Goal: Task Accomplishment & Management: Manage account settings

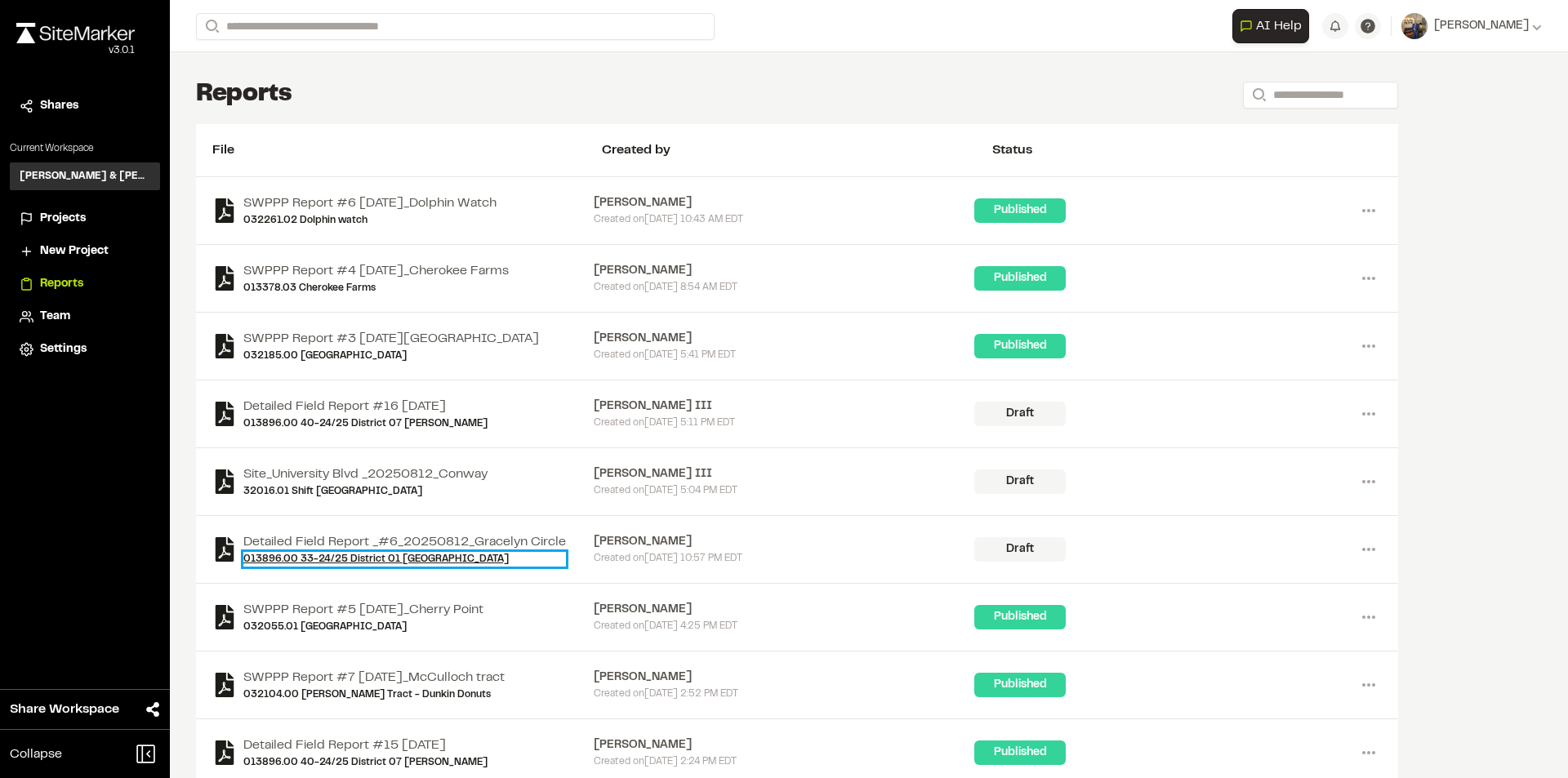
click at [386, 558] on link "013896.00 33-24/25 District 01 [GEOGRAPHIC_DATA]" at bounding box center [404, 560] width 323 height 15
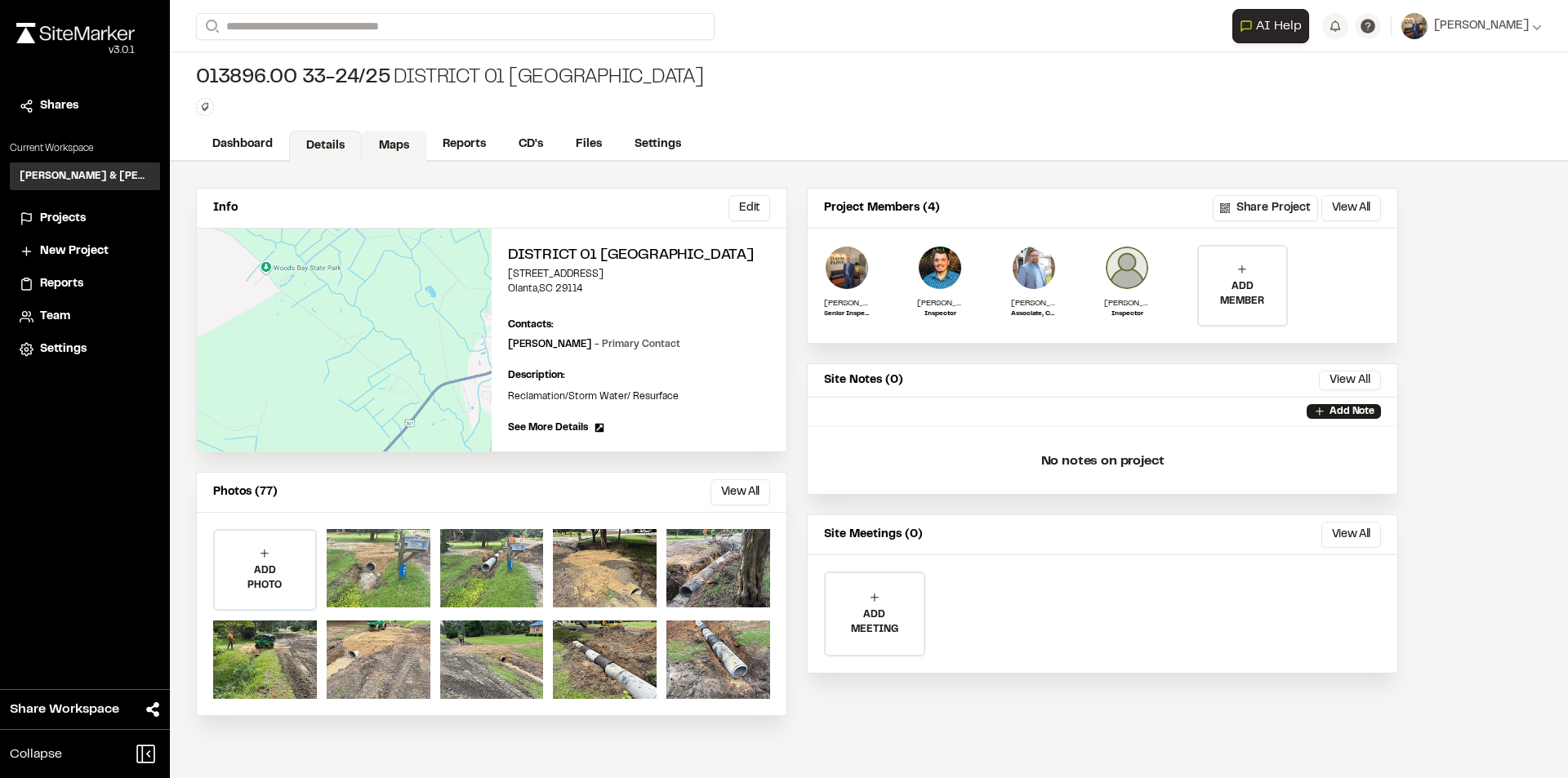
click at [397, 138] on link "Maps" at bounding box center [394, 146] width 65 height 31
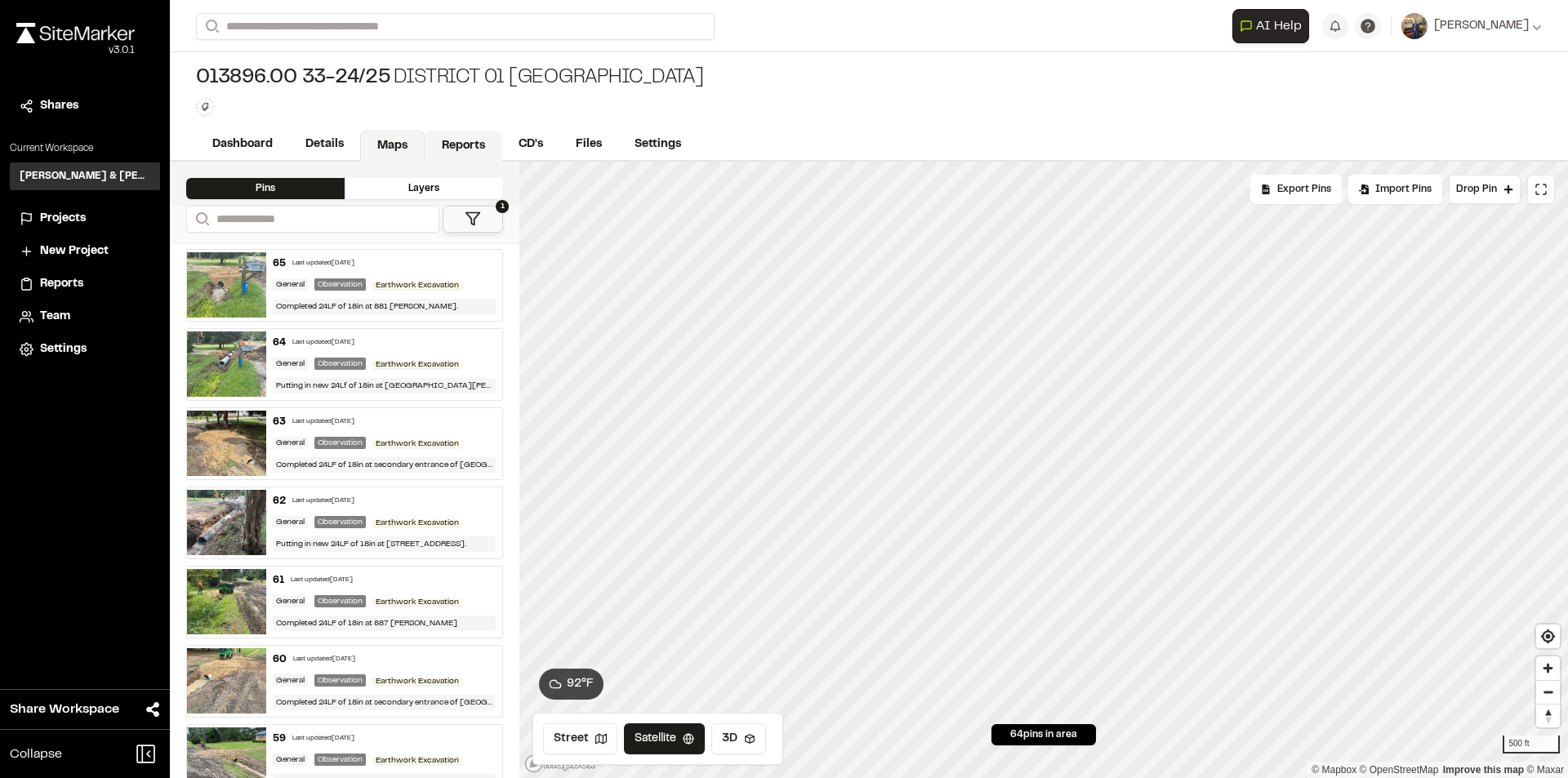
click at [444, 142] on link "Reports" at bounding box center [464, 146] width 78 height 31
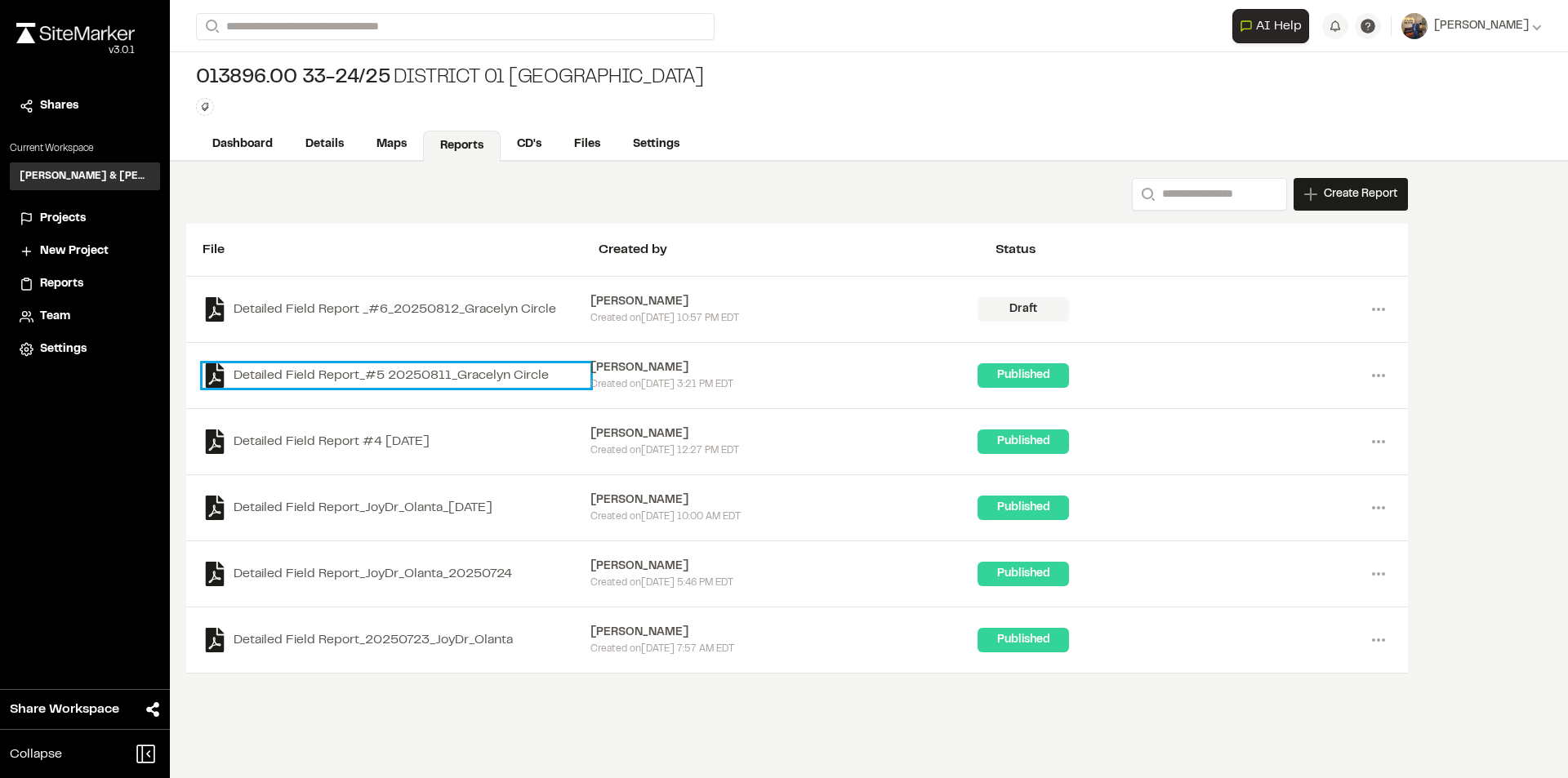
click at [411, 374] on link "Detailed Field Report_#5 20250811_Gracelyn Circle" at bounding box center [397, 376] width 388 height 25
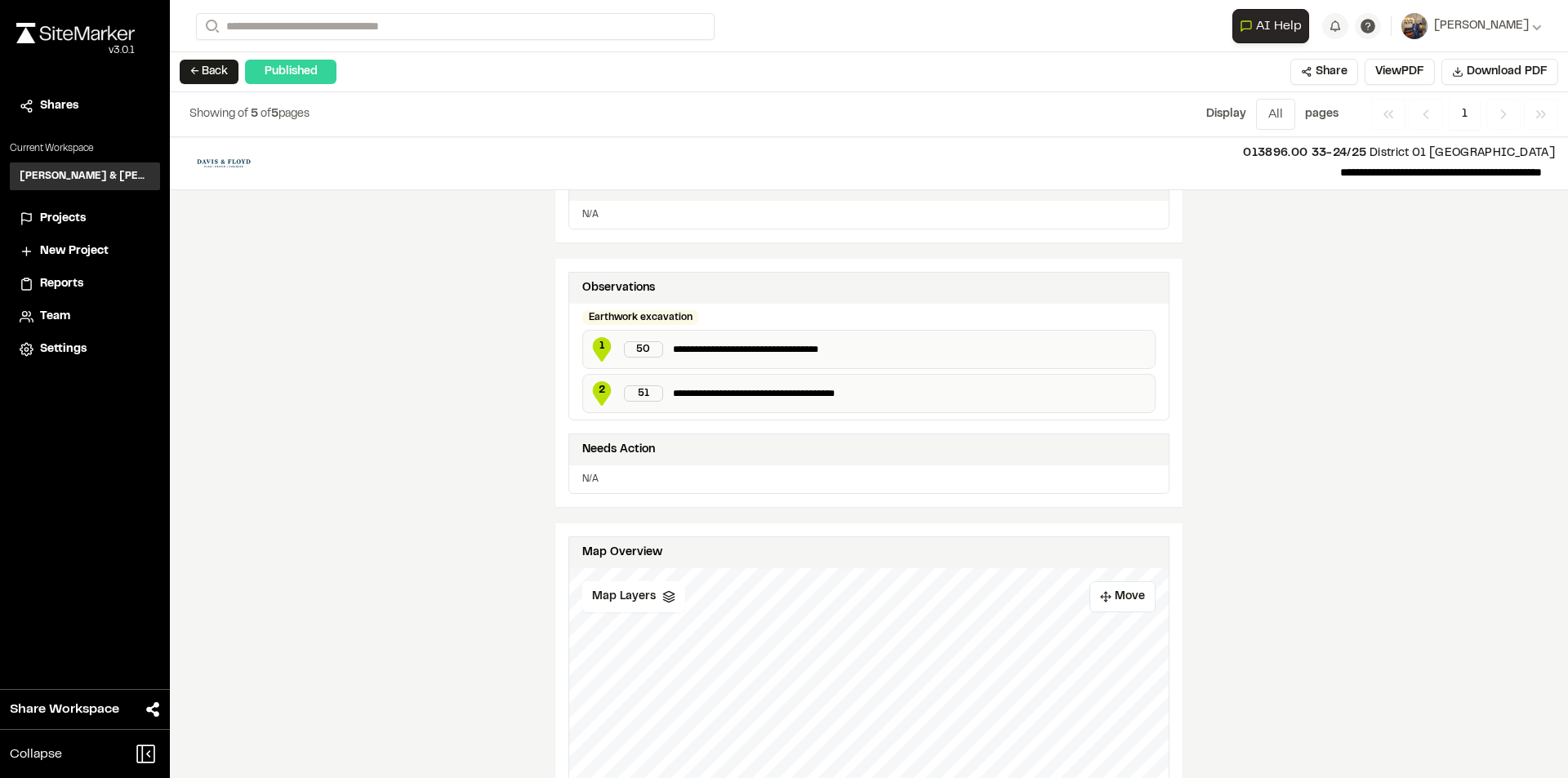
scroll to position [426, 0]
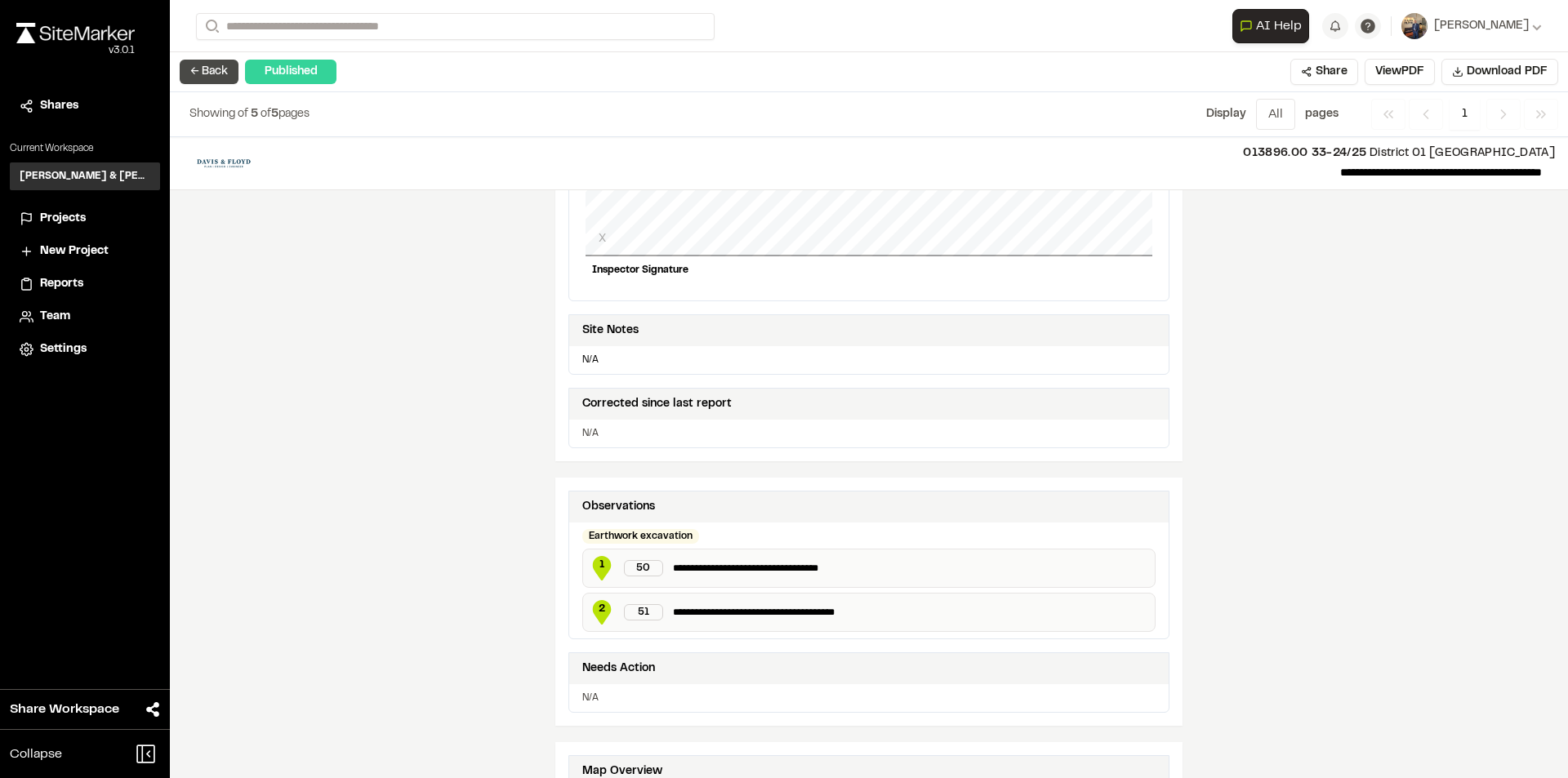
click at [226, 70] on button "← Back" at bounding box center [209, 71] width 59 height 25
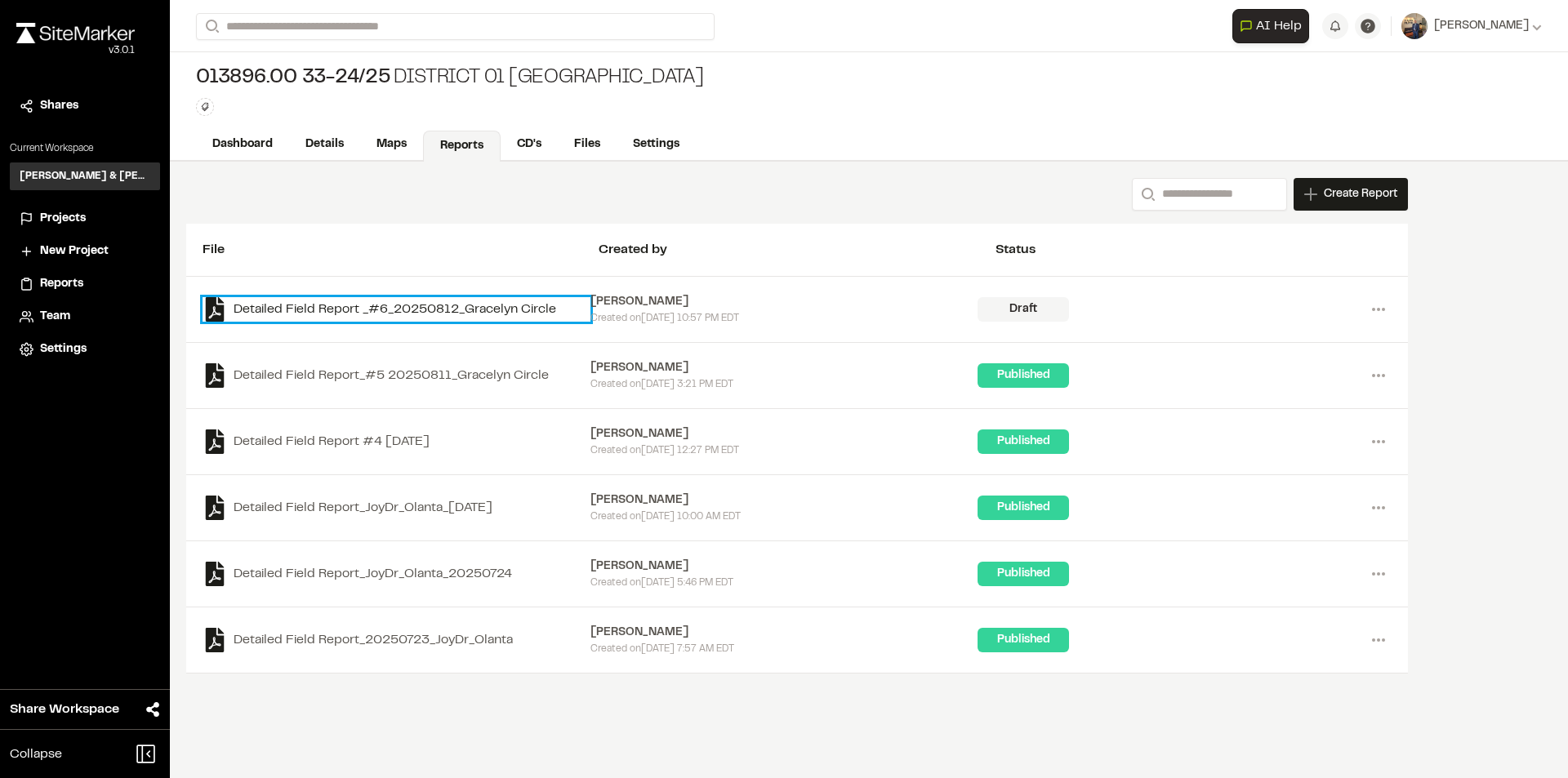
click at [382, 306] on link "Detailed Field Report _#6_20250812_Gracelyn Circle" at bounding box center [397, 309] width 388 height 25
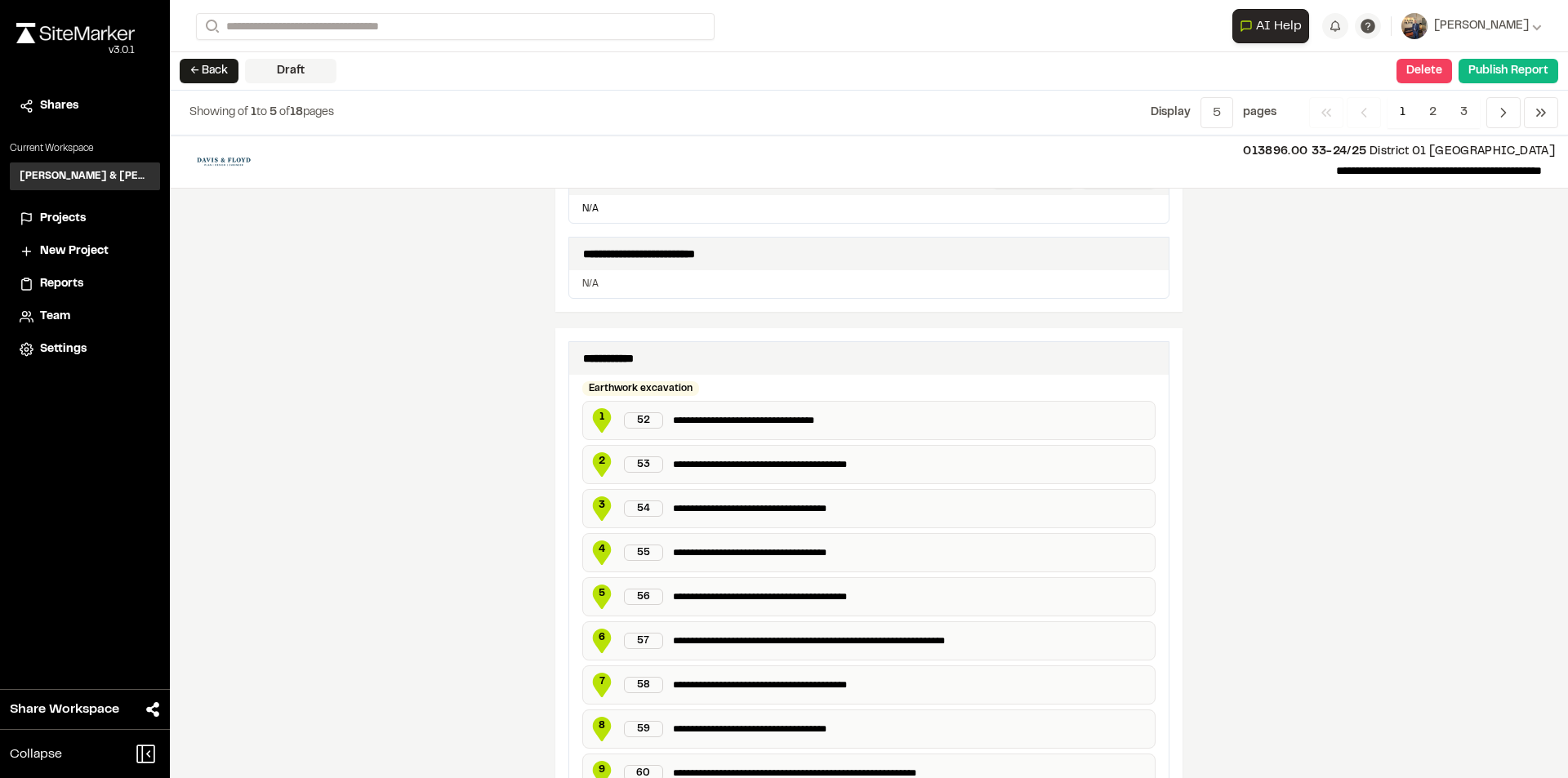
scroll to position [571, 0]
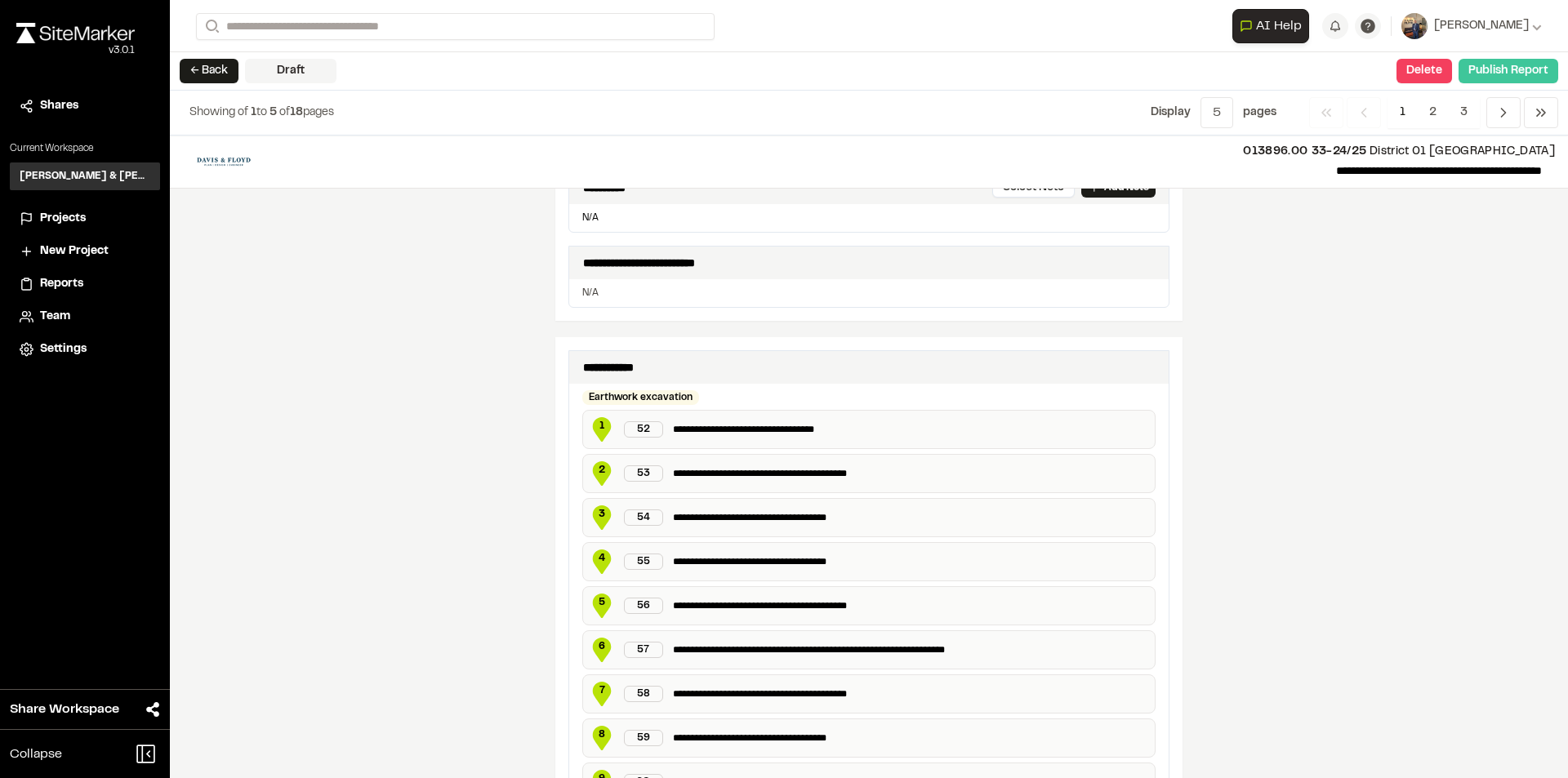
click at [1492, 73] on button "Publish Report" at bounding box center [1509, 70] width 100 height 25
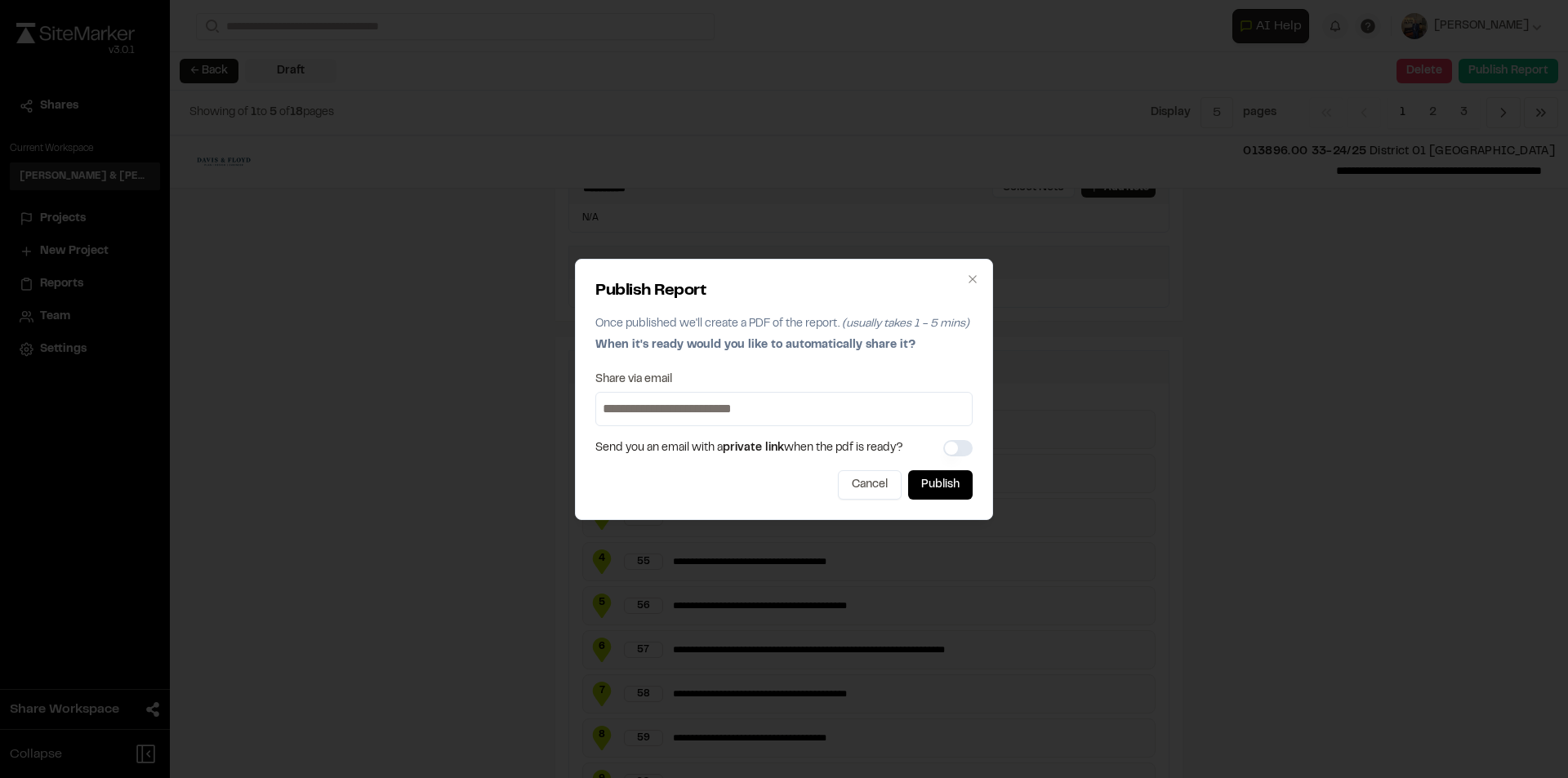
click at [955, 454] on button "button" at bounding box center [958, 449] width 29 height 16
click at [952, 480] on button "Publish" at bounding box center [940, 485] width 65 height 29
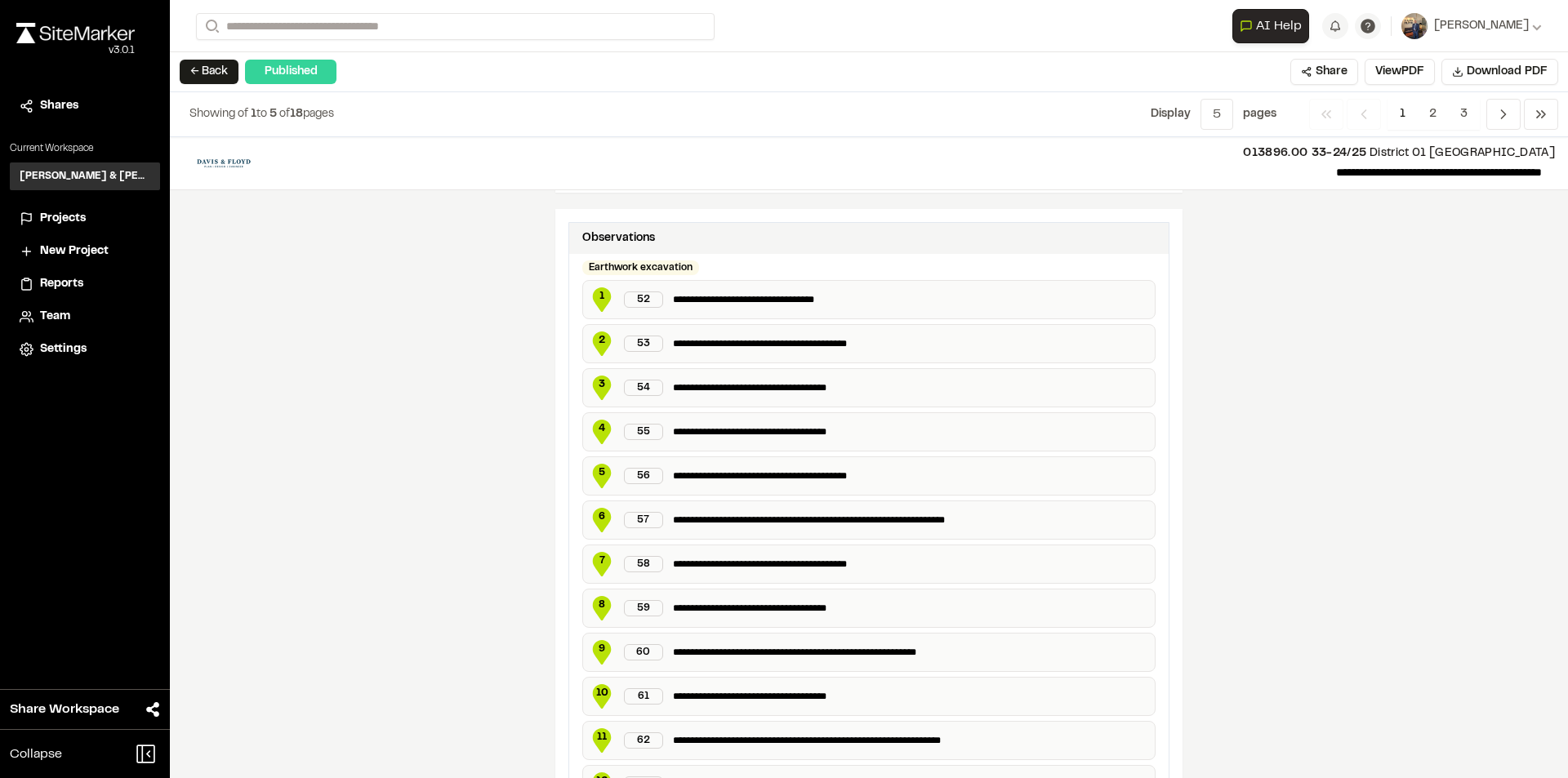
scroll to position [654, 0]
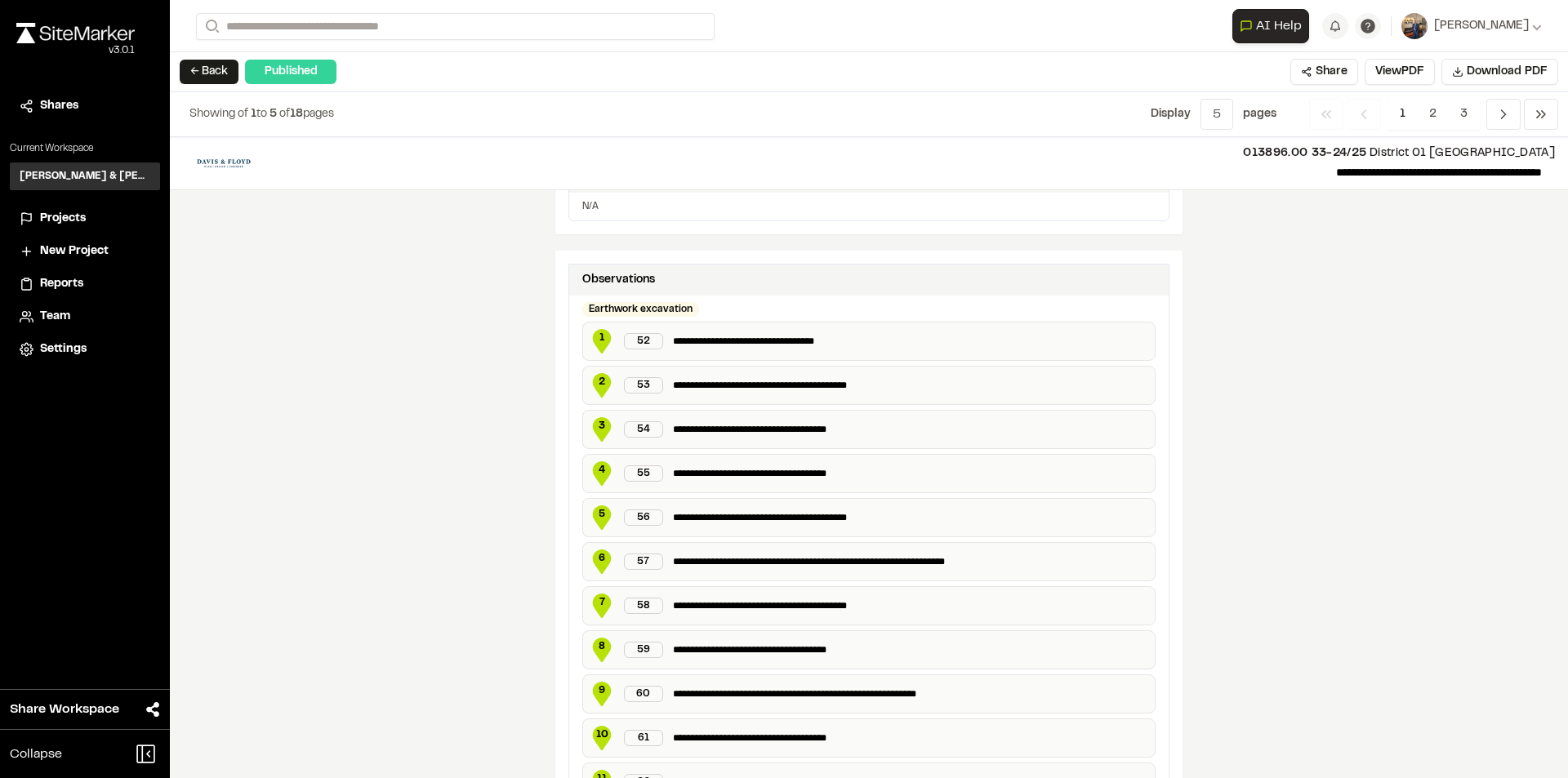
click at [230, 68] on button "← Back" at bounding box center [209, 71] width 59 height 25
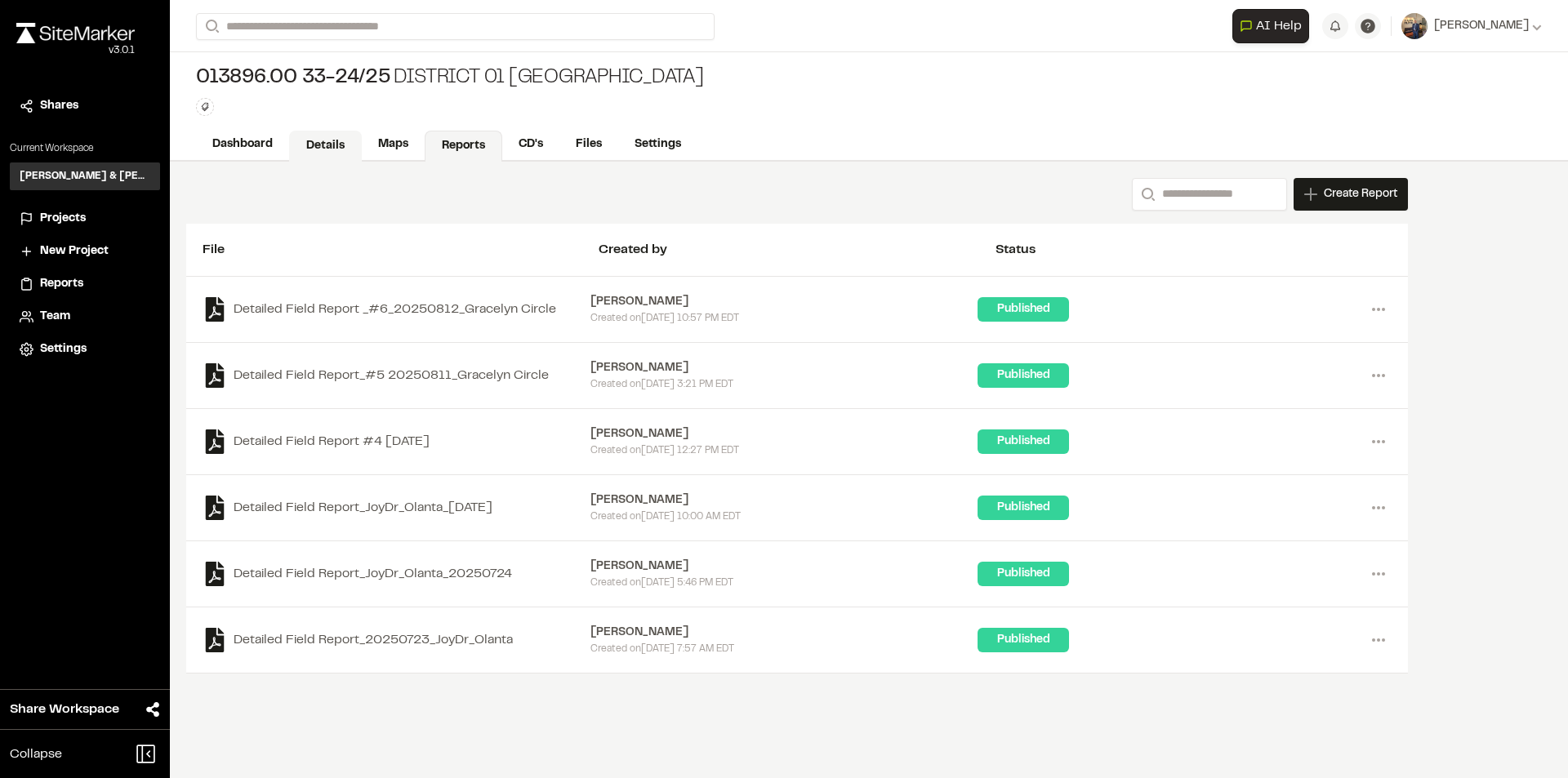
click at [342, 145] on link "Details" at bounding box center [325, 146] width 73 height 31
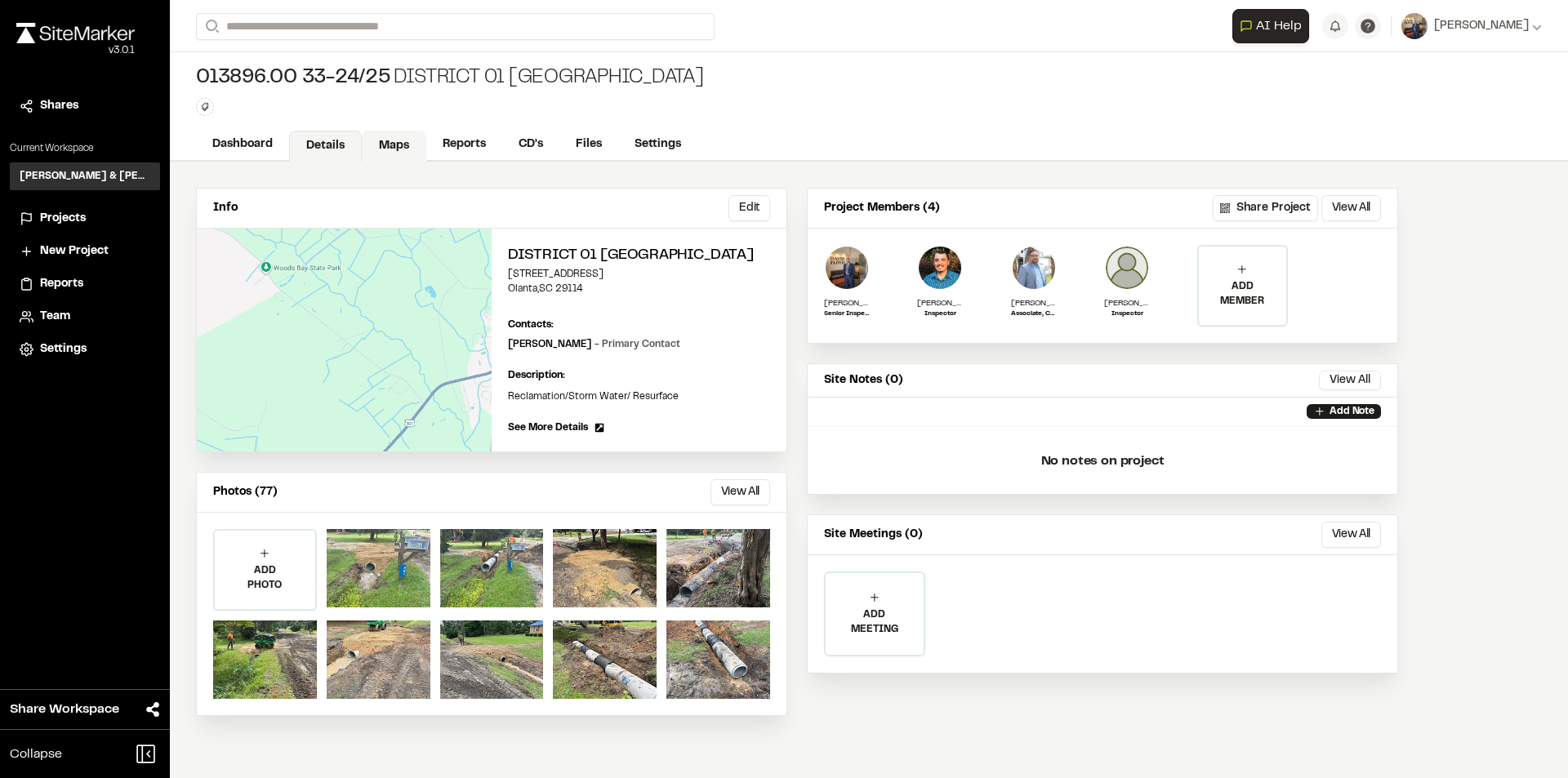
click at [393, 145] on link "Maps" at bounding box center [394, 146] width 65 height 31
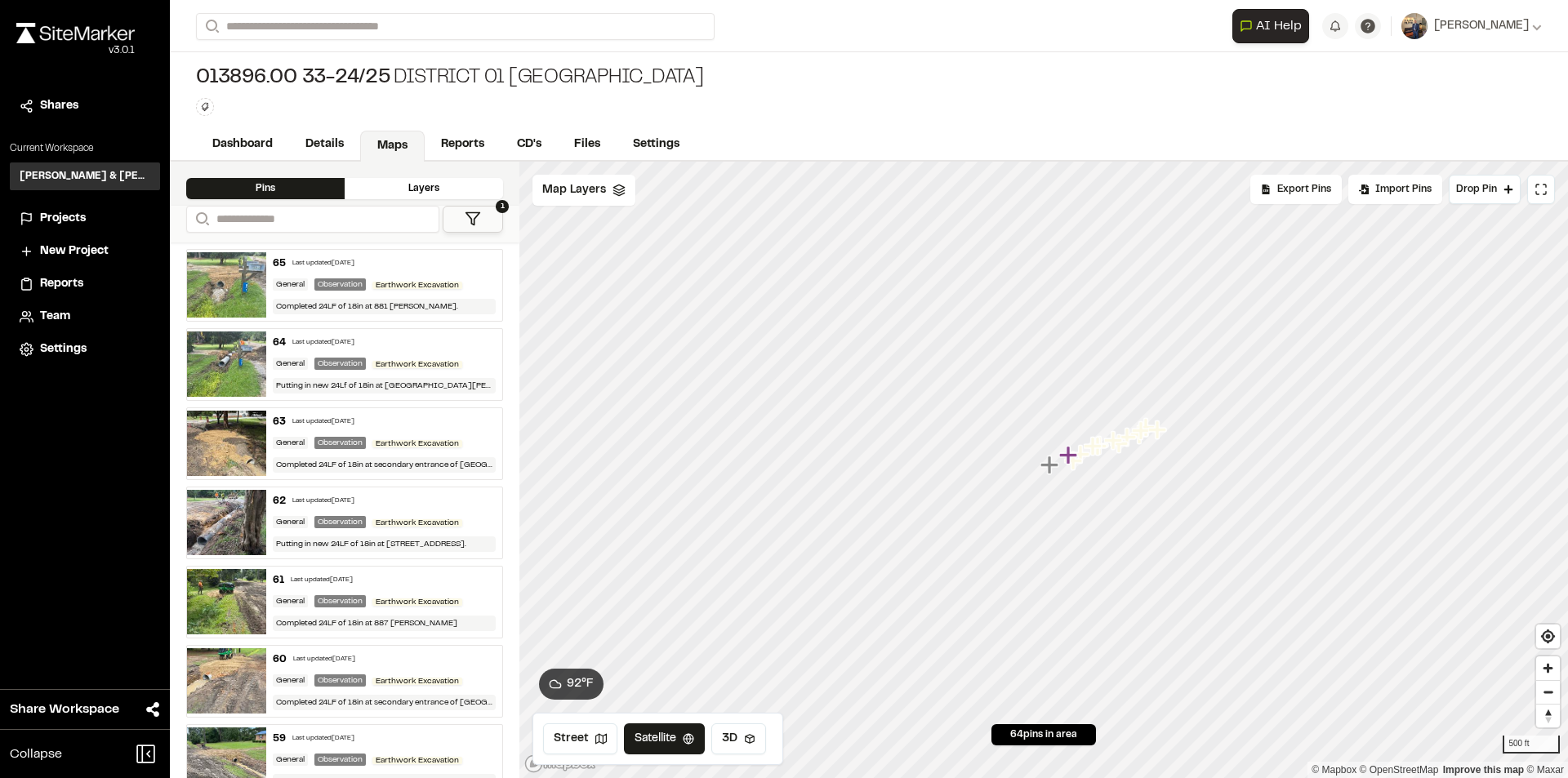
click at [482, 212] on button "1" at bounding box center [473, 218] width 60 height 27
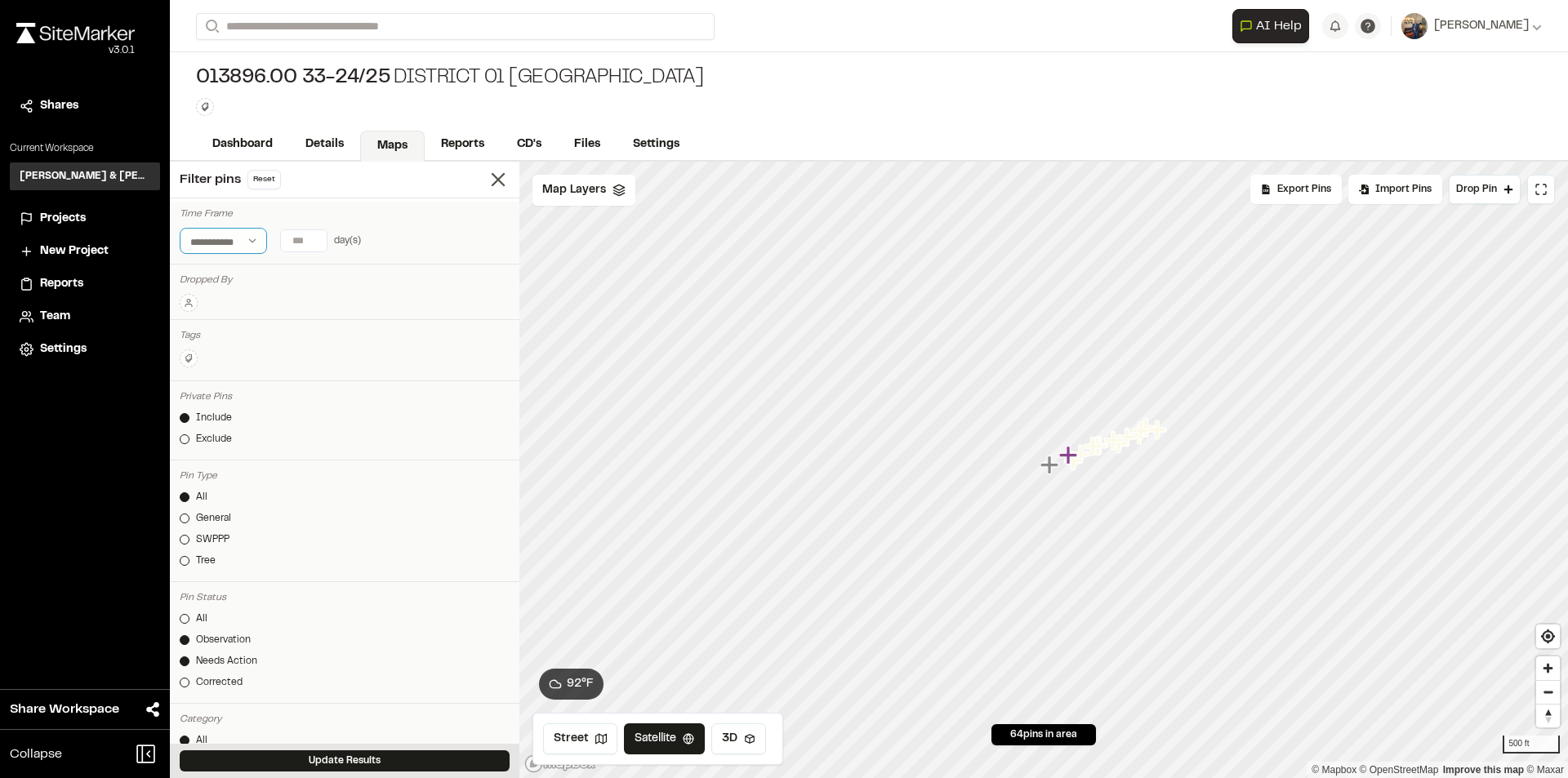
click at [258, 238] on select "**********" at bounding box center [224, 240] width 88 height 27
select select "*****"
click at [180, 228] on select "**********" at bounding box center [224, 240] width 88 height 27
click at [338, 238] on input "text" at bounding box center [329, 240] width 112 height 23
click at [353, 384] on div "12" at bounding box center [346, 385] width 22 height 22
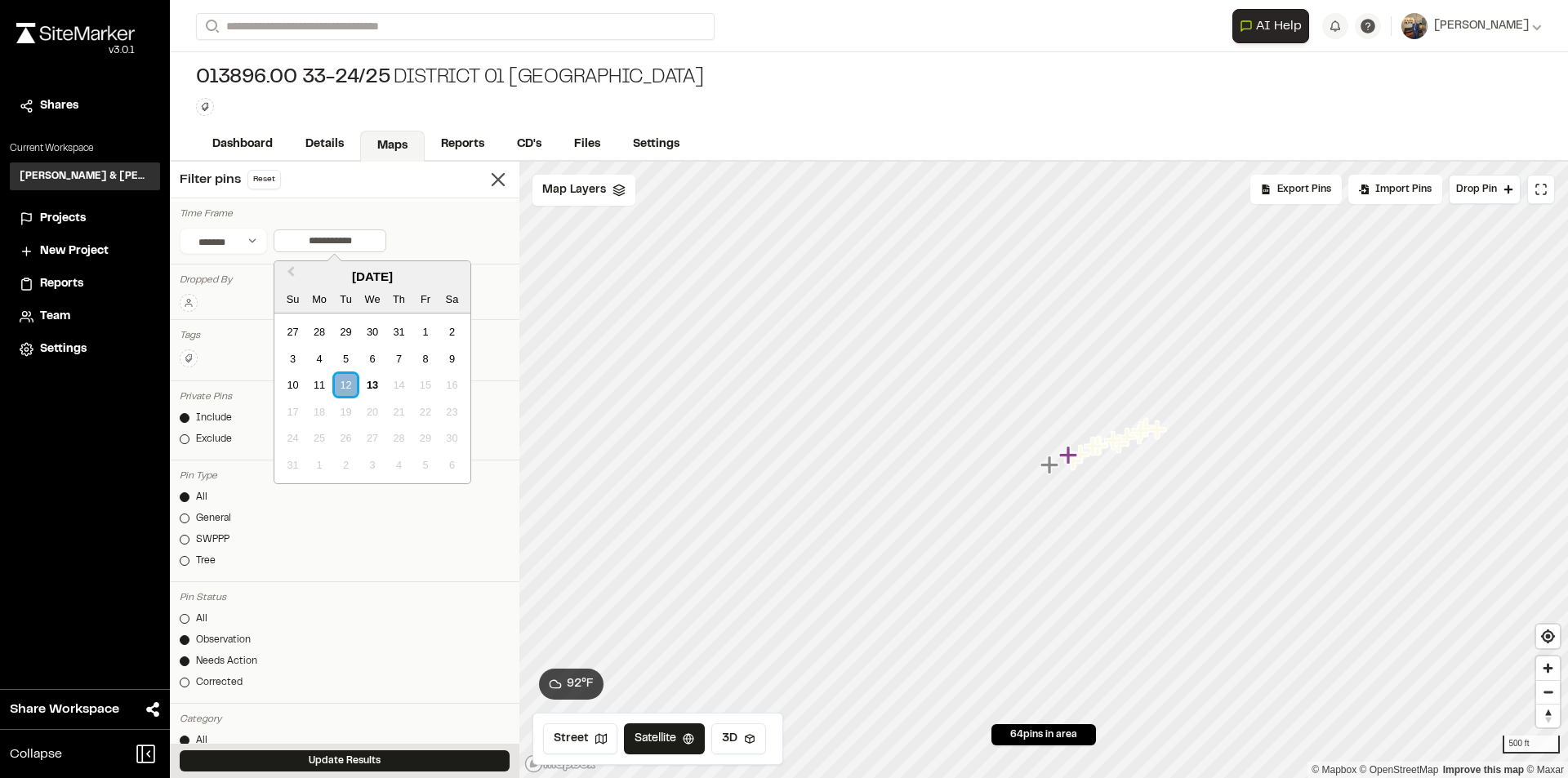
click at [345, 377] on div "12" at bounding box center [346, 385] width 22 height 22
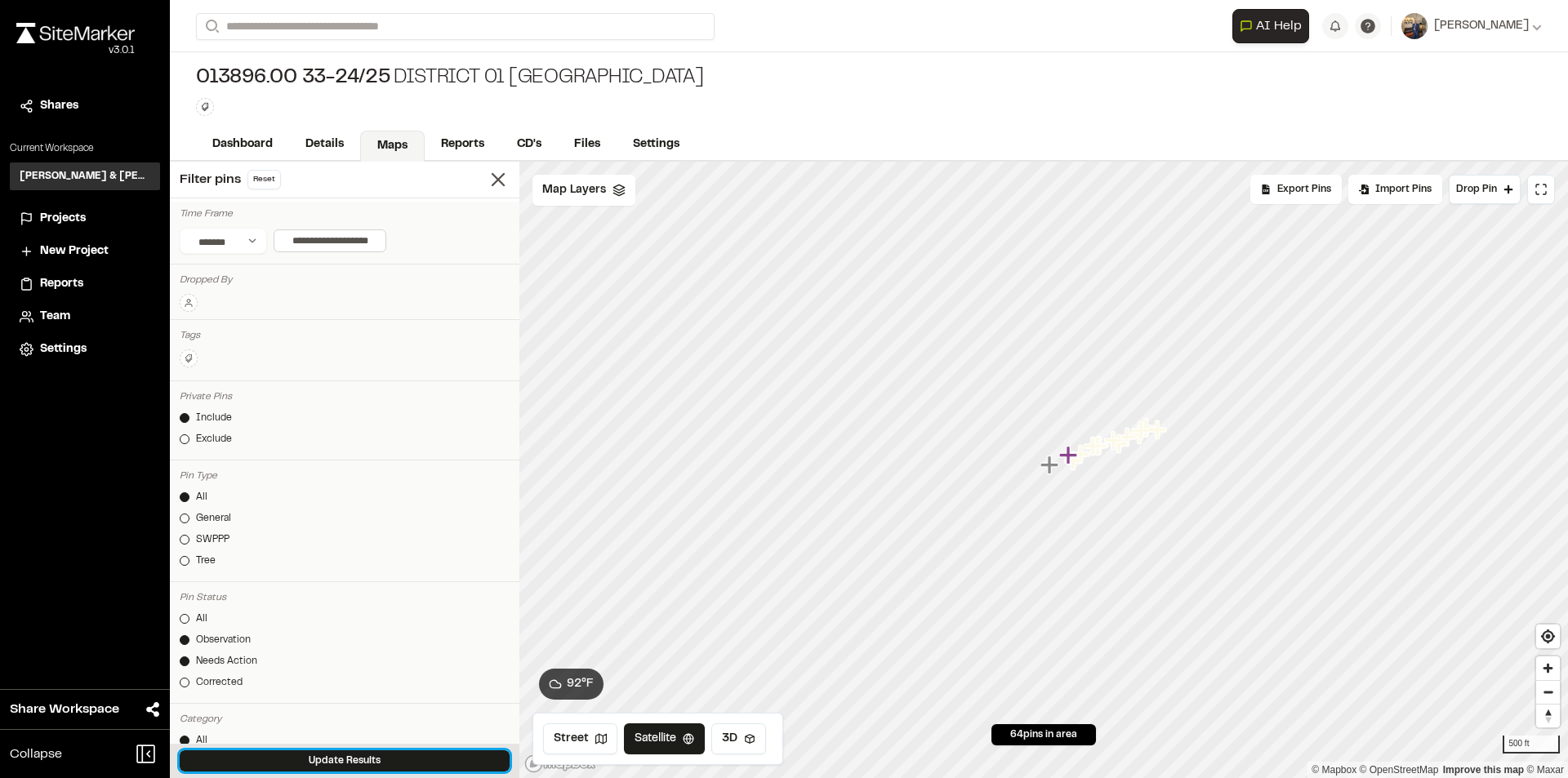
click at [408, 752] on button "Update Results" at bounding box center [345, 761] width 330 height 21
click at [747, 115] on div "013896.00 33-24/25 District 01 [GEOGRAPHIC_DATA] Type Enter or comma to add tag." at bounding box center [869, 91] width 1398 height 77
click at [486, 173] on icon at bounding box center [497, 179] width 23 height 23
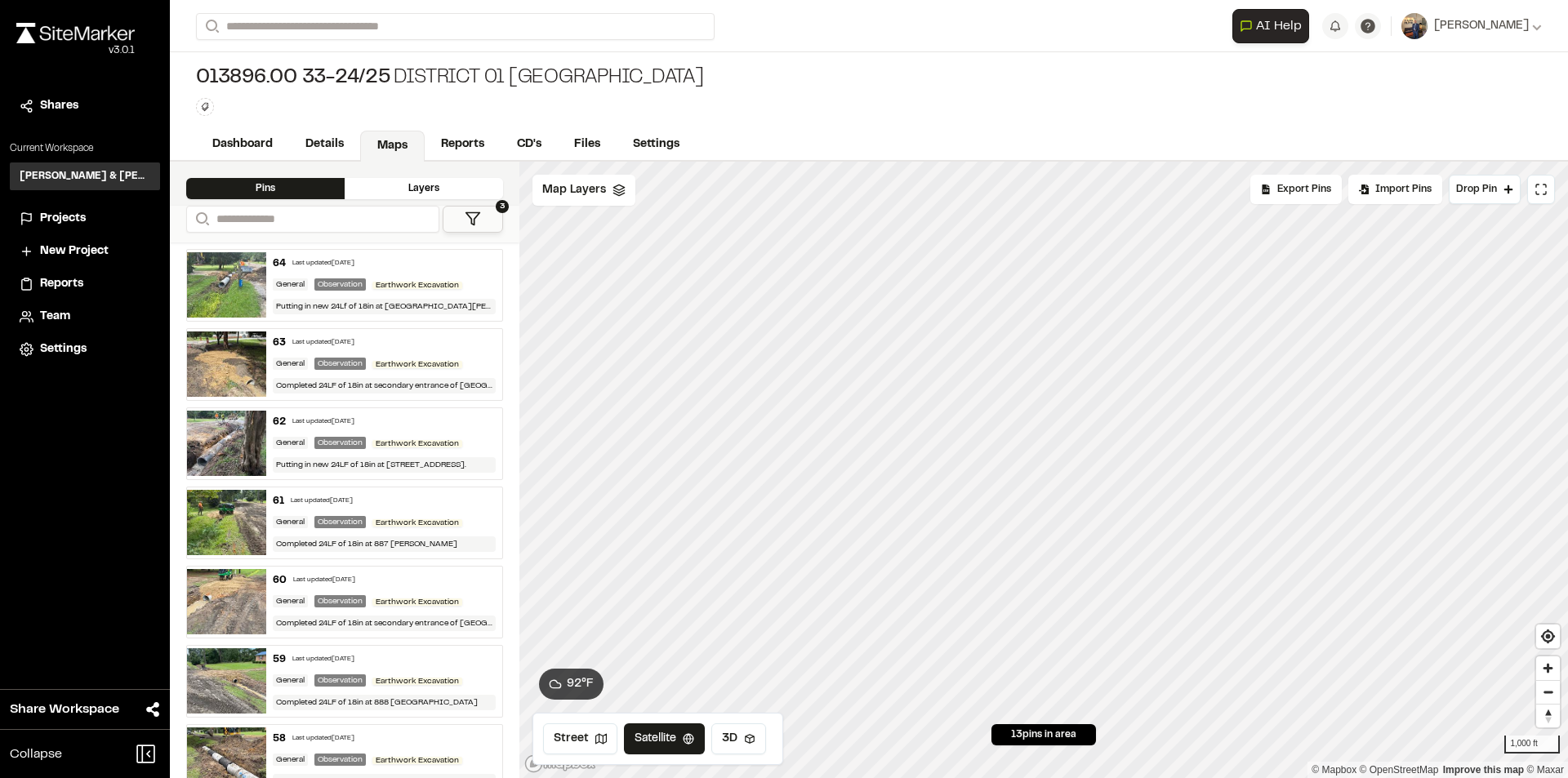
click at [487, 209] on button "3" at bounding box center [473, 218] width 60 height 27
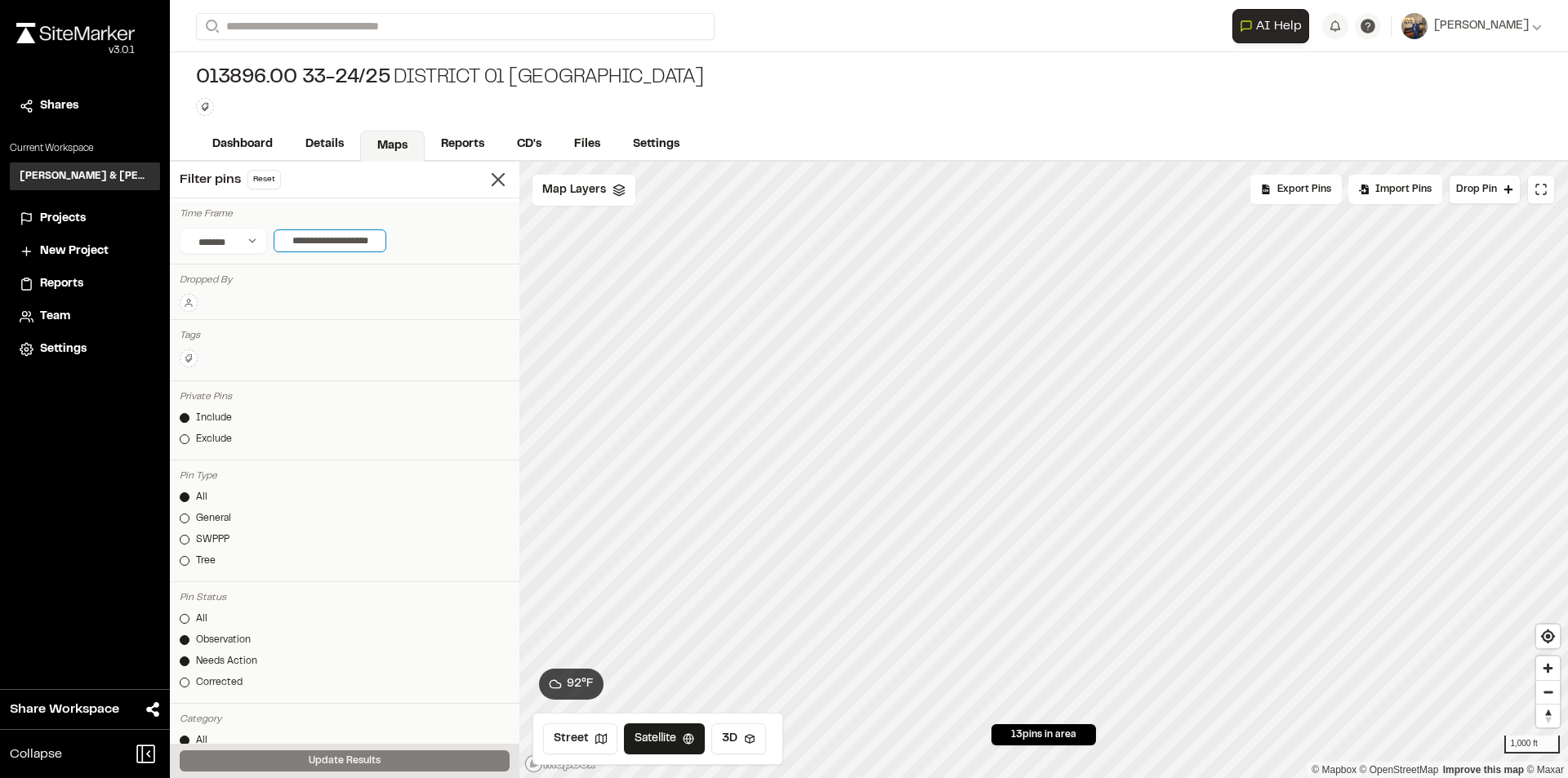
click at [313, 240] on input "**********" at bounding box center [329, 240] width 112 height 23
click at [318, 388] on div "11" at bounding box center [320, 385] width 22 height 22
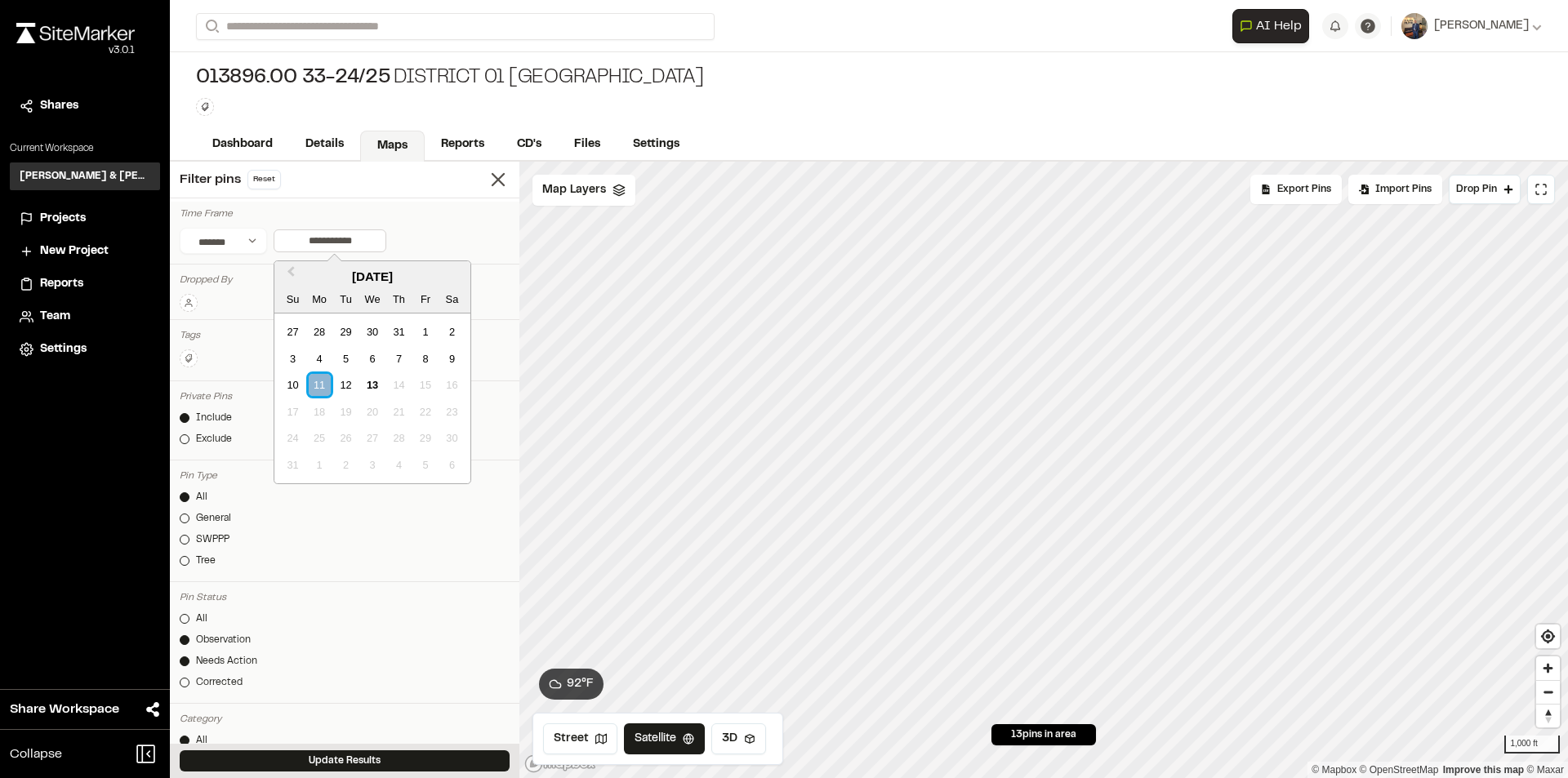
click at [315, 383] on div "11" at bounding box center [320, 385] width 22 height 22
click at [493, 176] on line at bounding box center [498, 179] width 12 height 12
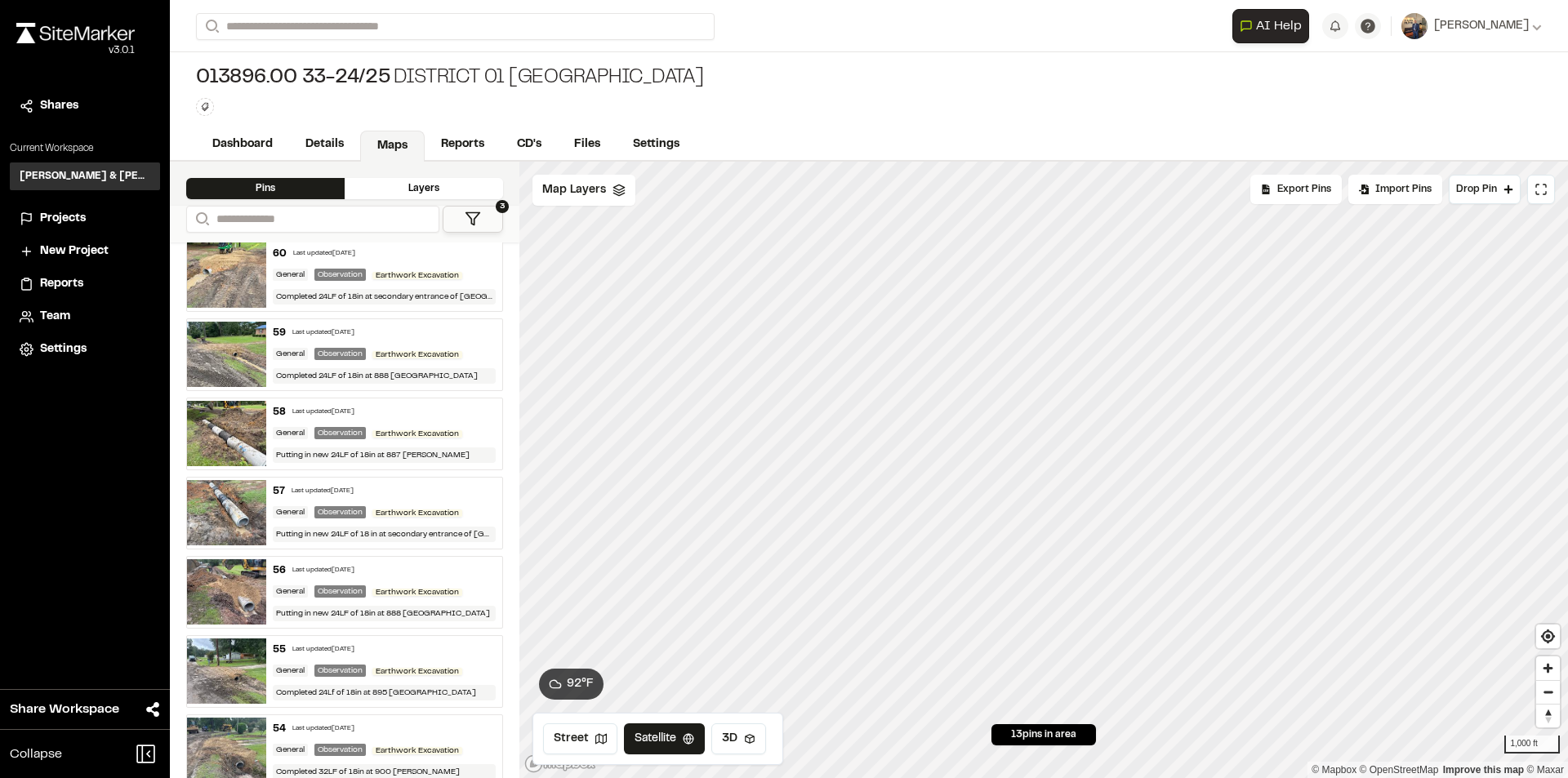
scroll to position [506, 0]
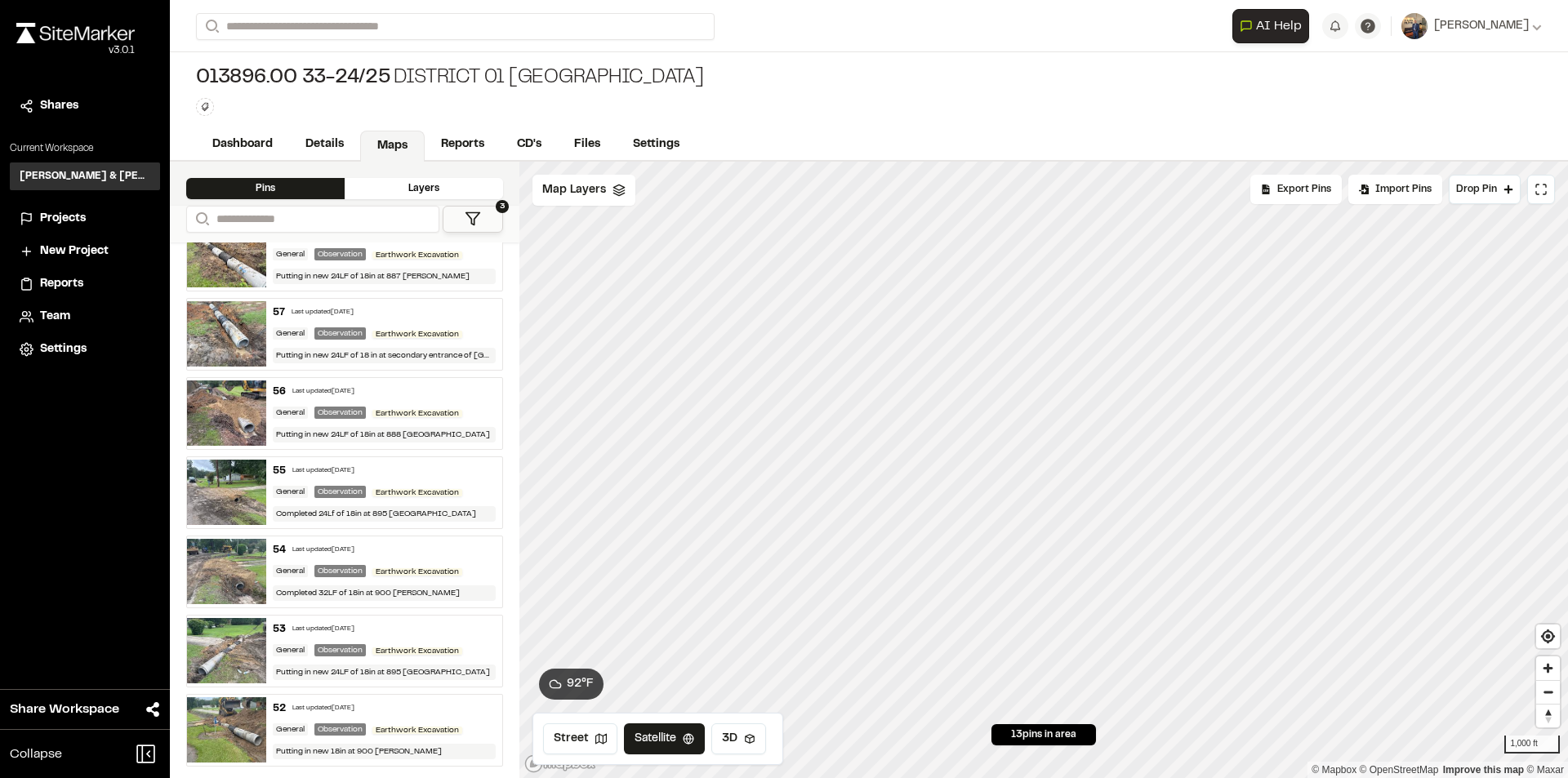
click at [480, 208] on button "3" at bounding box center [473, 218] width 60 height 27
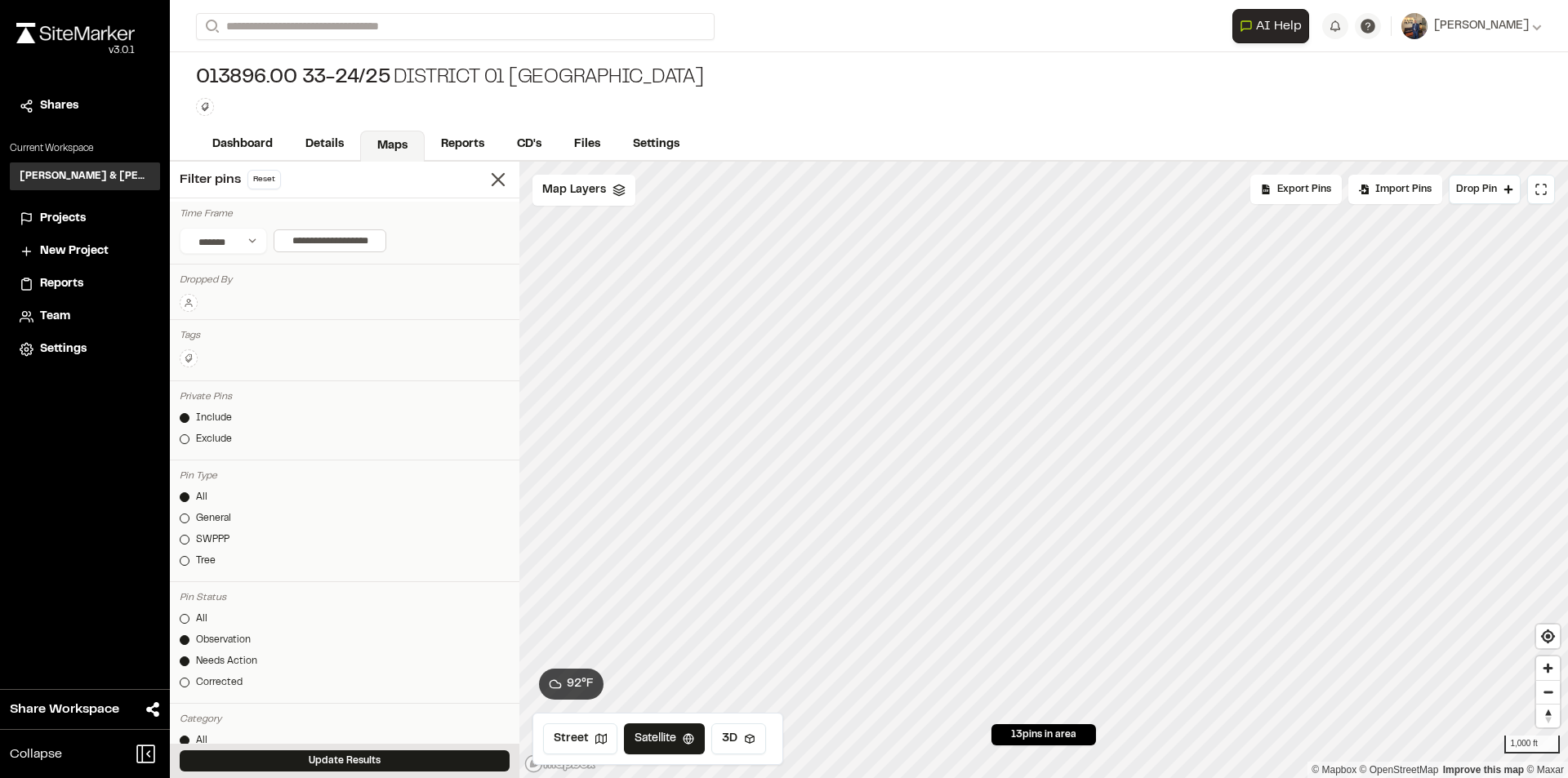
click at [421, 246] on div "**********" at bounding box center [345, 240] width 330 height 27
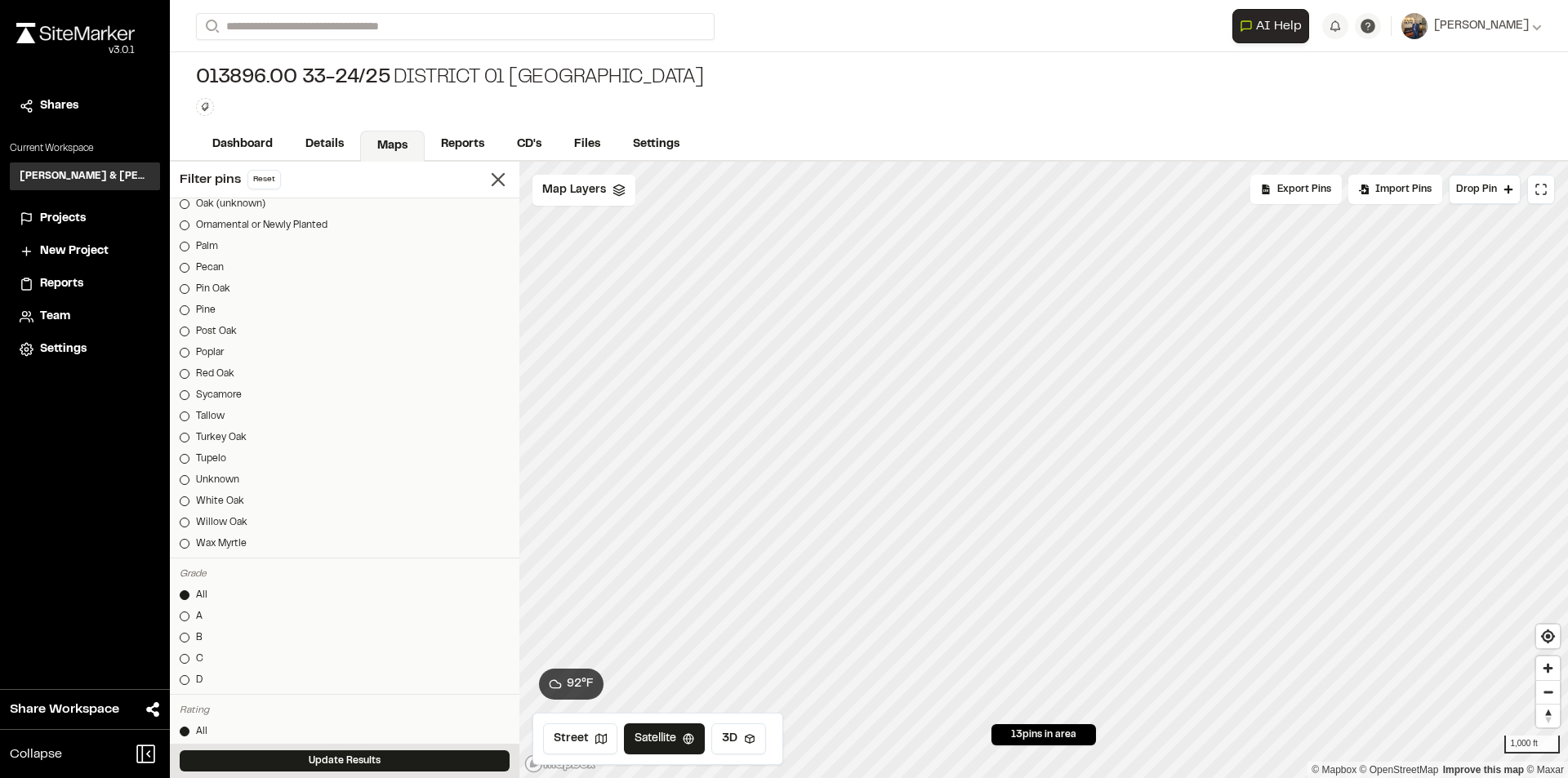
scroll to position [1682, 0]
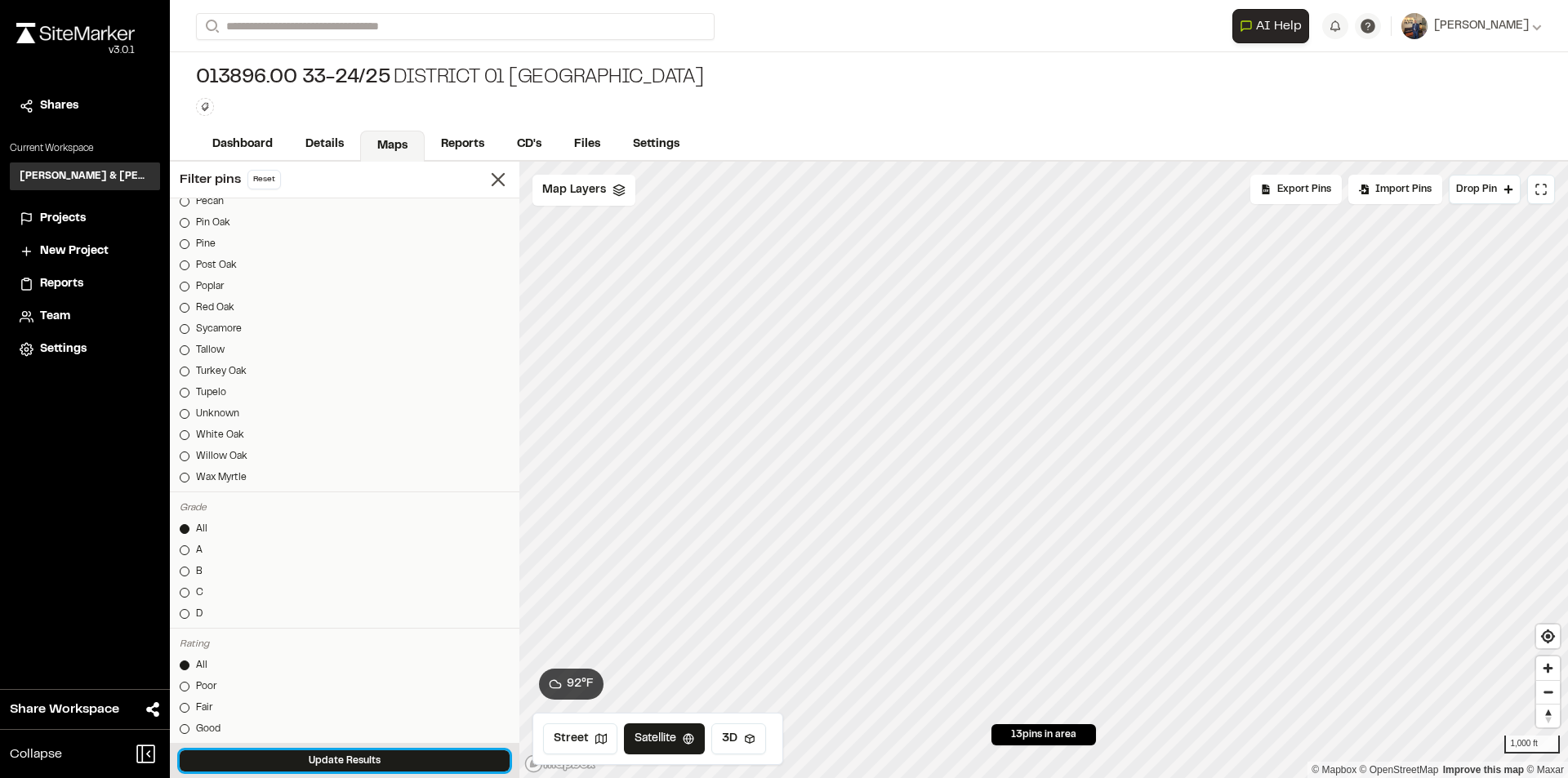
click at [365, 762] on button "Update Results" at bounding box center [345, 761] width 330 height 21
click at [488, 186] on icon at bounding box center [497, 179] width 23 height 23
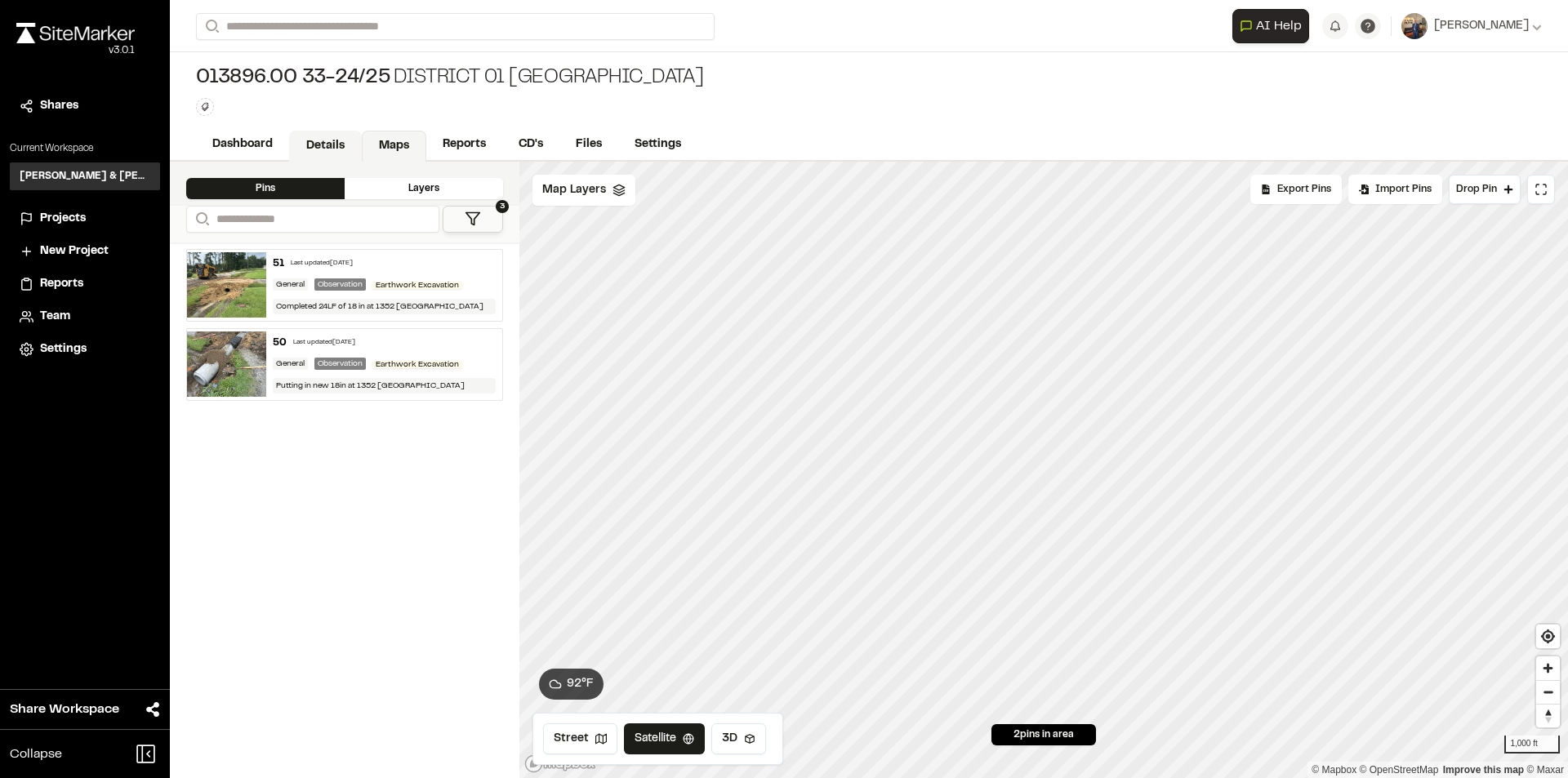
click at [318, 152] on link "Details" at bounding box center [325, 146] width 73 height 31
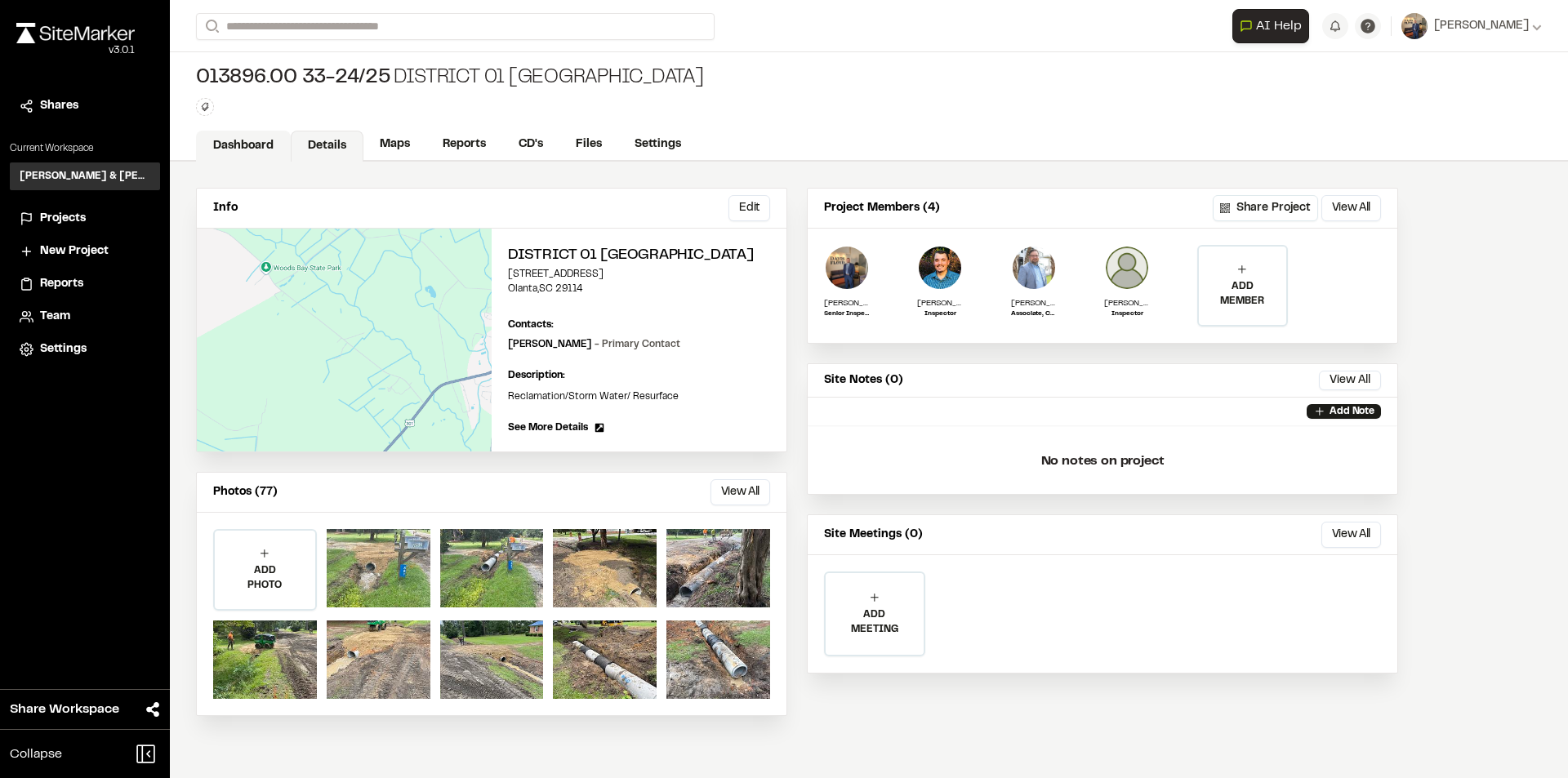
click at [262, 138] on link "Dashboard" at bounding box center [243, 146] width 95 height 31
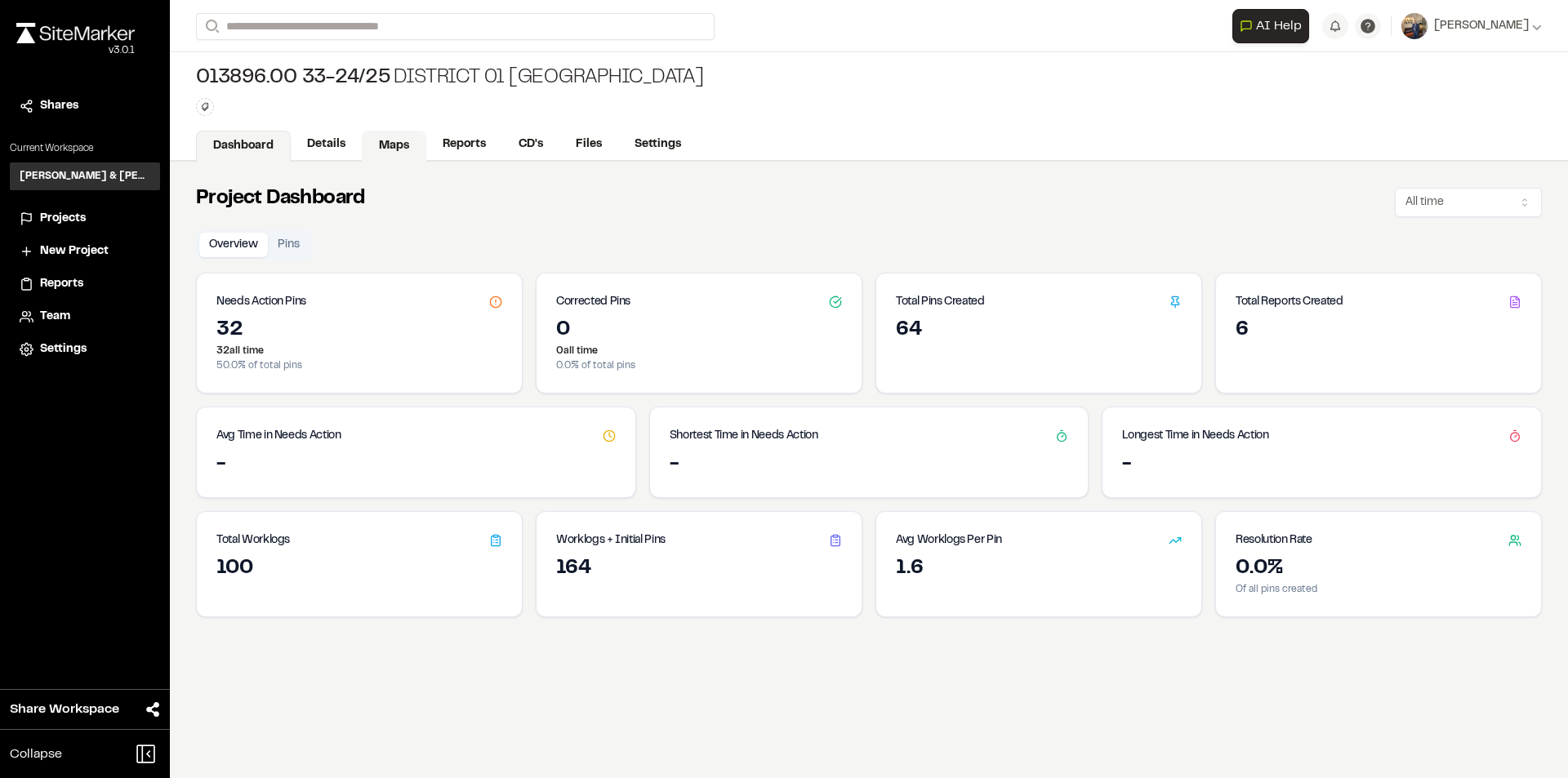
click at [387, 135] on link "Maps" at bounding box center [394, 146] width 65 height 31
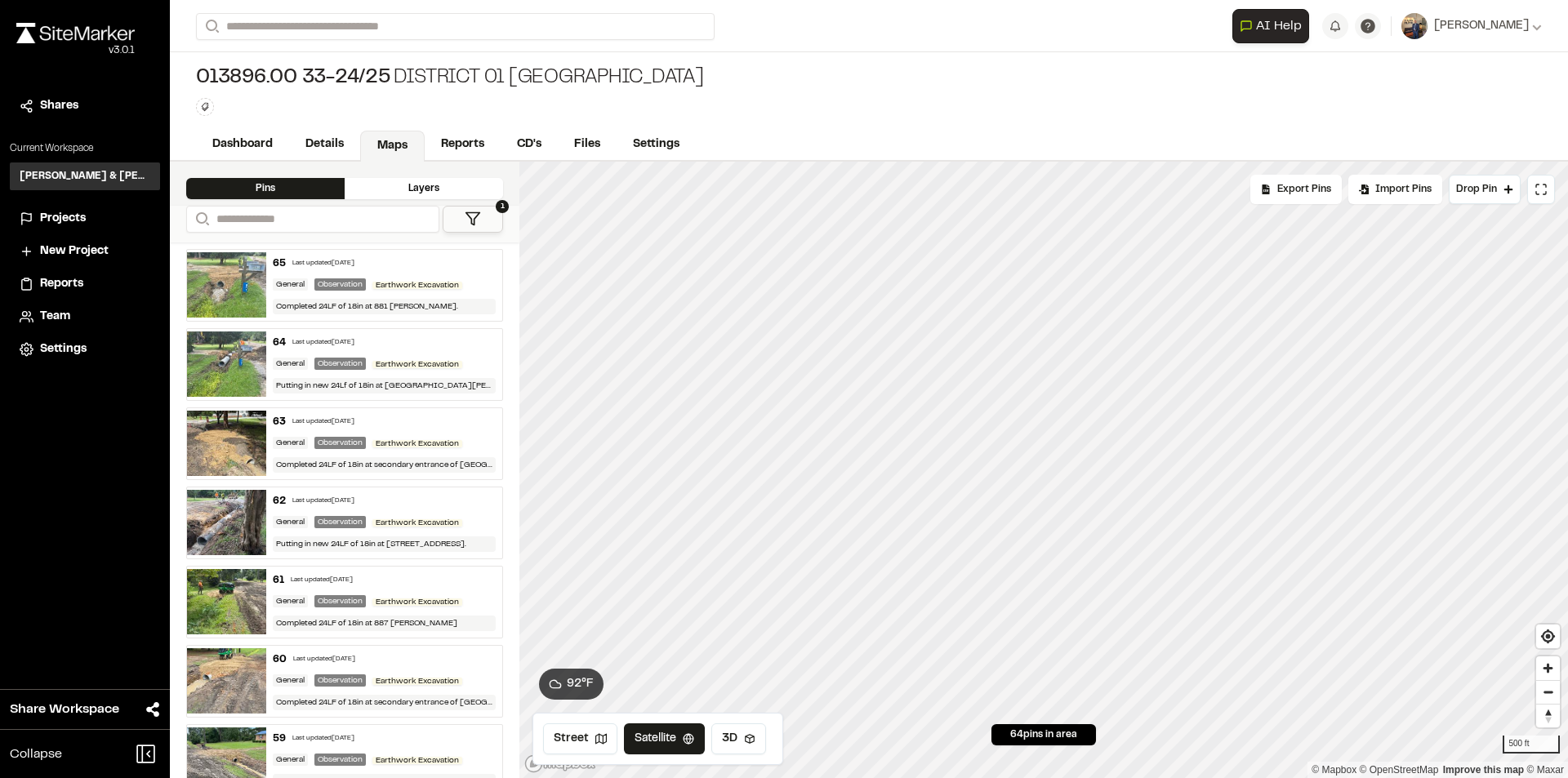
click at [479, 219] on icon at bounding box center [473, 218] width 16 height 16
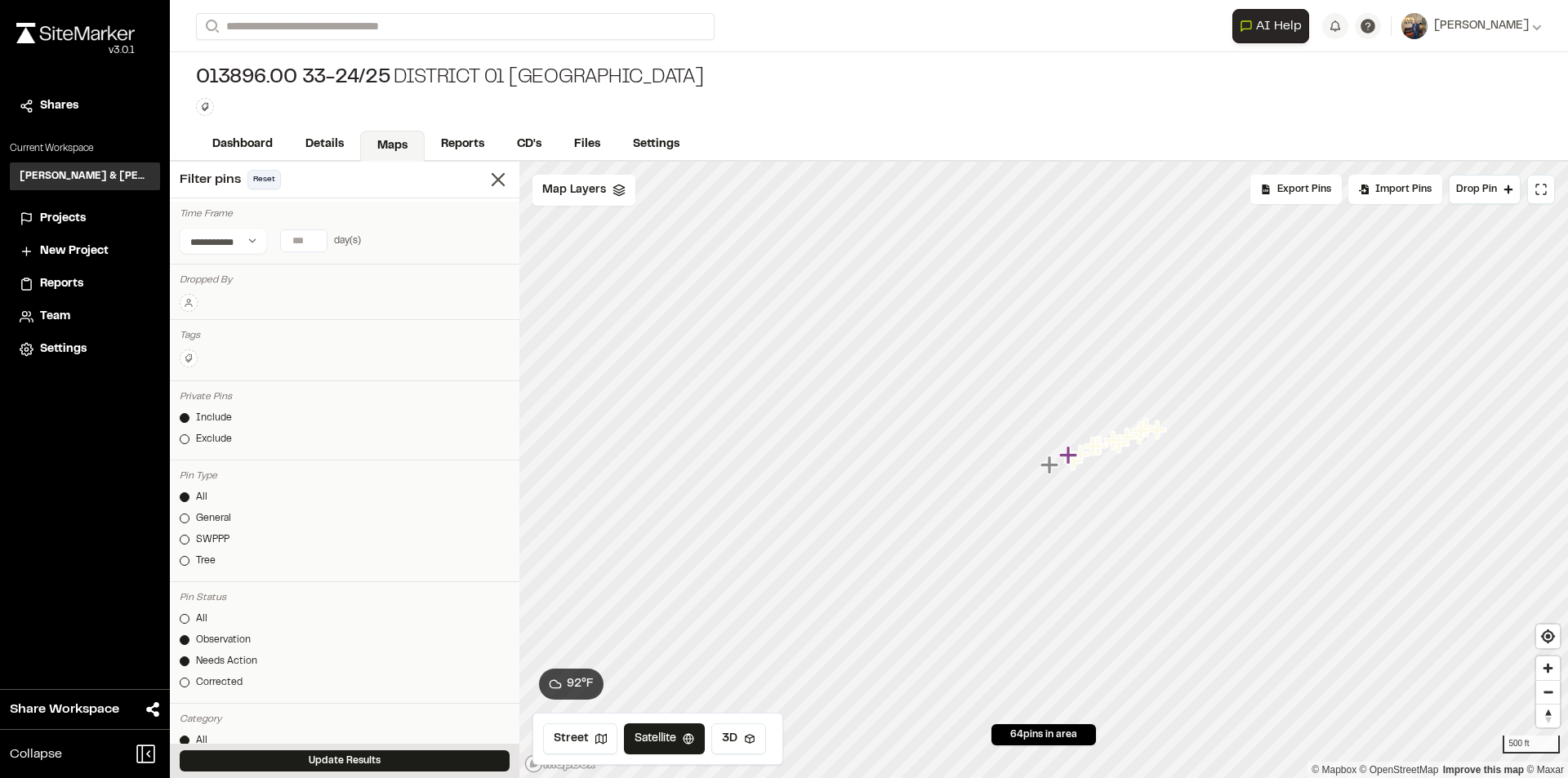
click at [264, 174] on button "Reset" at bounding box center [264, 179] width 34 height 19
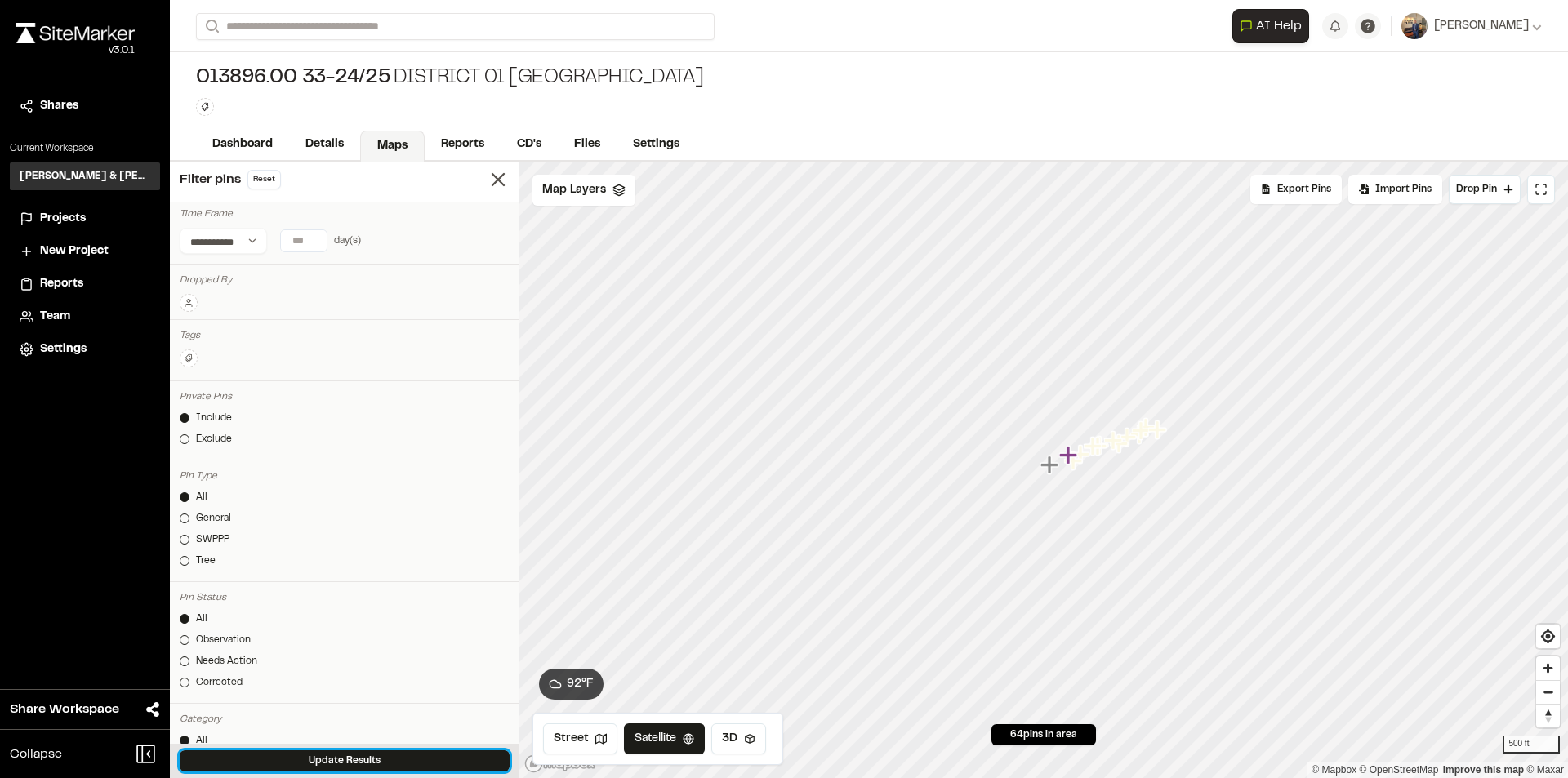
click at [295, 755] on button "Update Results" at bounding box center [345, 761] width 330 height 21
click at [486, 182] on icon at bounding box center [497, 179] width 23 height 23
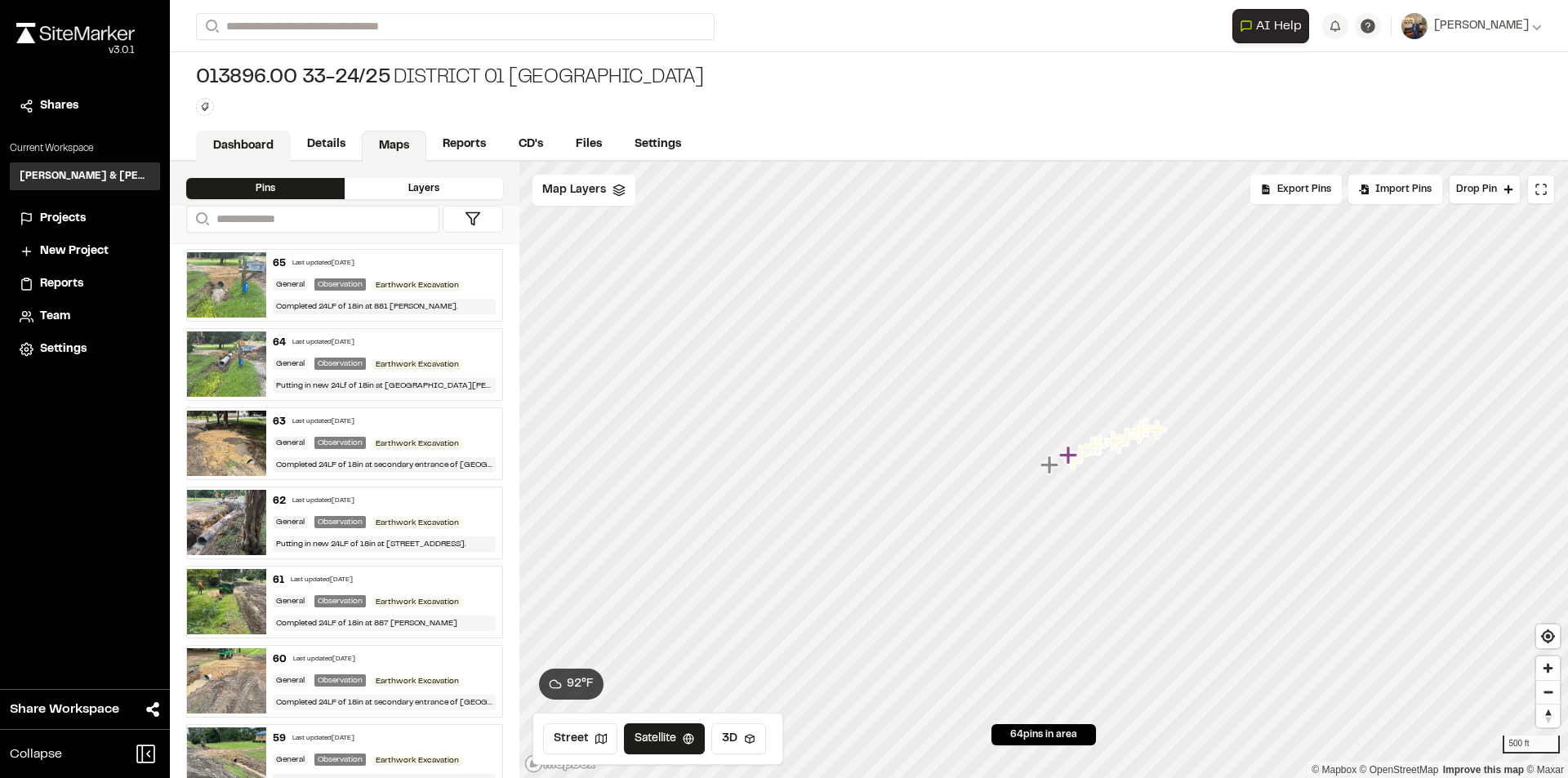
click at [240, 139] on link "Dashboard" at bounding box center [243, 146] width 95 height 31
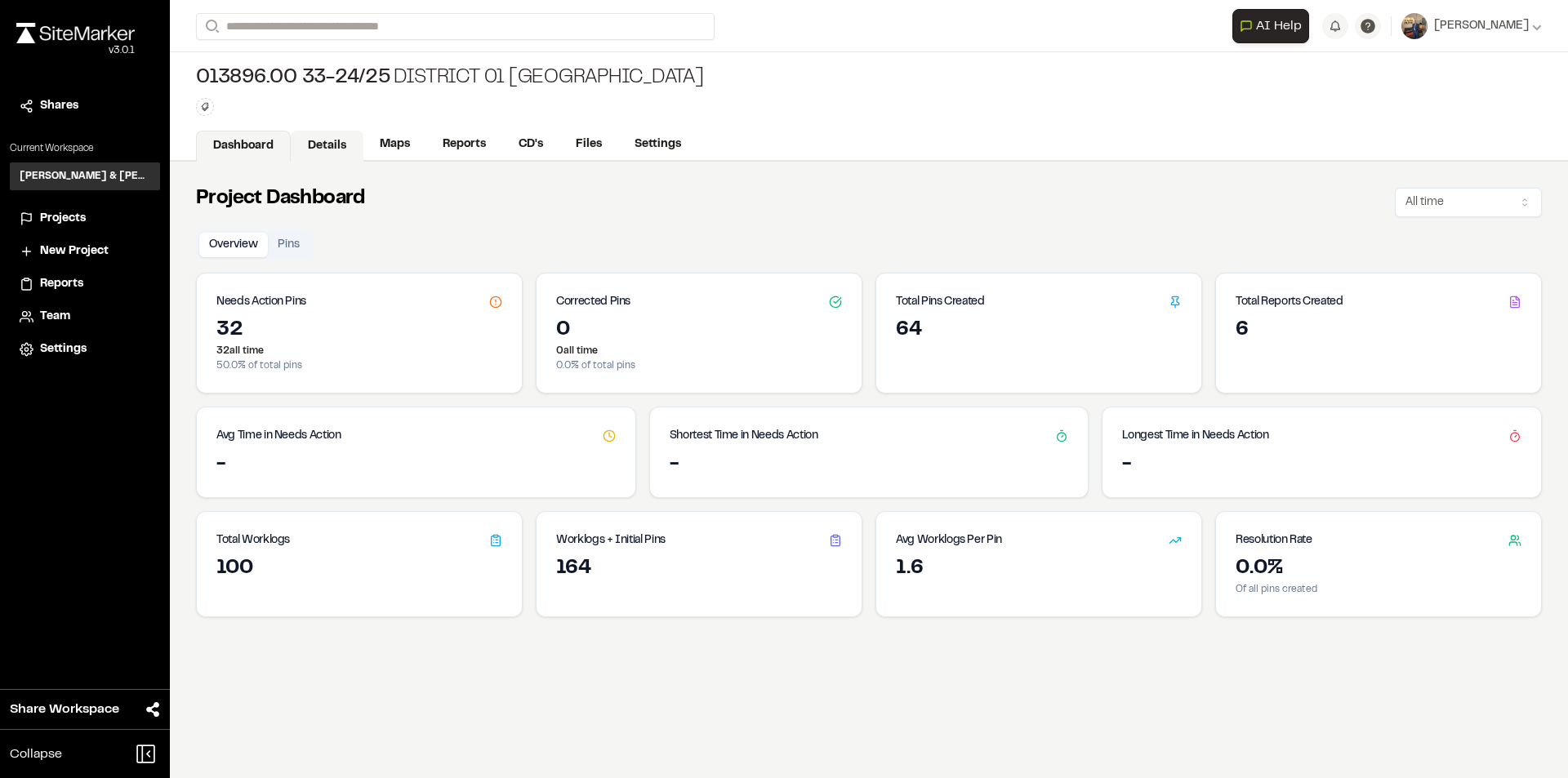
click at [345, 141] on link "Details" at bounding box center [327, 146] width 73 height 31
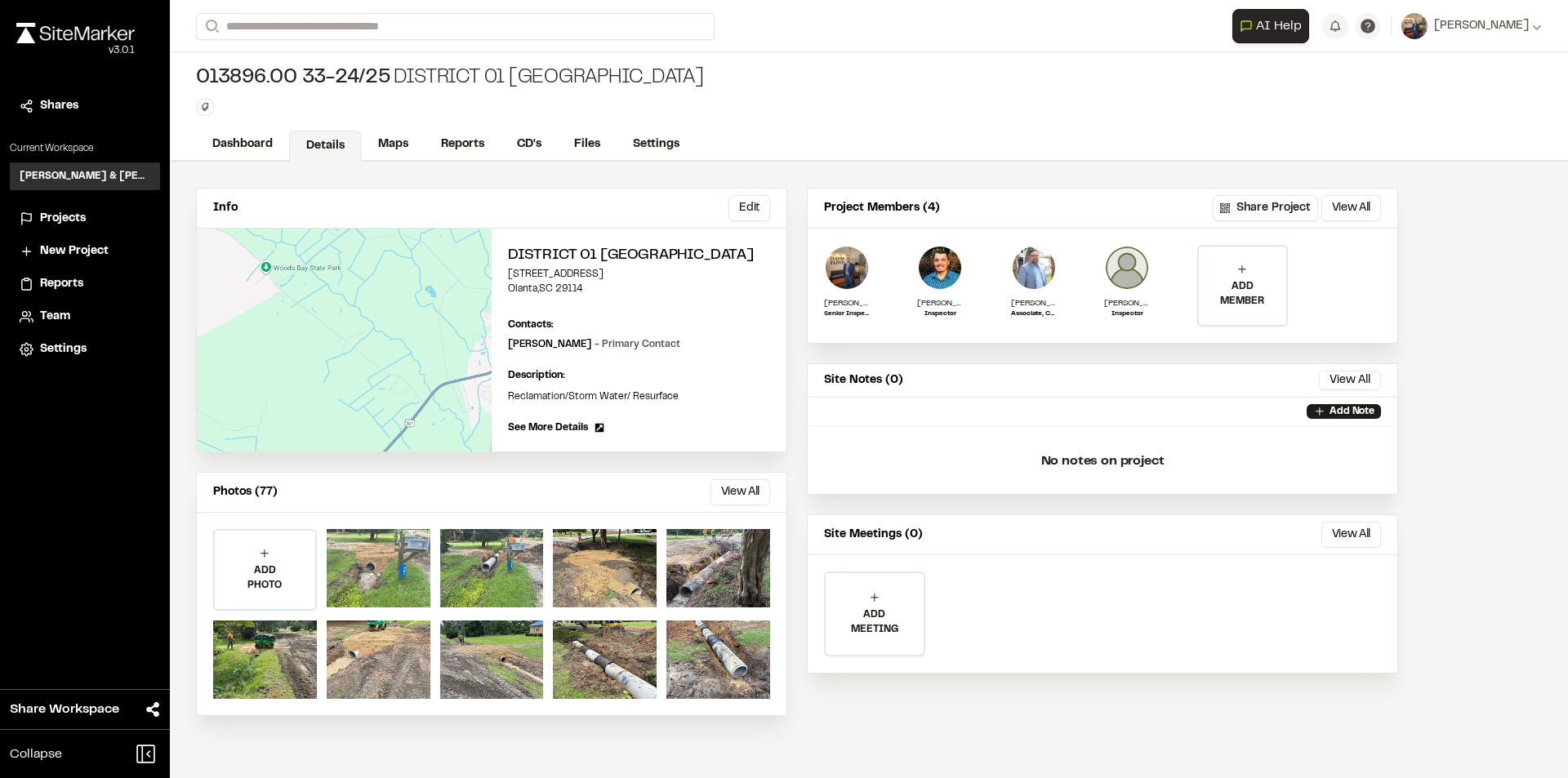
click at [61, 217] on span "Projects" at bounding box center [63, 219] width 46 height 18
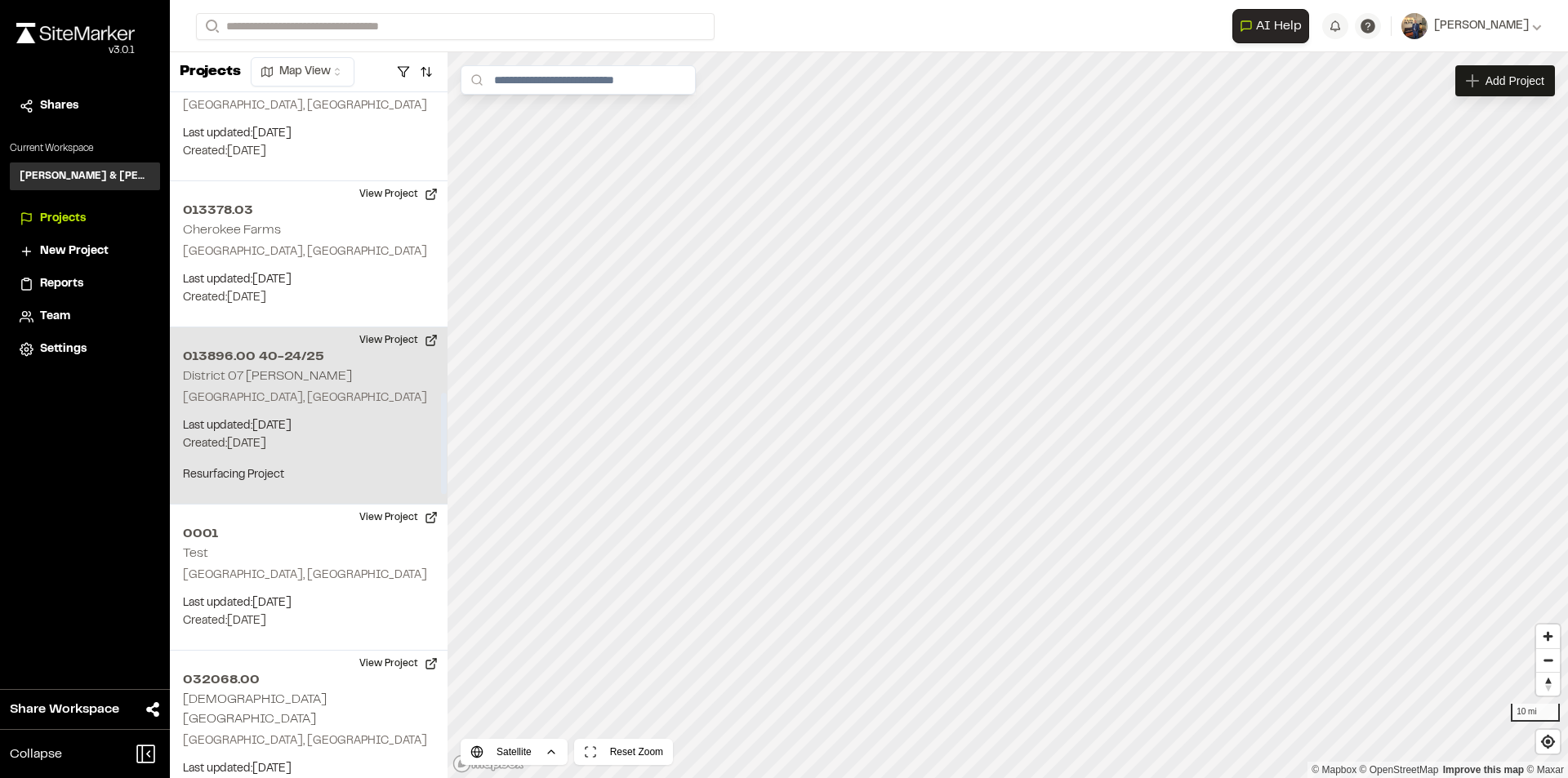
scroll to position [2041, 0]
click at [392, 333] on button "View Project" at bounding box center [398, 338] width 98 height 27
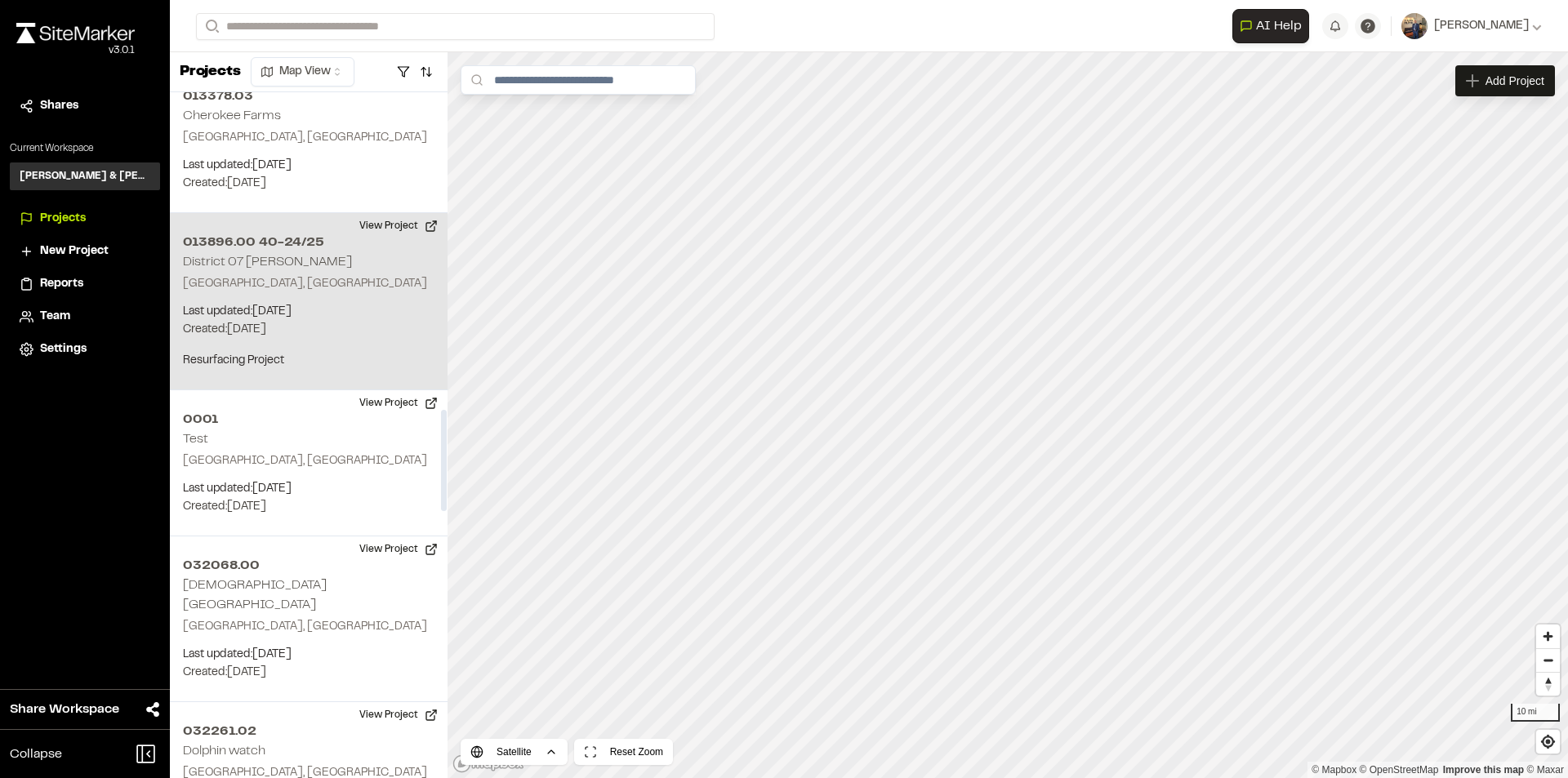
scroll to position [1960, 0]
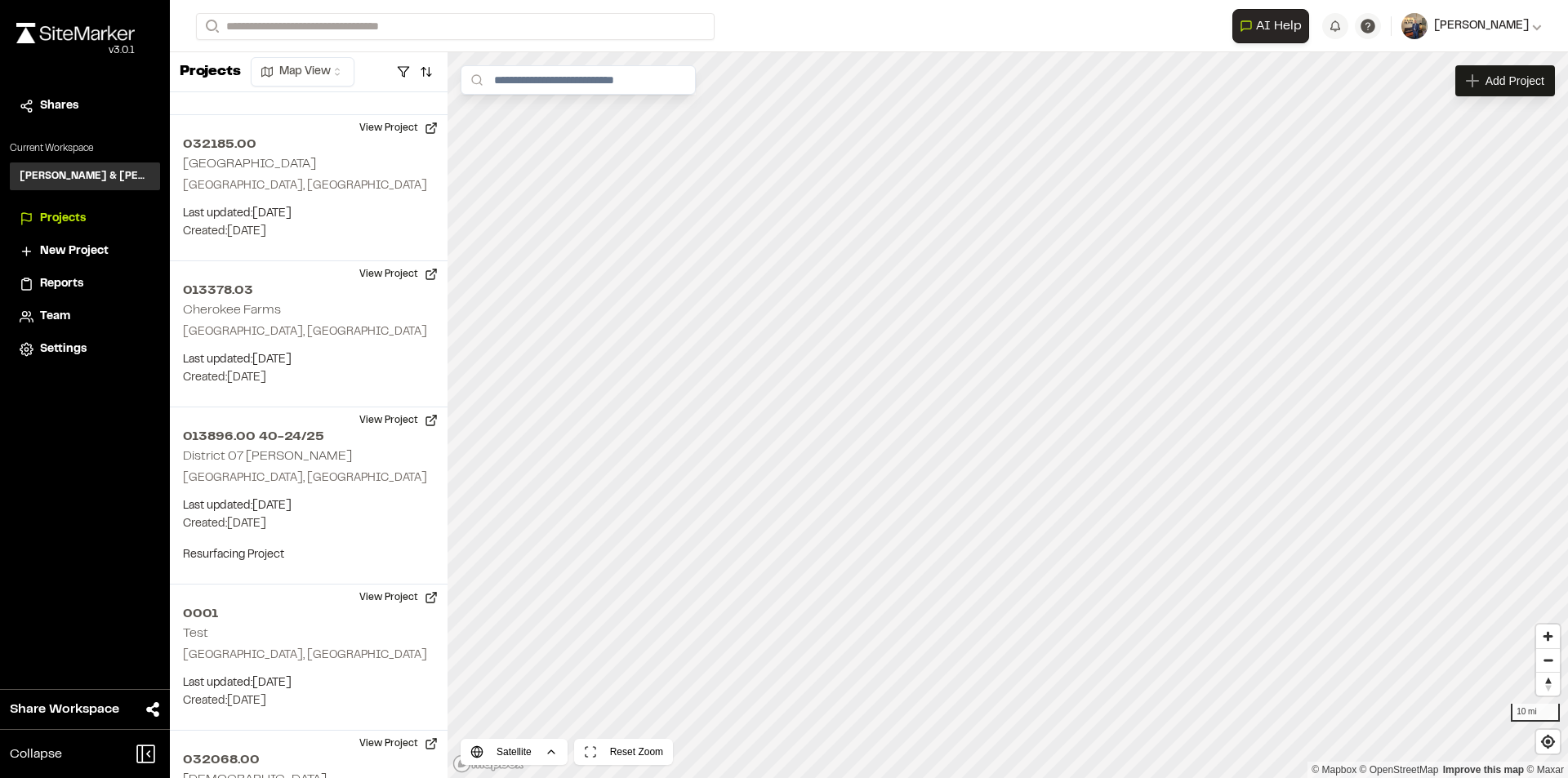
click at [1488, 27] on span "[PERSON_NAME]" at bounding box center [1482, 27] width 95 height 18
click at [1428, 20] on img at bounding box center [1414, 26] width 27 height 27
click at [53, 310] on span "Team" at bounding box center [55, 317] width 30 height 18
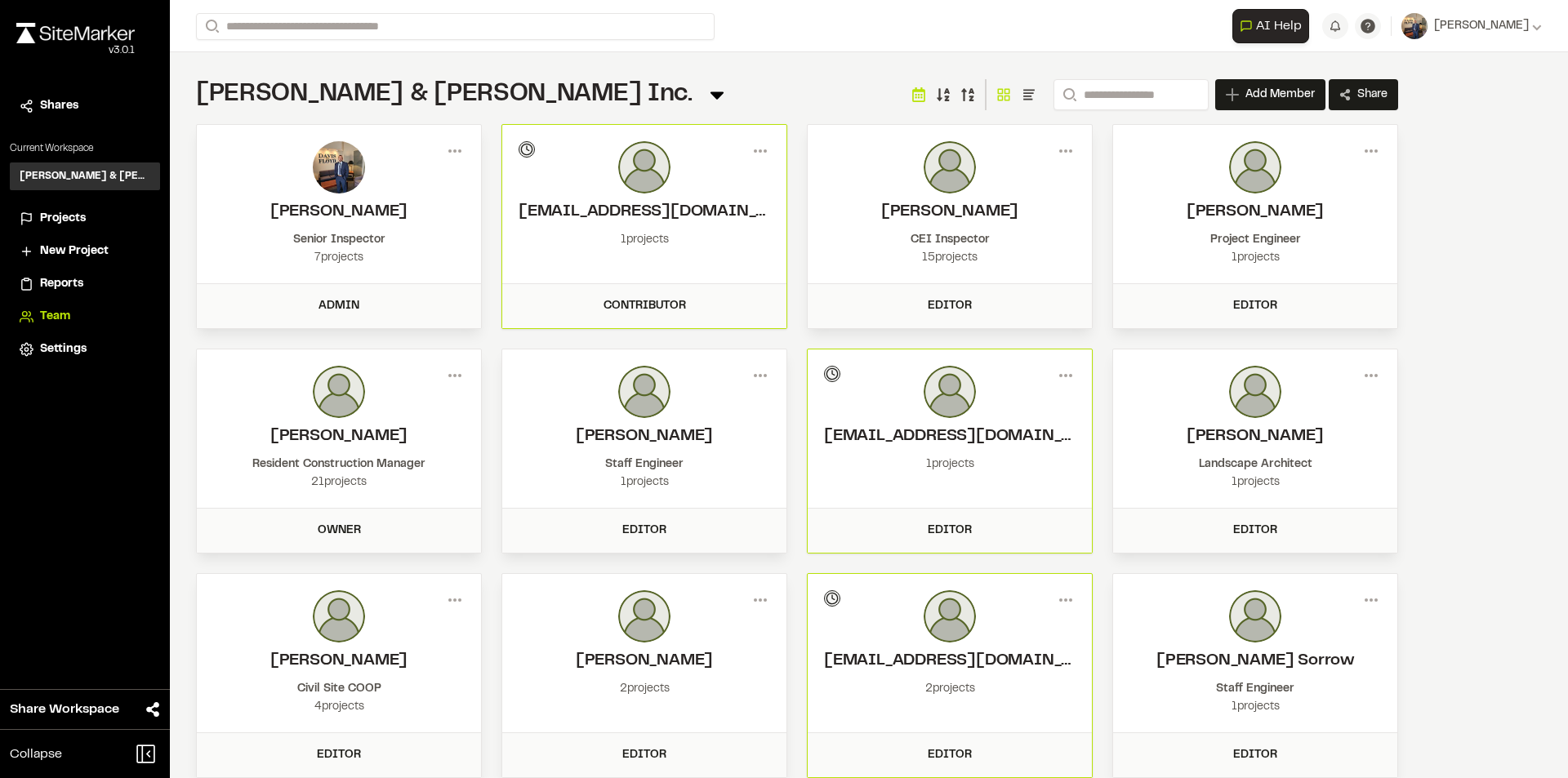
scroll to position [80, 0]
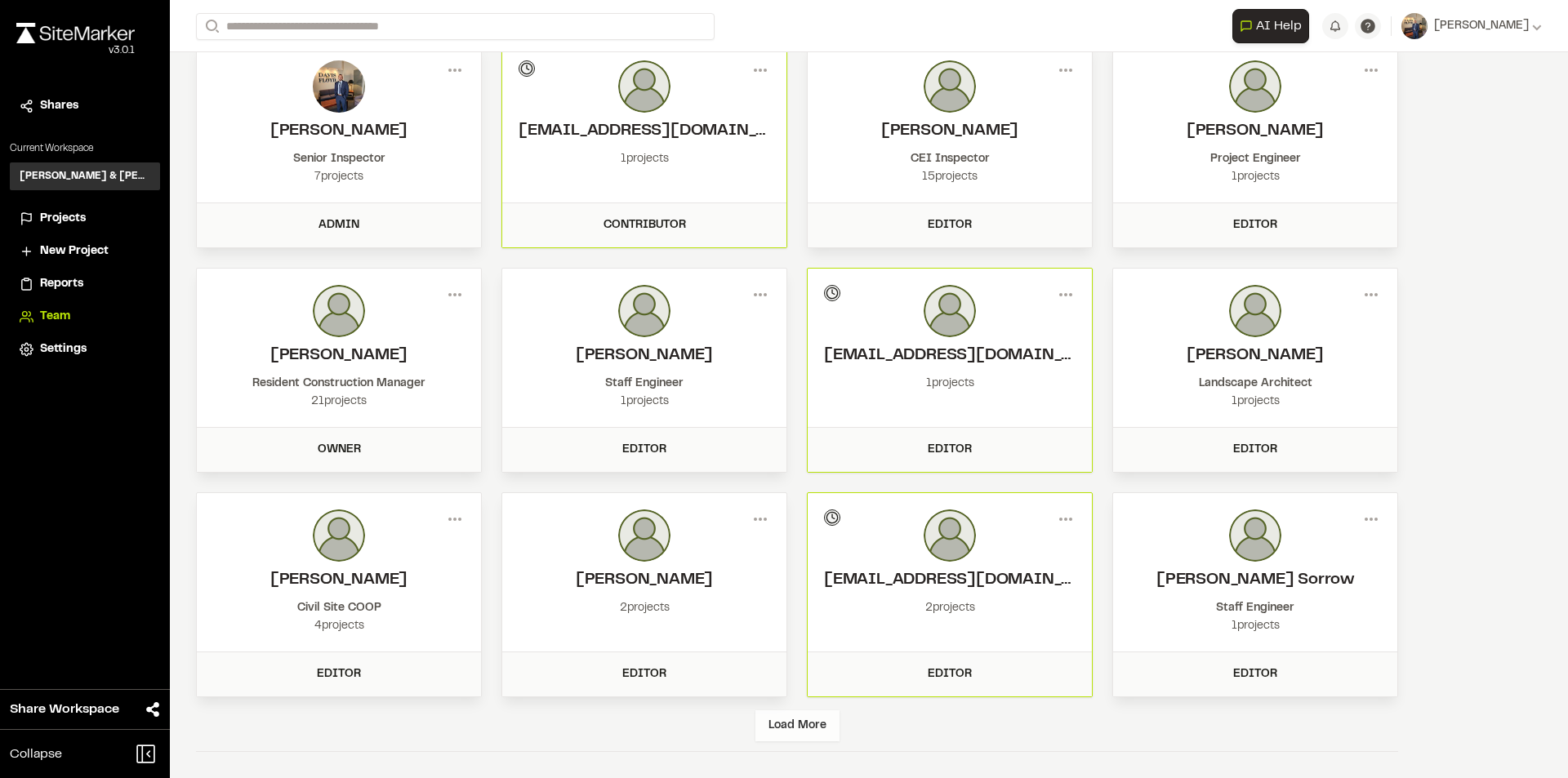
click at [810, 730] on div "Load More" at bounding box center [797, 726] width 84 height 31
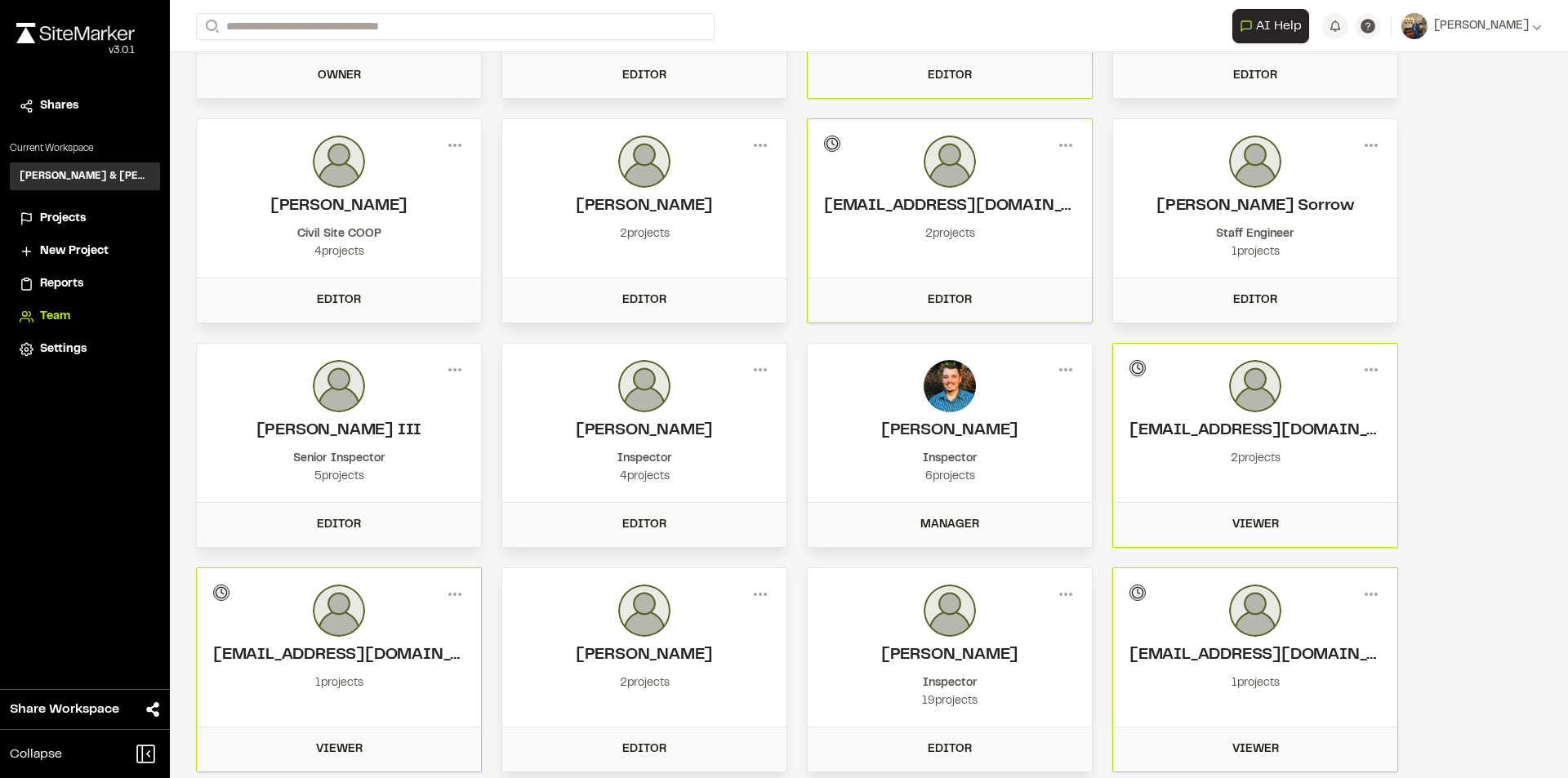
scroll to position [373, 0]
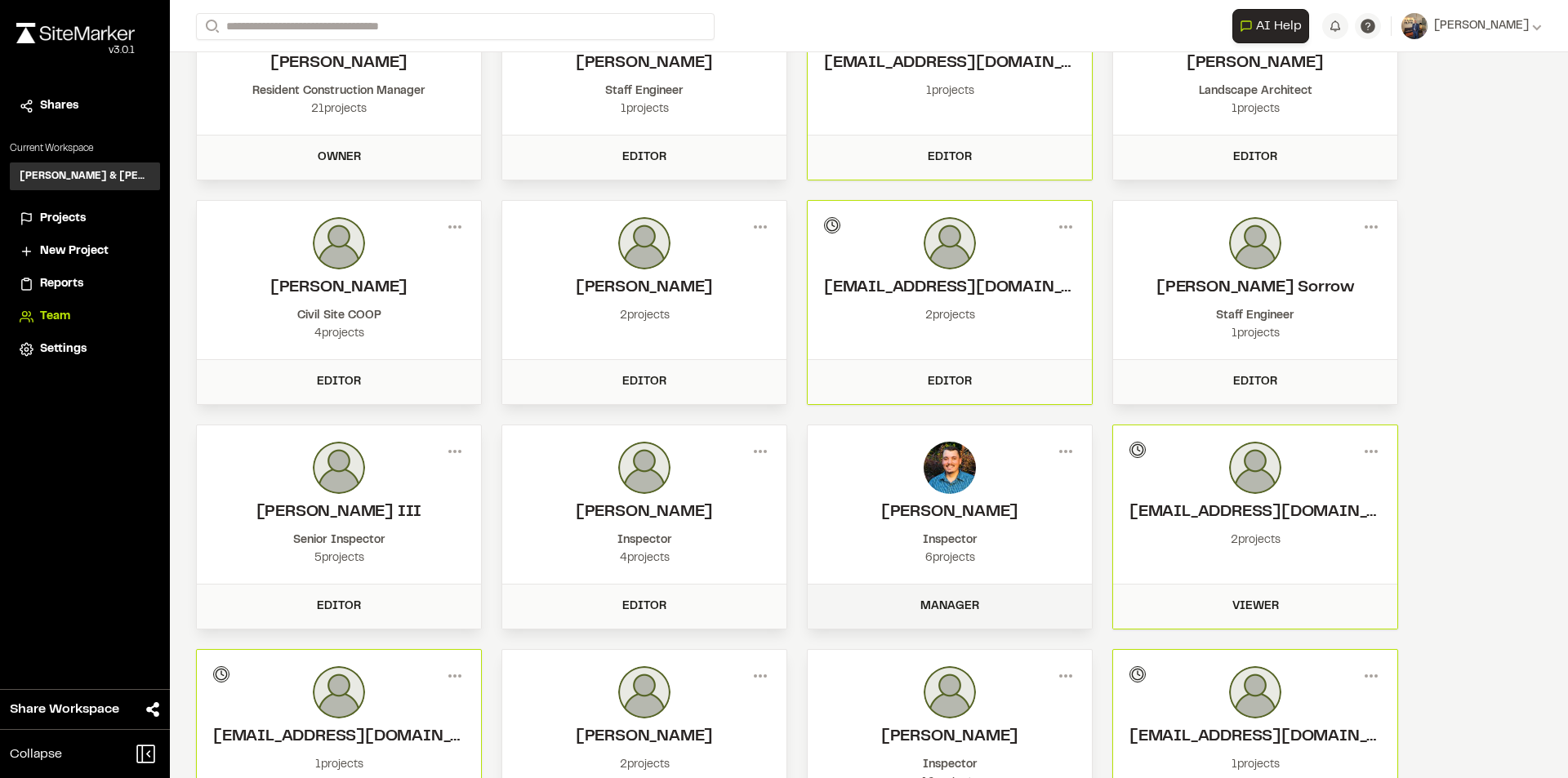
click at [957, 602] on div "Manager" at bounding box center [949, 607] width 264 height 18
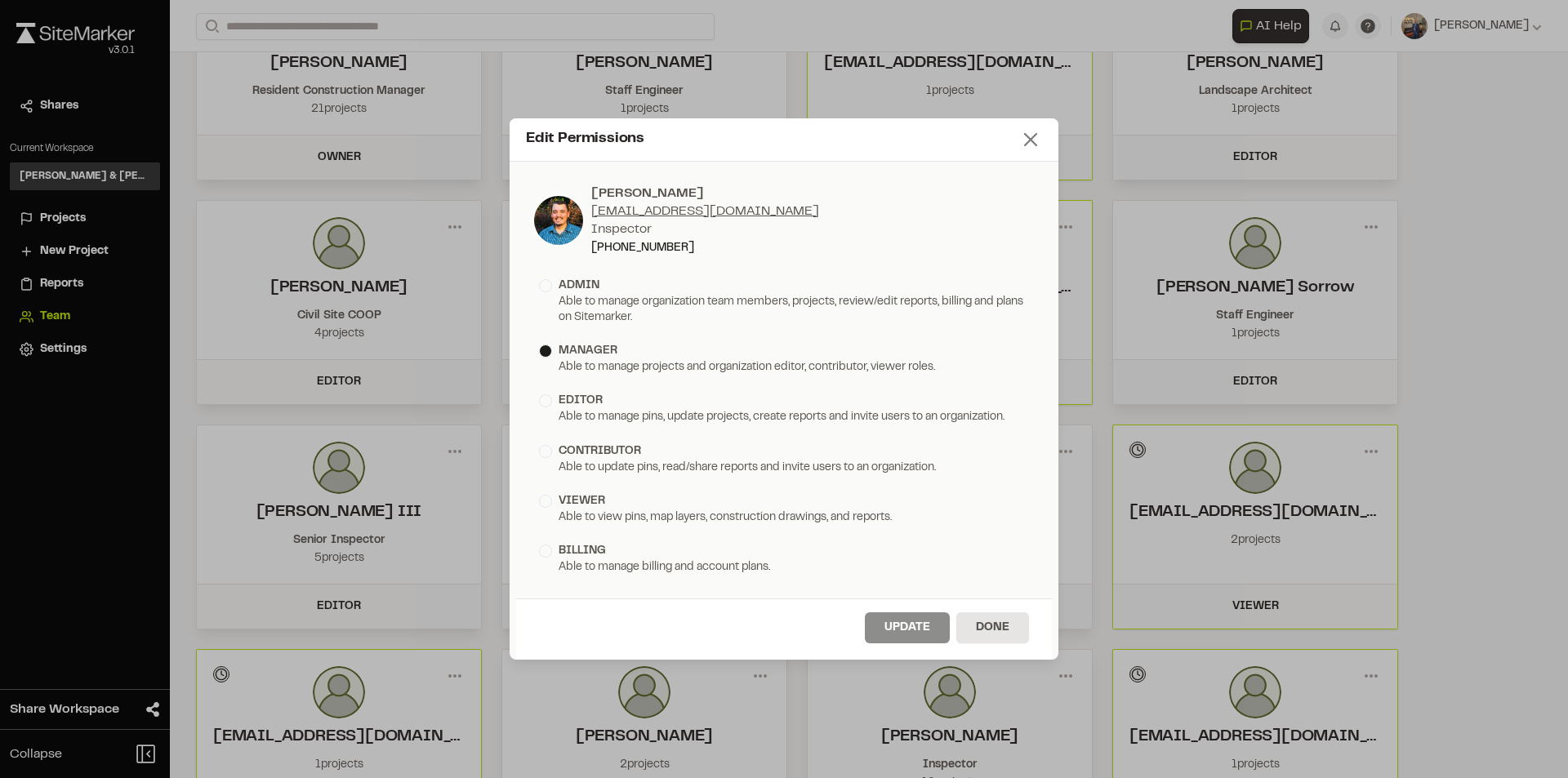
click at [1030, 144] on icon at bounding box center [1030, 139] width 23 height 23
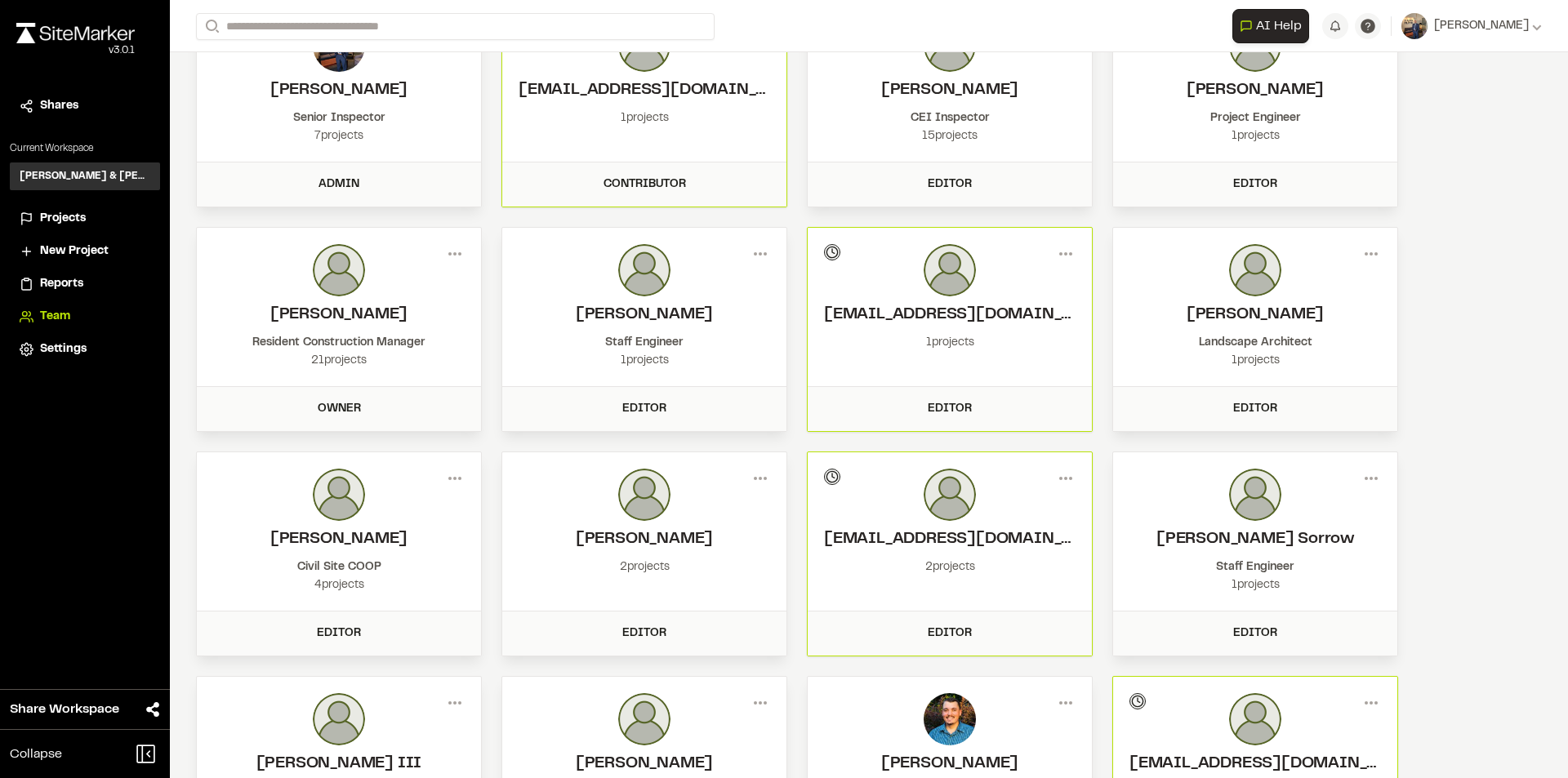
scroll to position [47, 0]
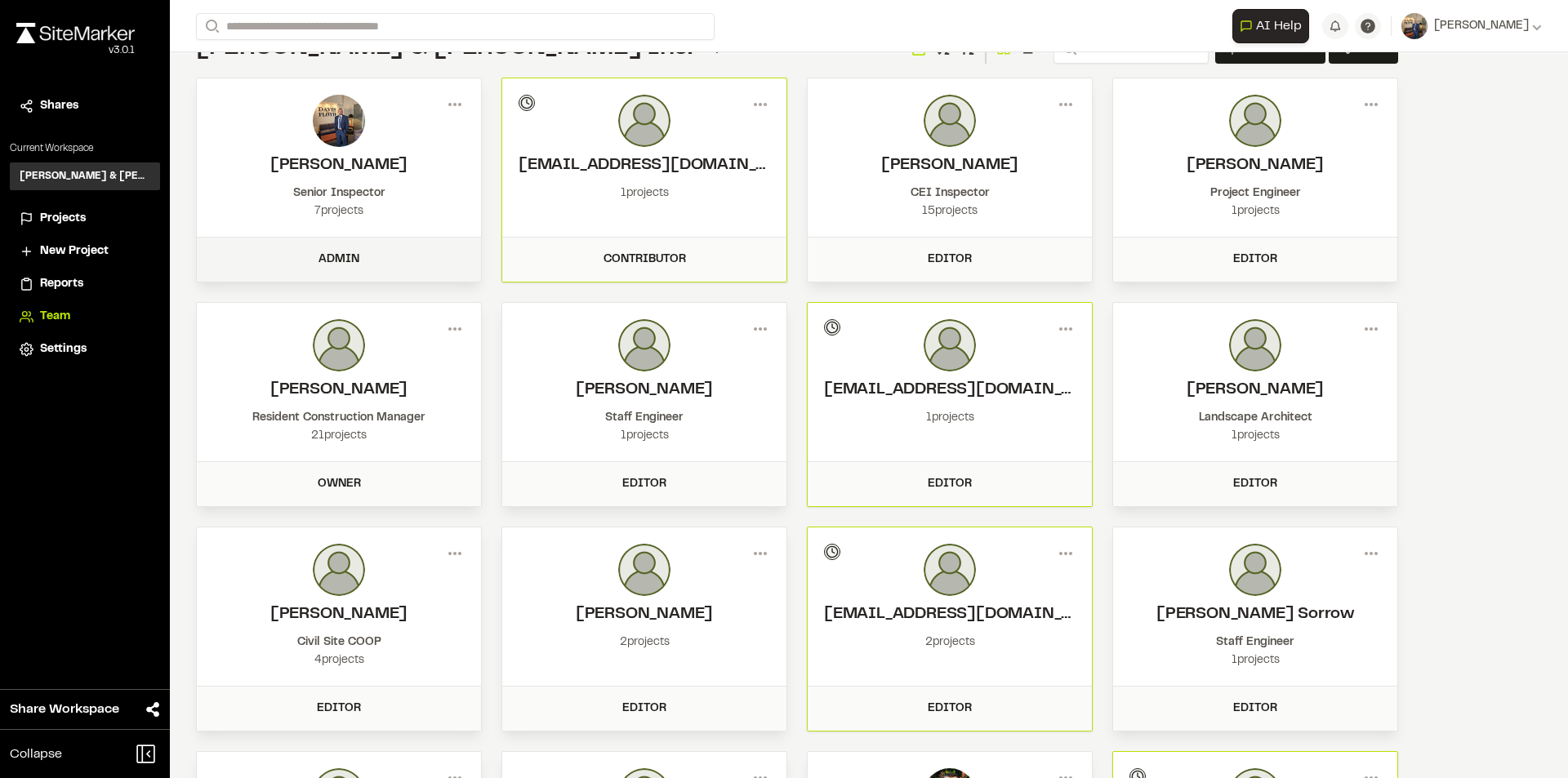
click at [369, 250] on div "Admin" at bounding box center [338, 260] width 264 height 18
click at [340, 184] on div "Member Info [PERSON_NAME] [PERSON_NAME][EMAIL_ADDRESS][DOMAIN_NAME] Senior Insp…" at bounding box center [784, 401] width 1568 height 778
click at [357, 195] on div "Senior Inspector" at bounding box center [338, 194] width 251 height 18
click at [456, 101] on icon at bounding box center [454, 104] width 27 height 27
click at [259, 155] on h2 "[PERSON_NAME]" at bounding box center [338, 165] width 251 height 25
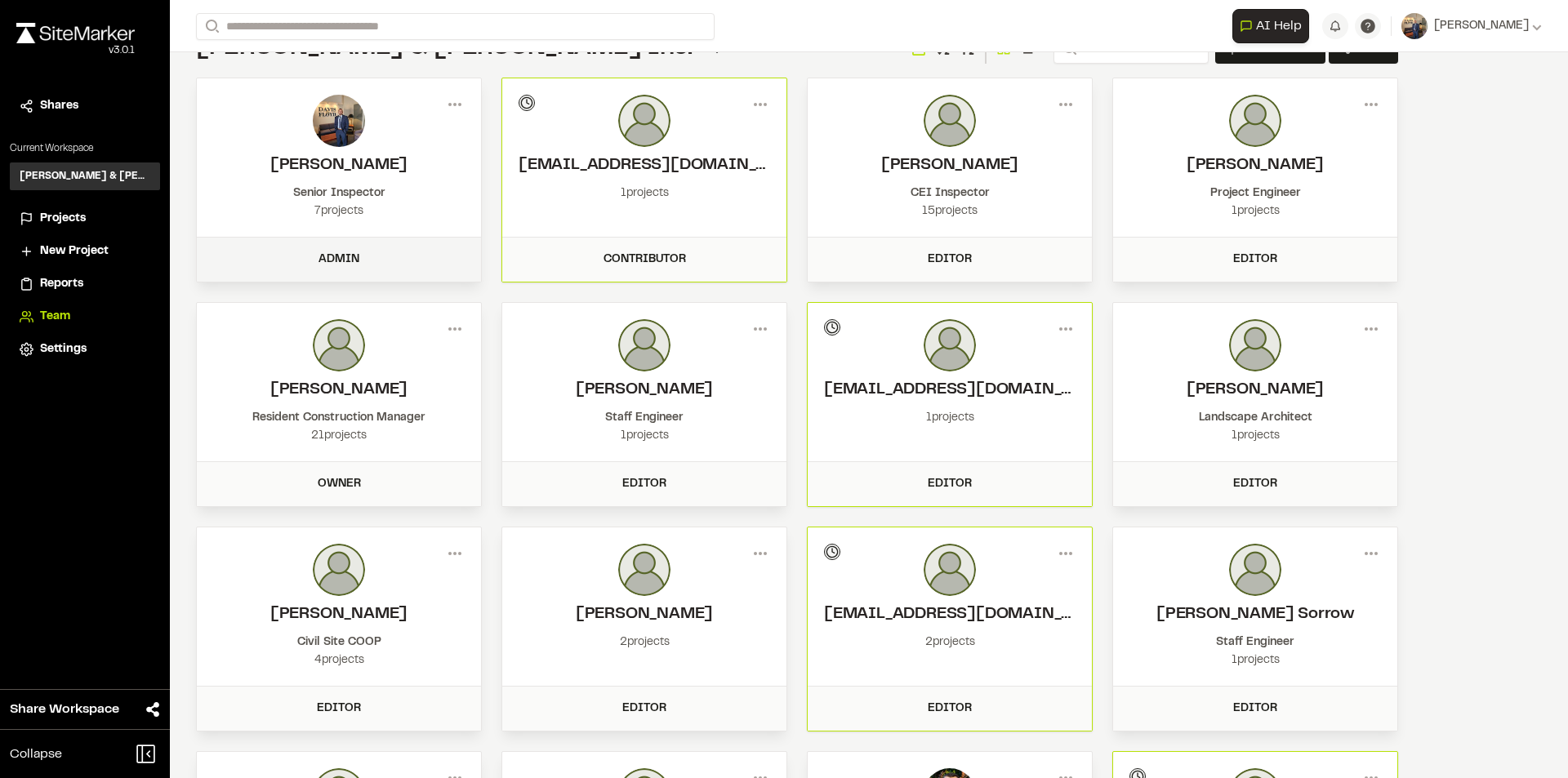
click at [341, 260] on div "Admin" at bounding box center [338, 260] width 264 height 18
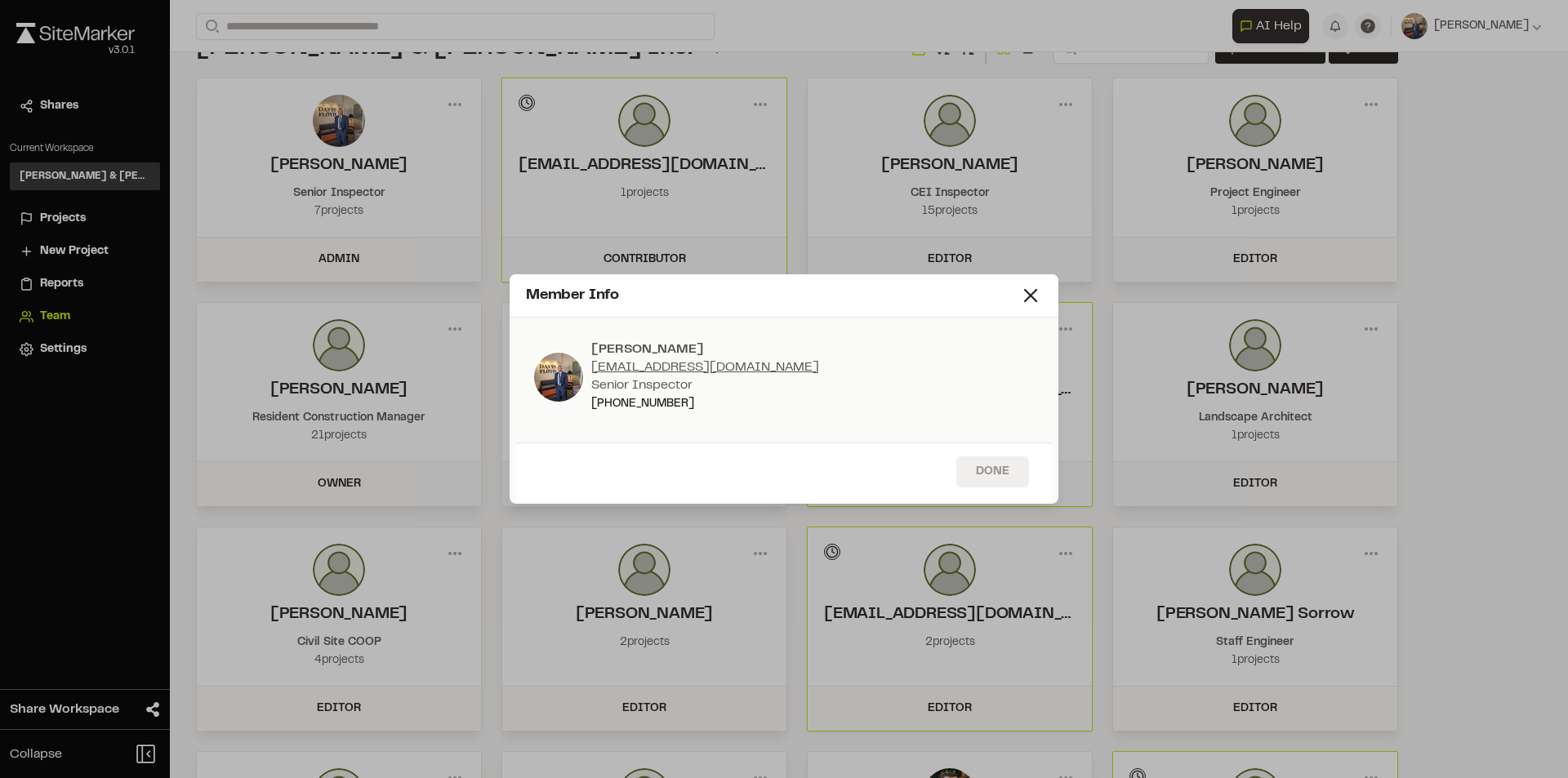
click at [1000, 477] on button "Done" at bounding box center [993, 472] width 73 height 31
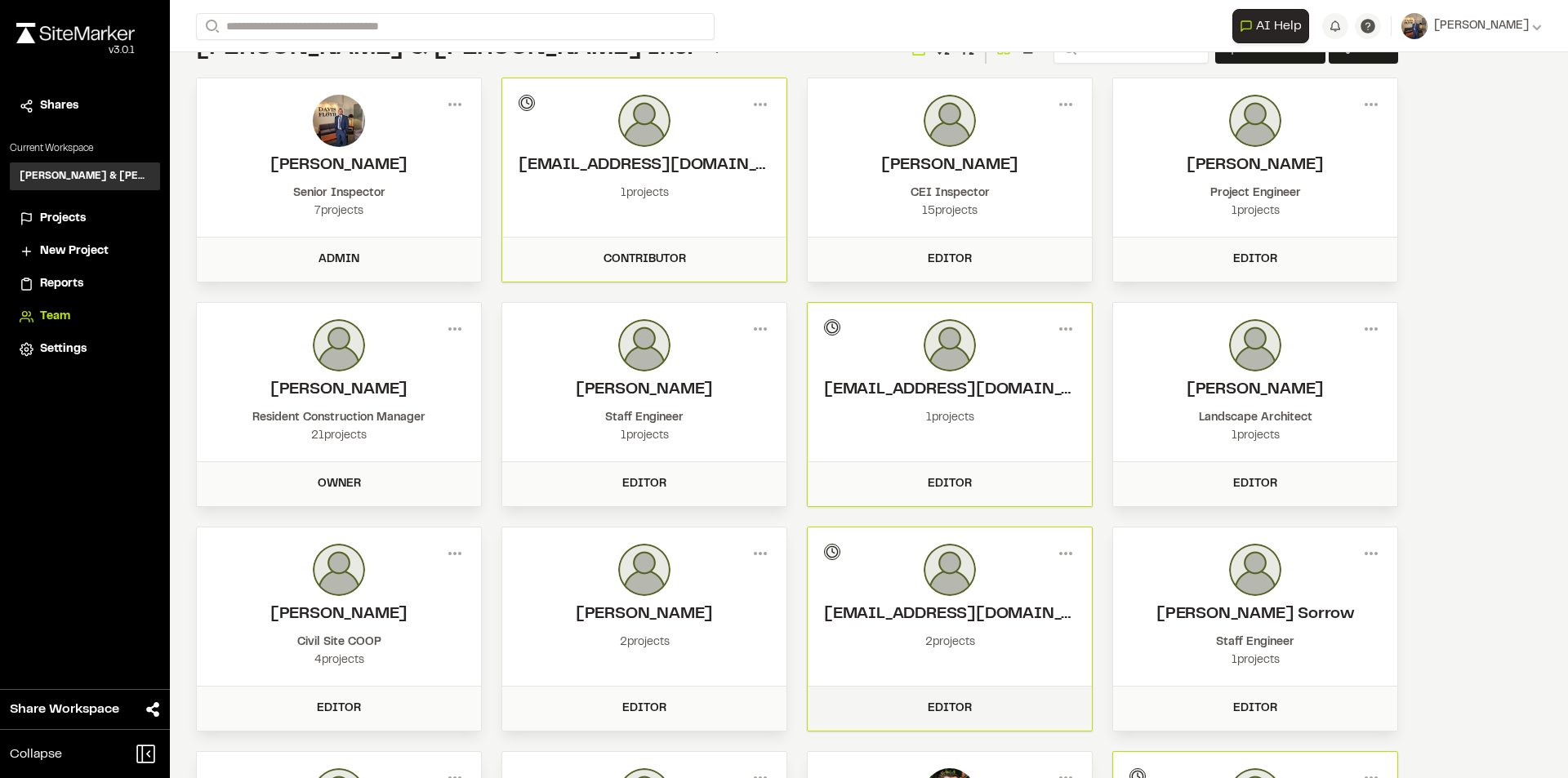
click at [967, 701] on div "Editor" at bounding box center [949, 709] width 264 height 18
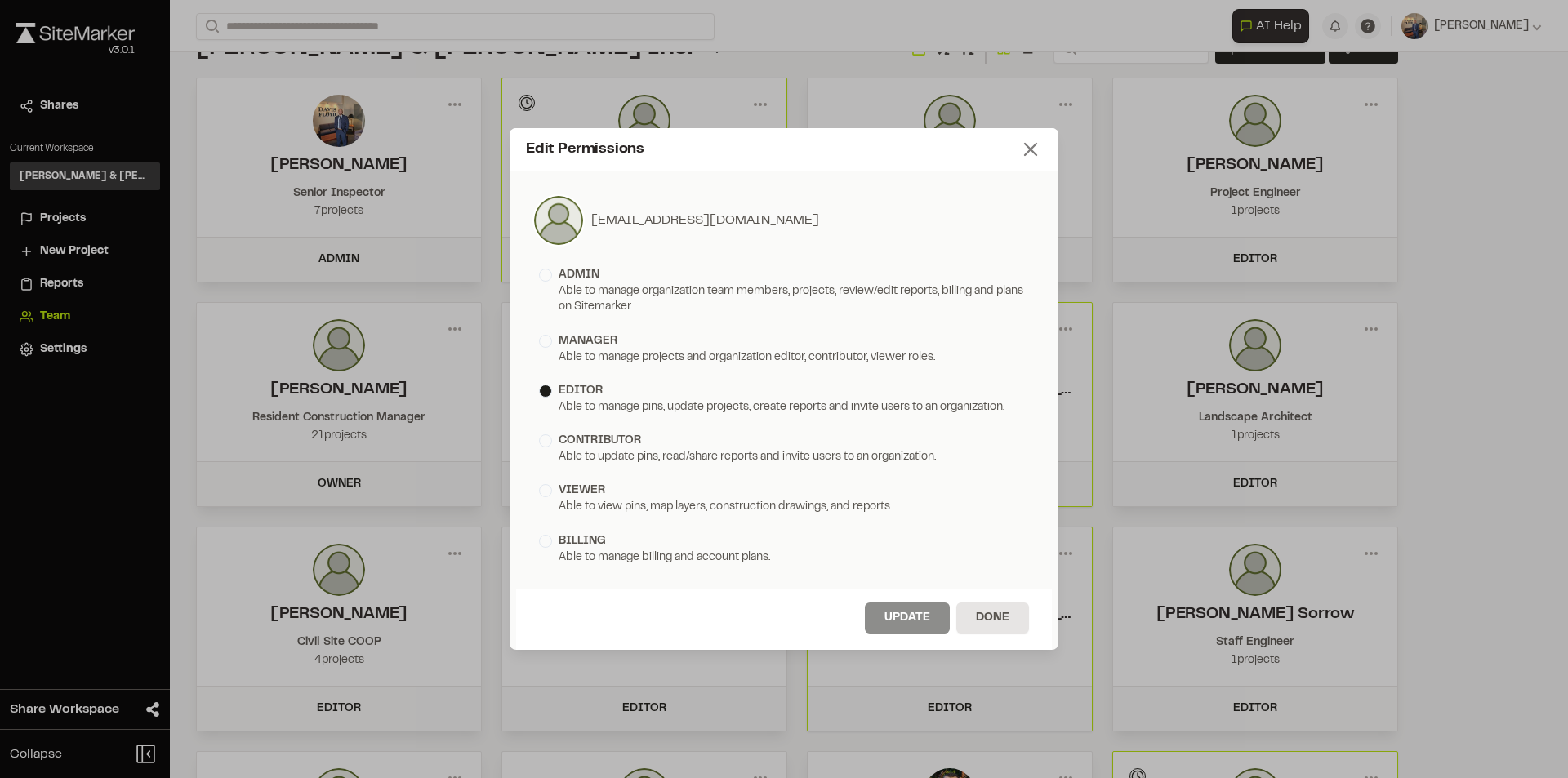
click at [1030, 148] on icon at bounding box center [1030, 149] width 23 height 23
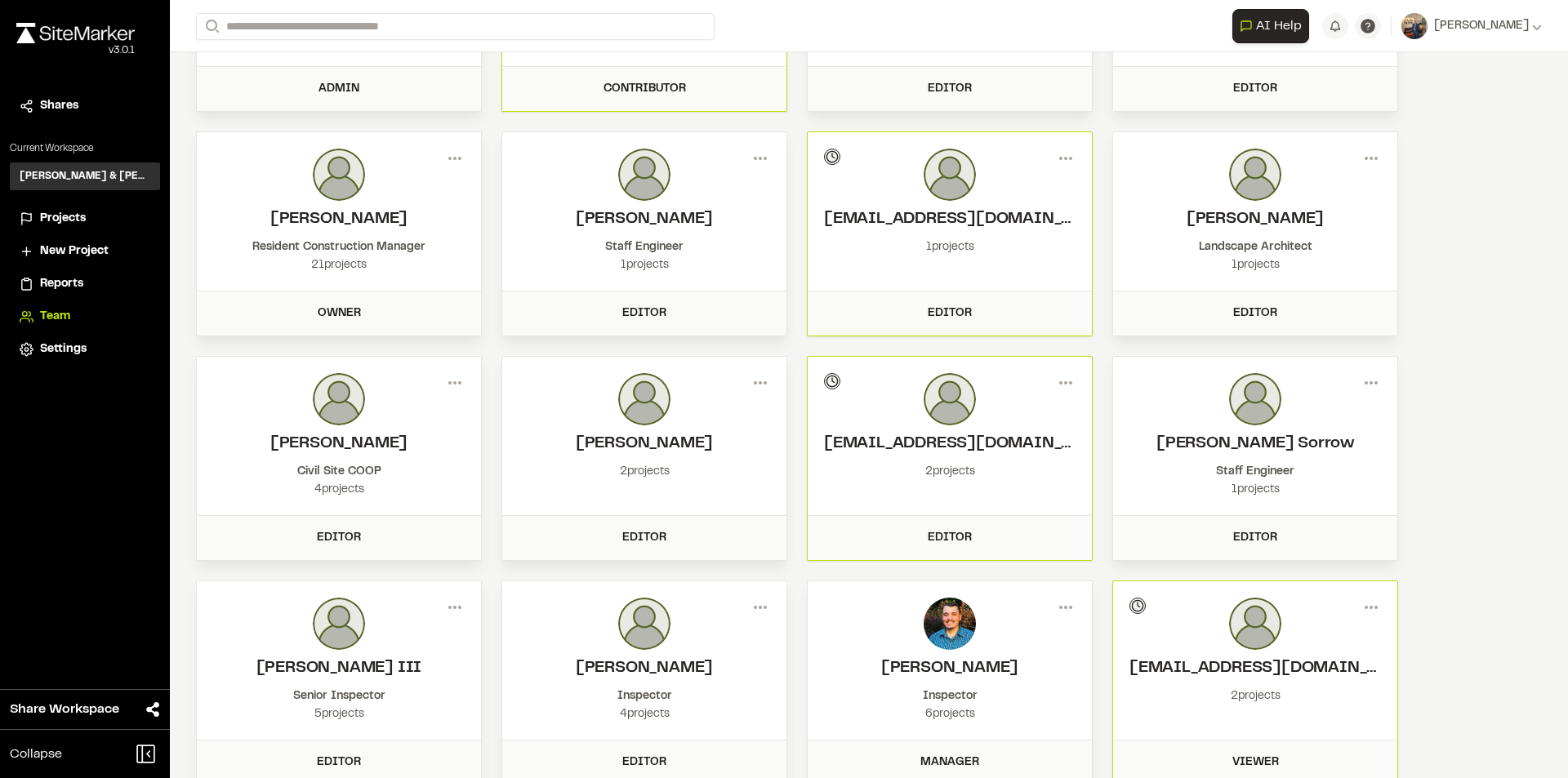
scroll to position [210, 0]
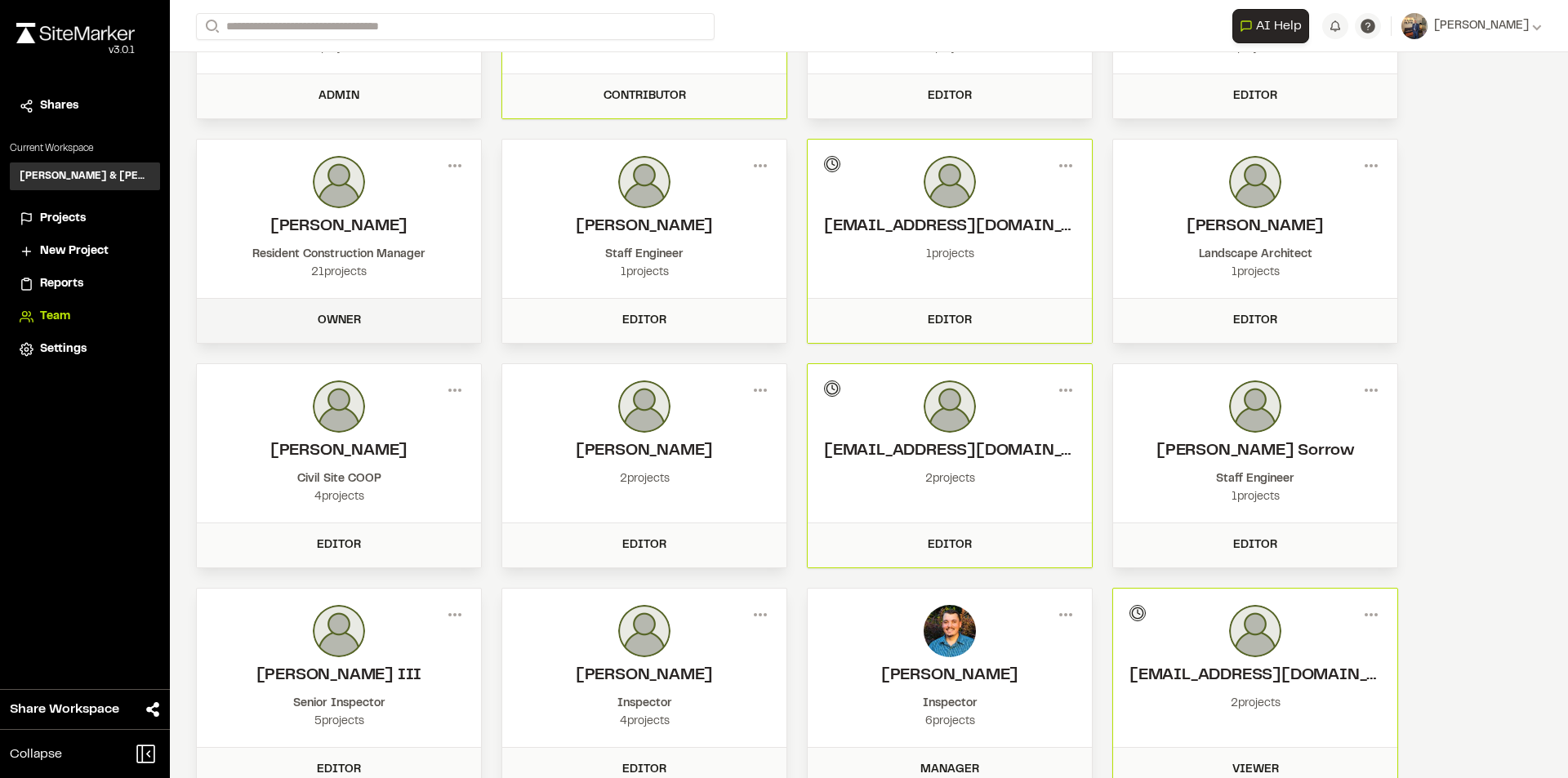
click at [331, 323] on div "Owner" at bounding box center [338, 321] width 264 height 18
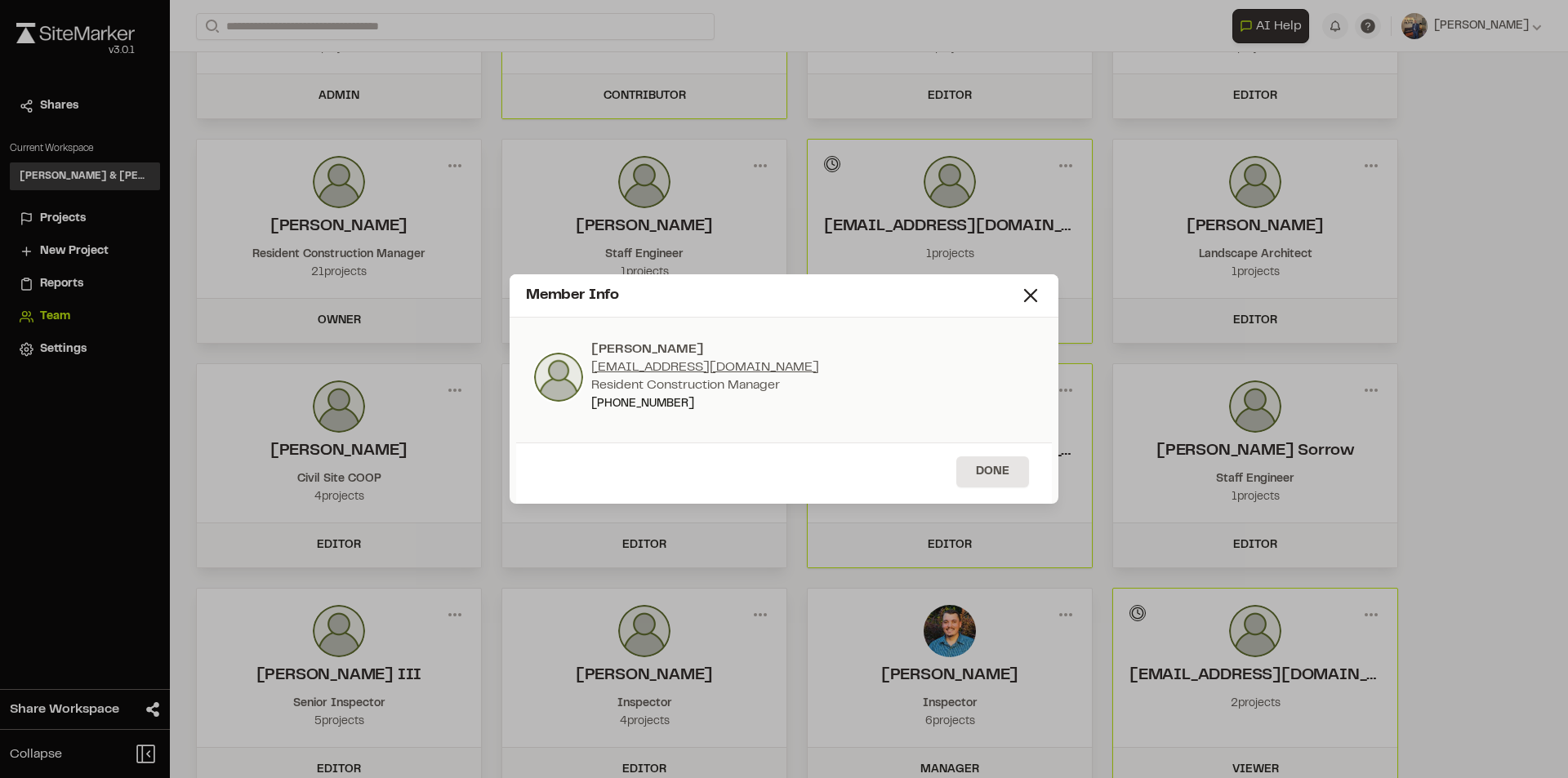
click at [1029, 289] on icon at bounding box center [1030, 295] width 23 height 23
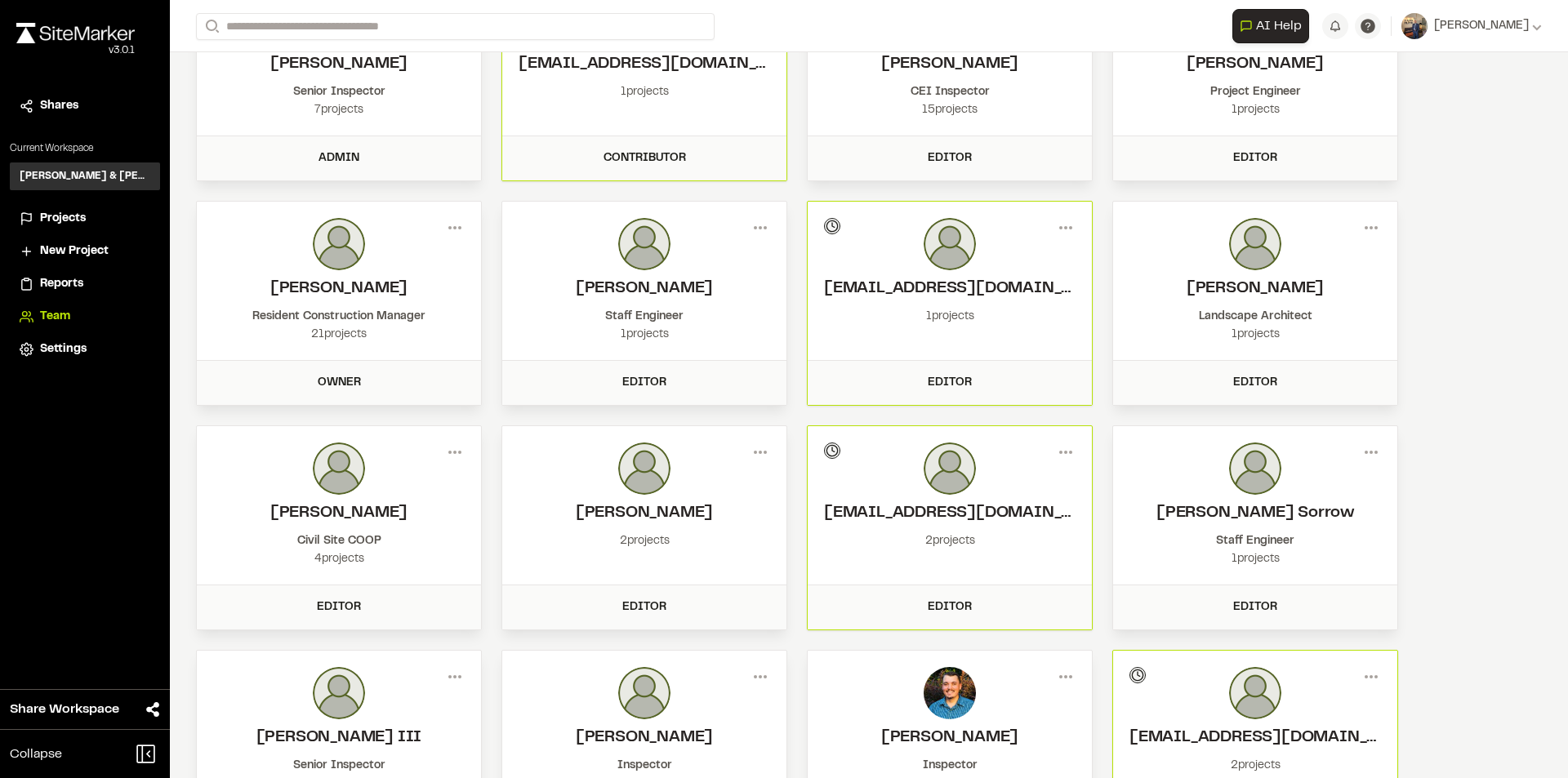
scroll to position [0, 0]
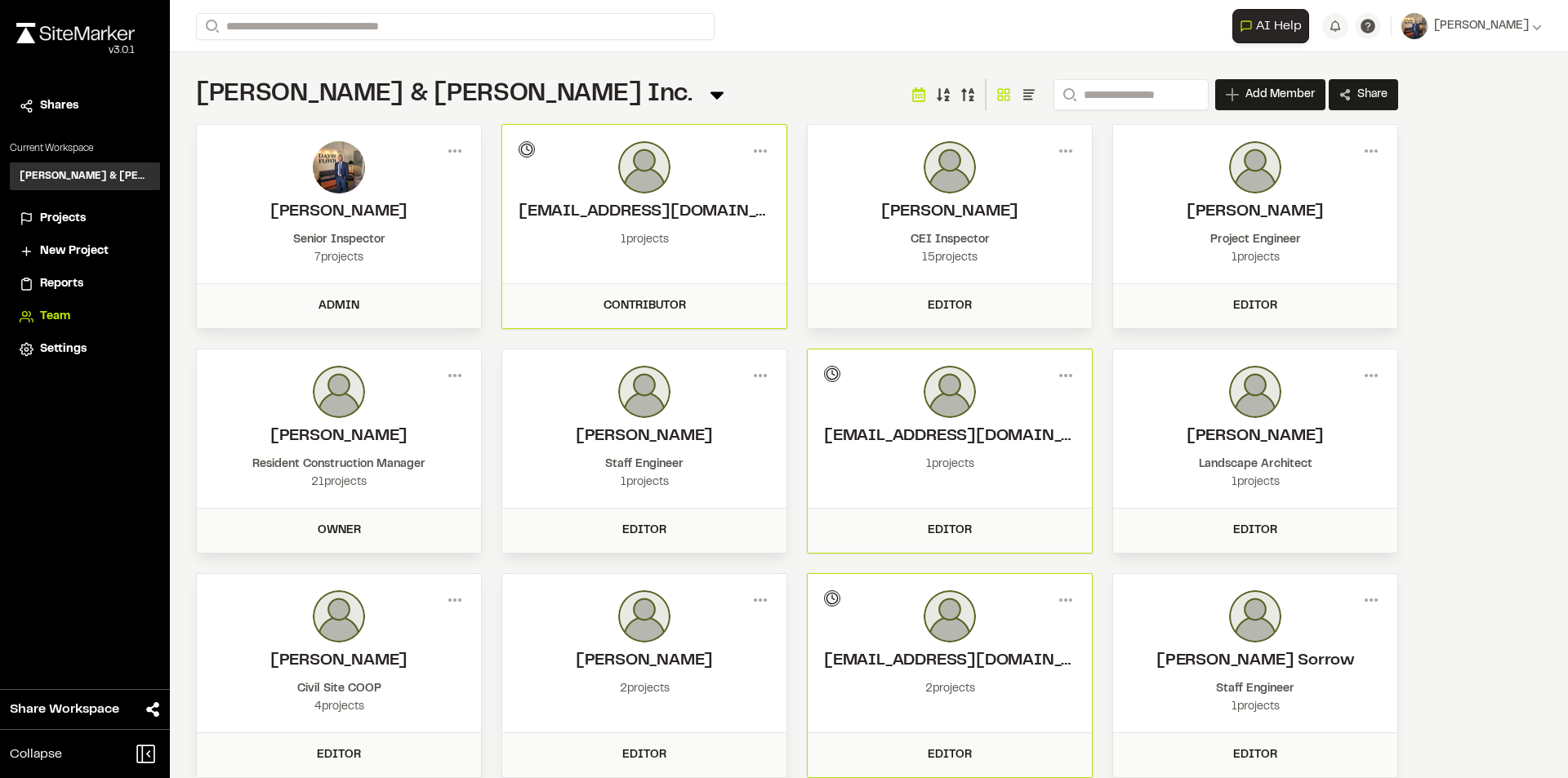
click at [710, 97] on icon at bounding box center [717, 96] width 13 height 7
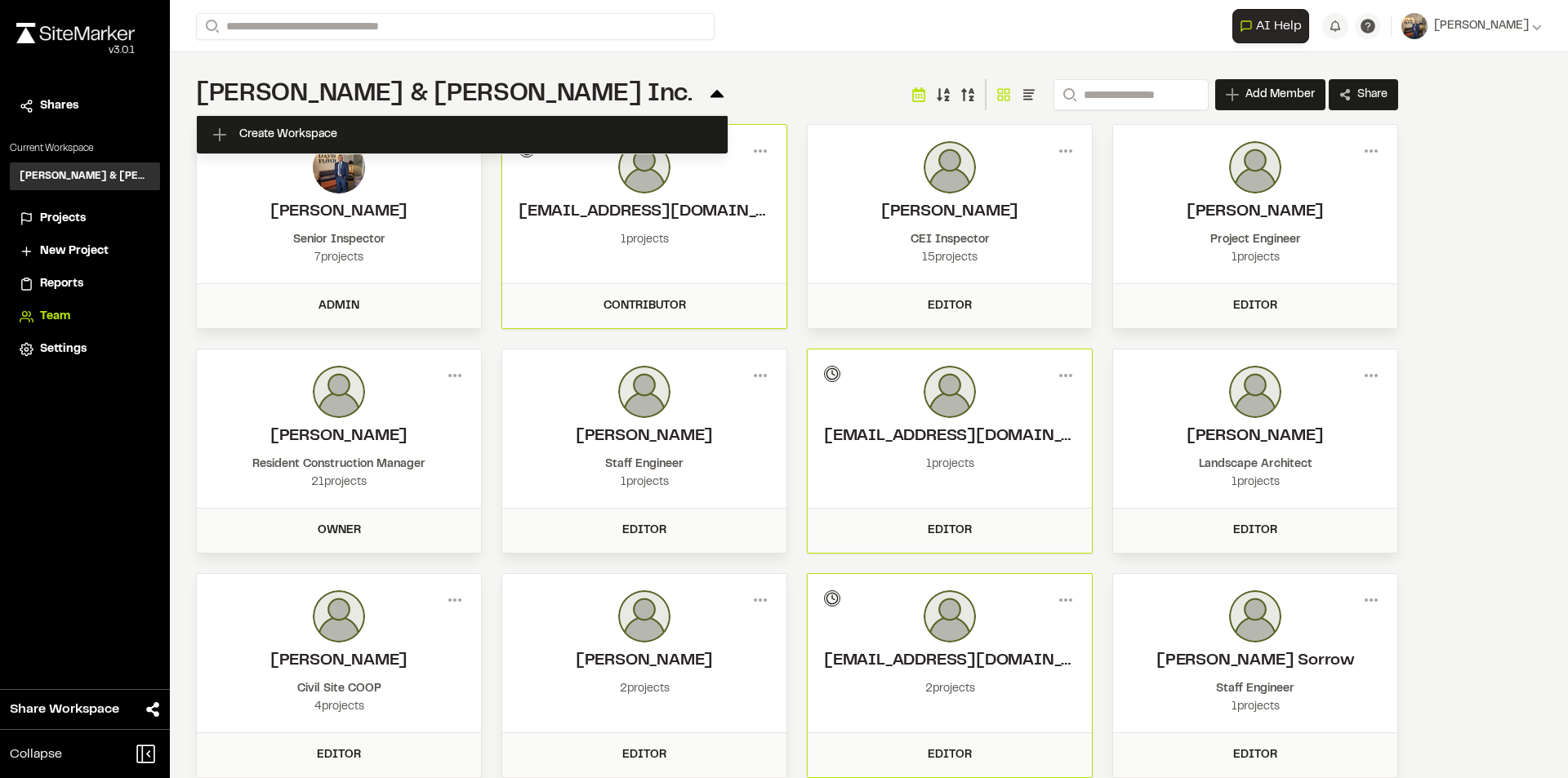
click at [710, 96] on icon at bounding box center [717, 93] width 13 height 7
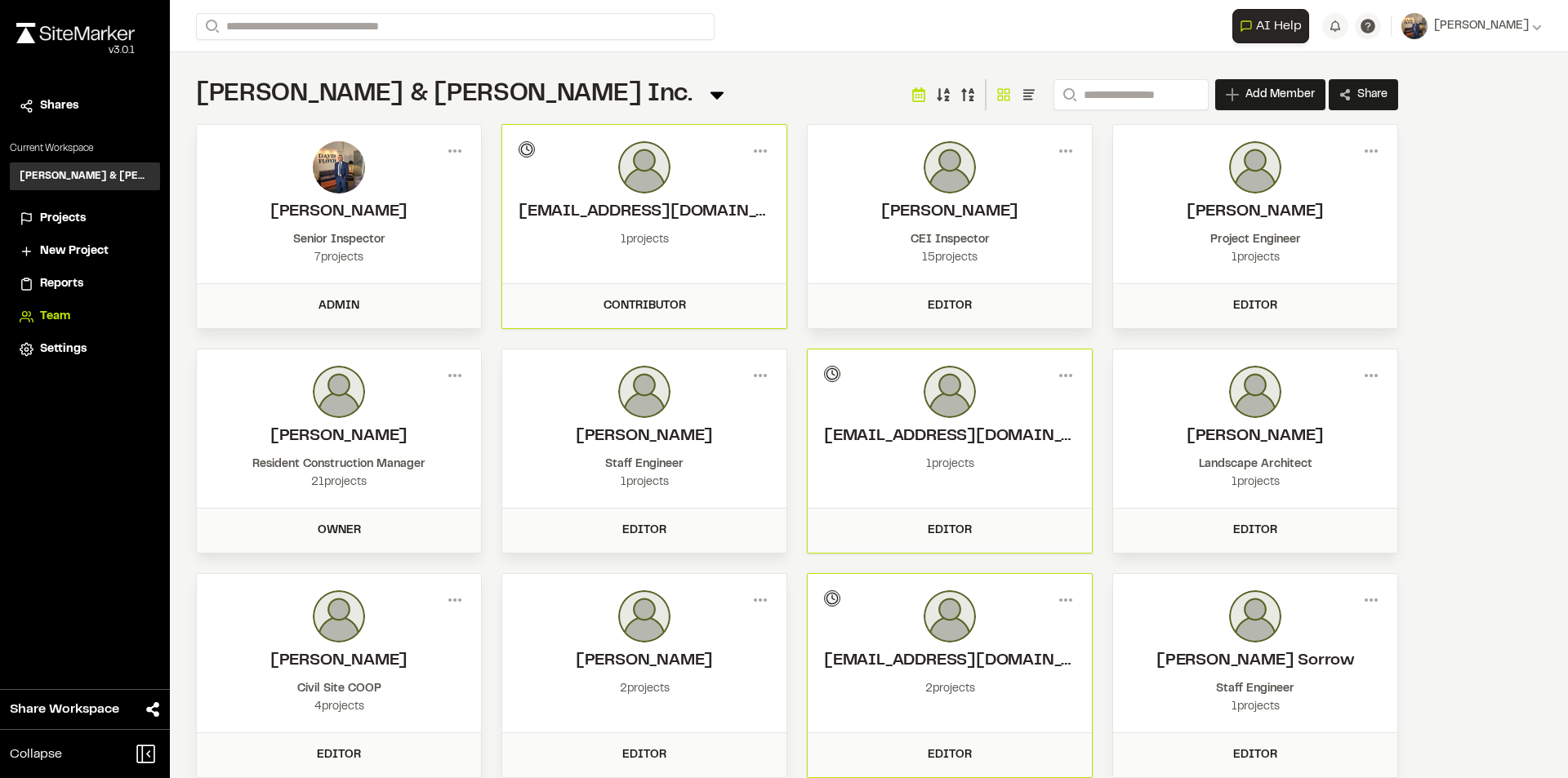
click at [66, 221] on span "Projects" at bounding box center [63, 219] width 46 height 18
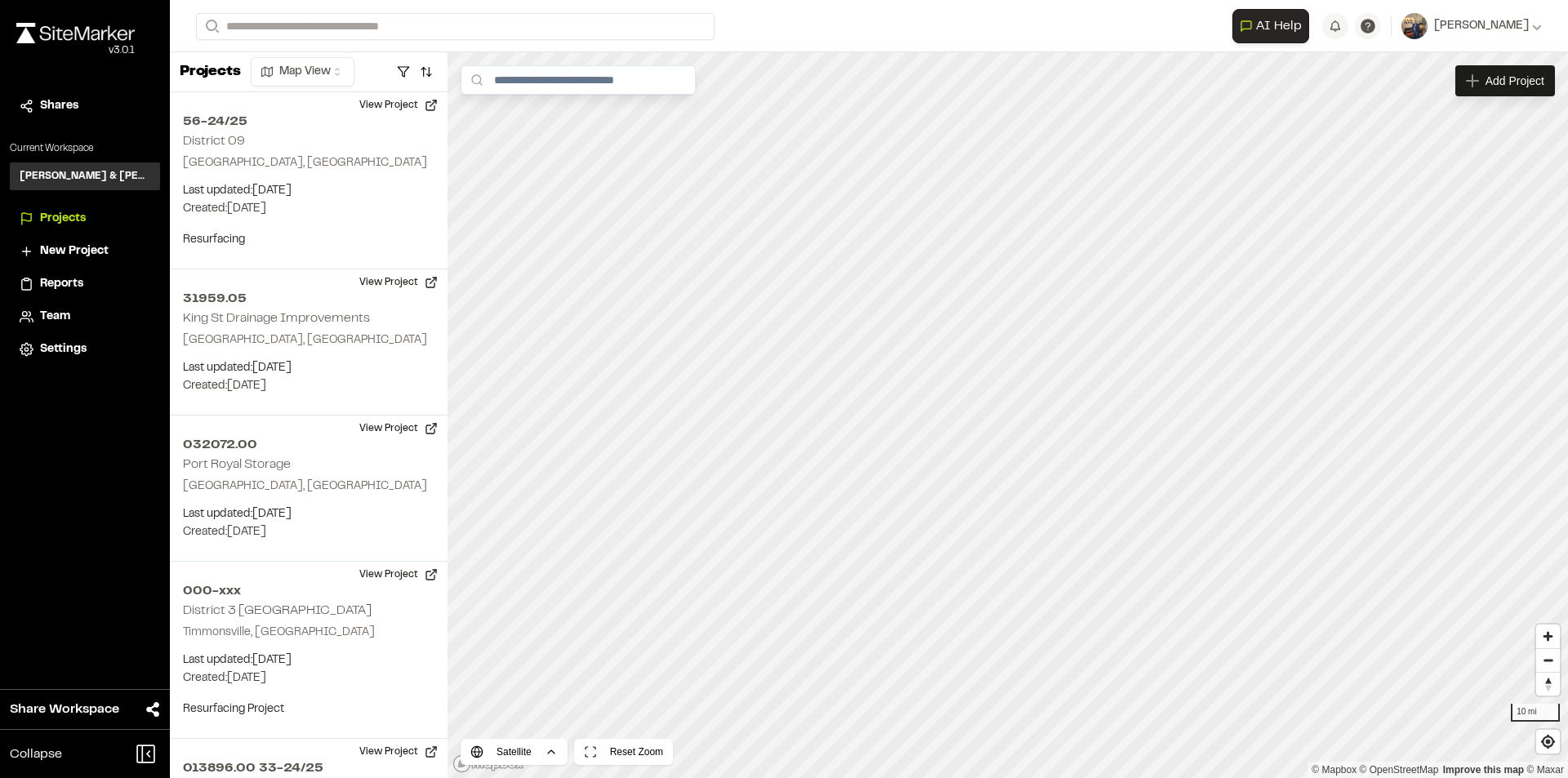
click at [61, 218] on span "Projects" at bounding box center [63, 219] width 46 height 18
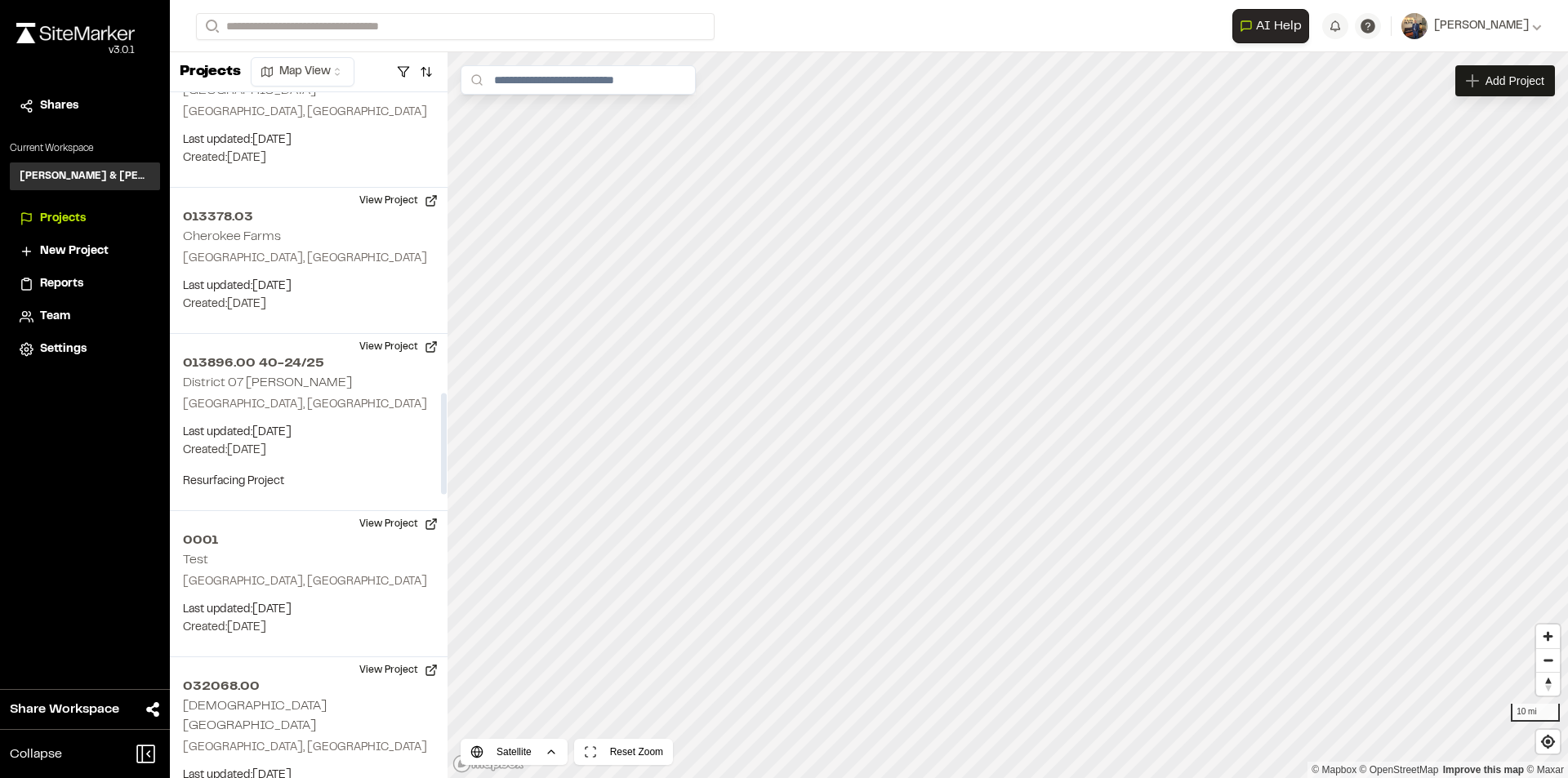
scroll to position [2041, 0]
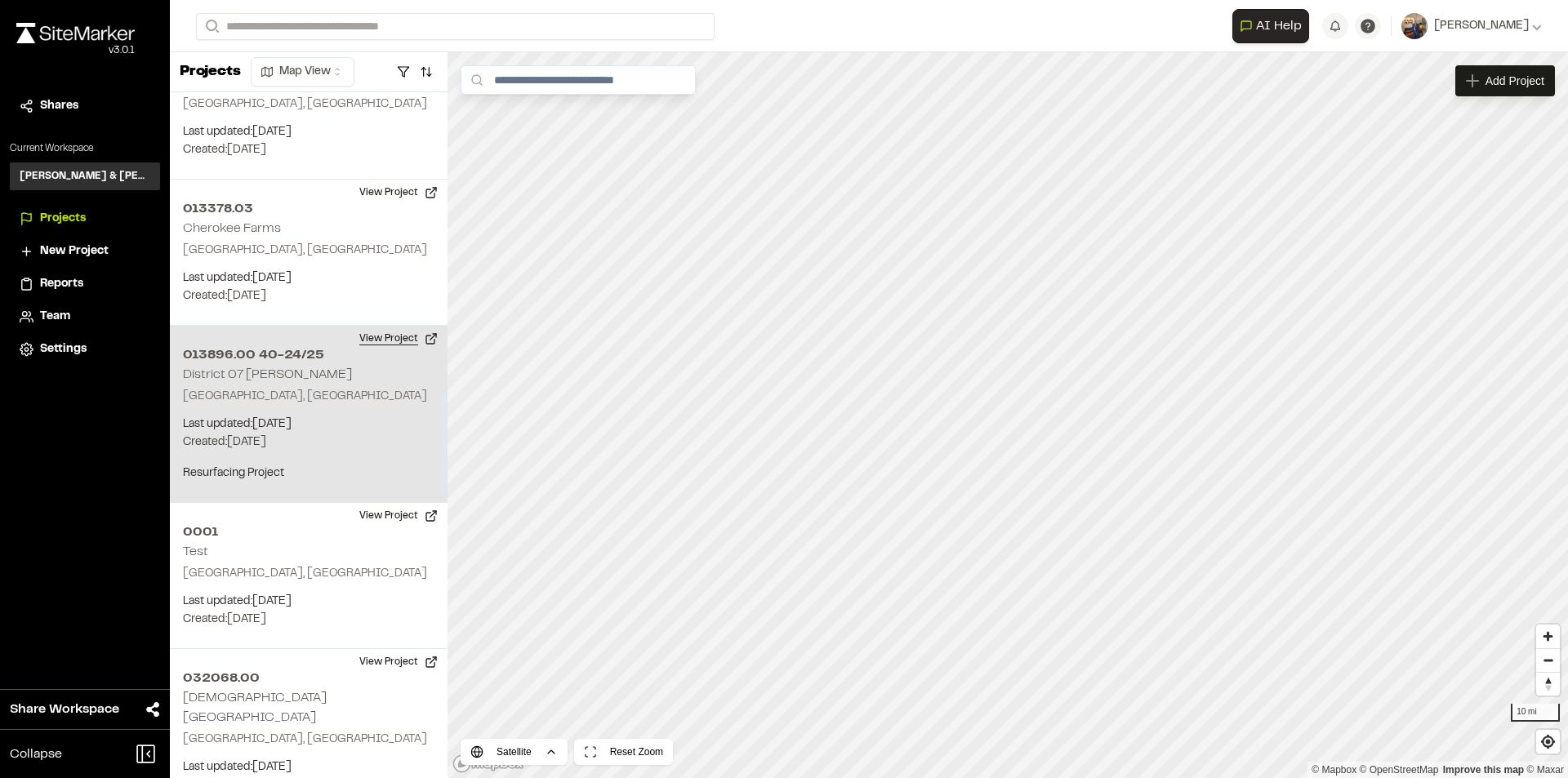
click at [379, 335] on button "View Project" at bounding box center [398, 338] width 98 height 27
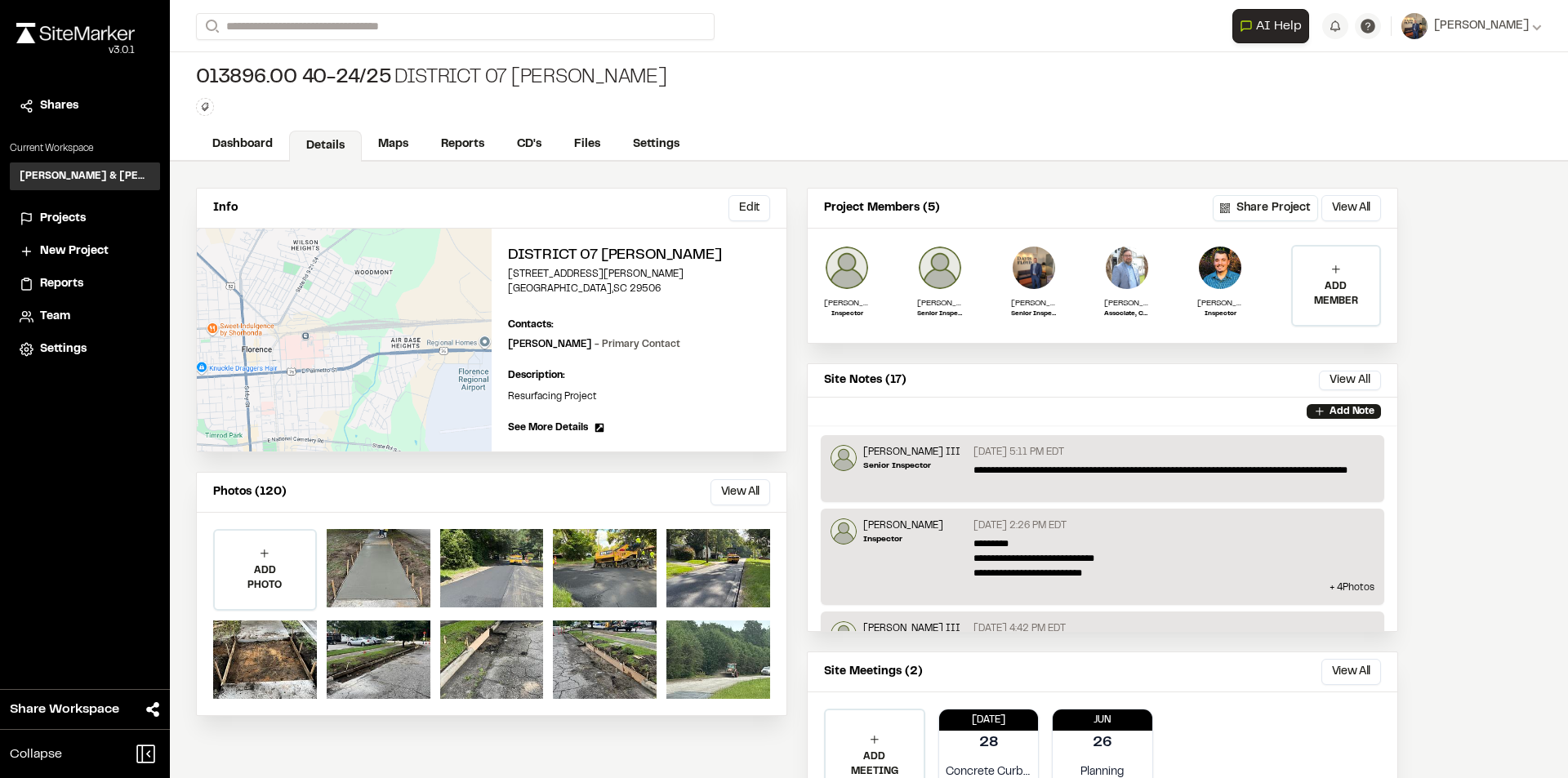
scroll to position [79, 0]
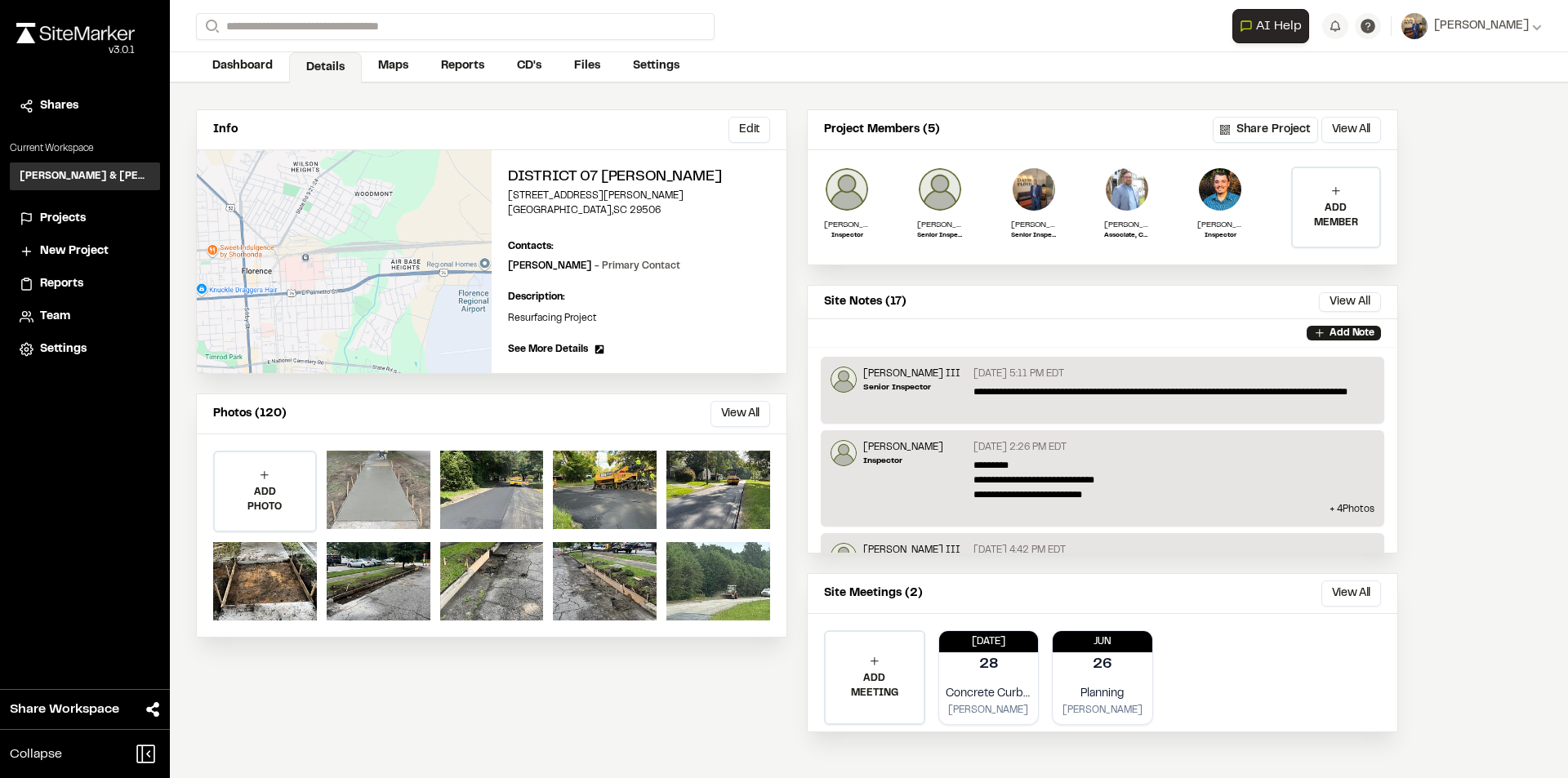
click at [394, 503] on div at bounding box center [378, 490] width 103 height 79
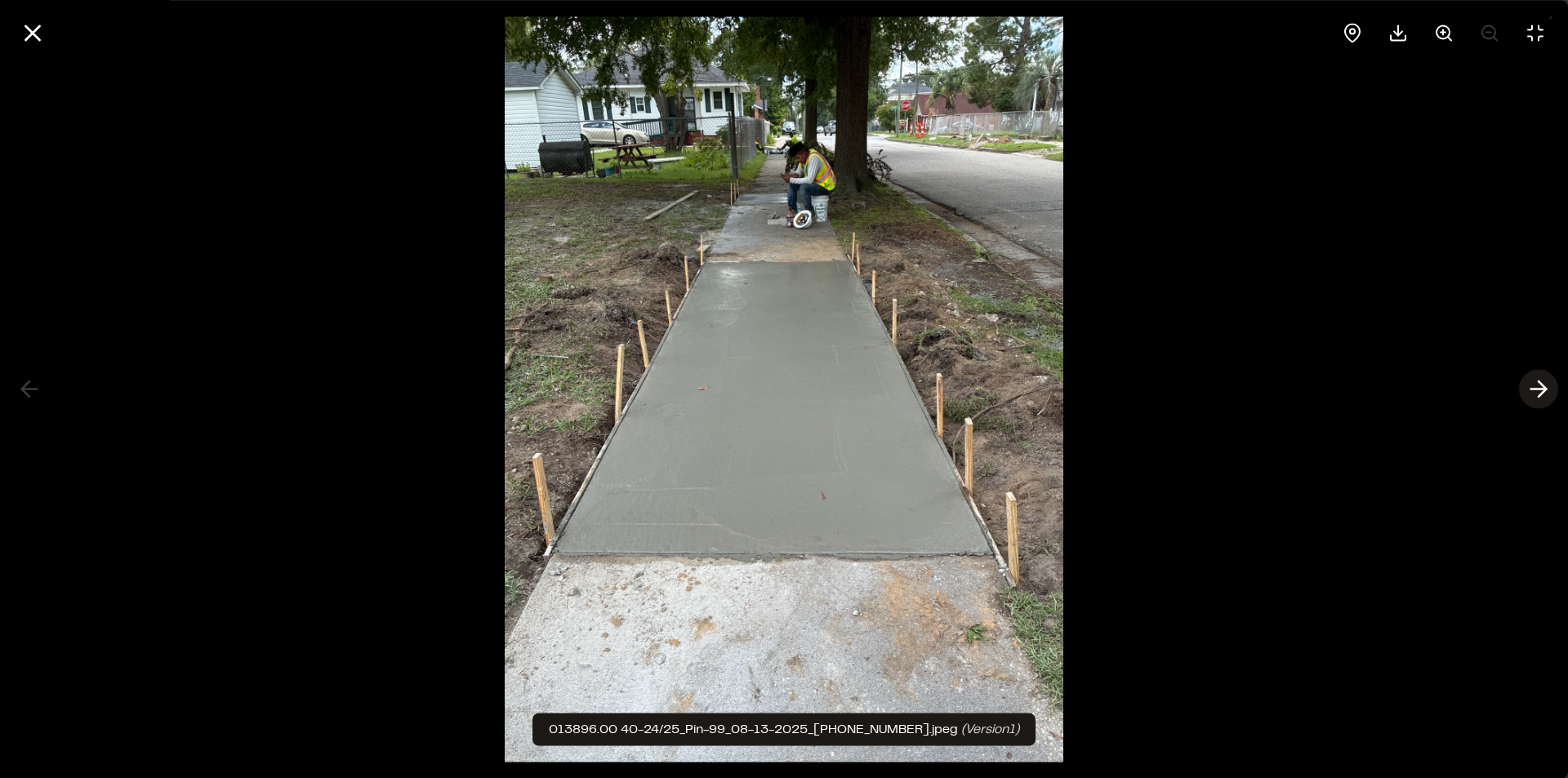
click at [1543, 385] on icon at bounding box center [1539, 389] width 27 height 27
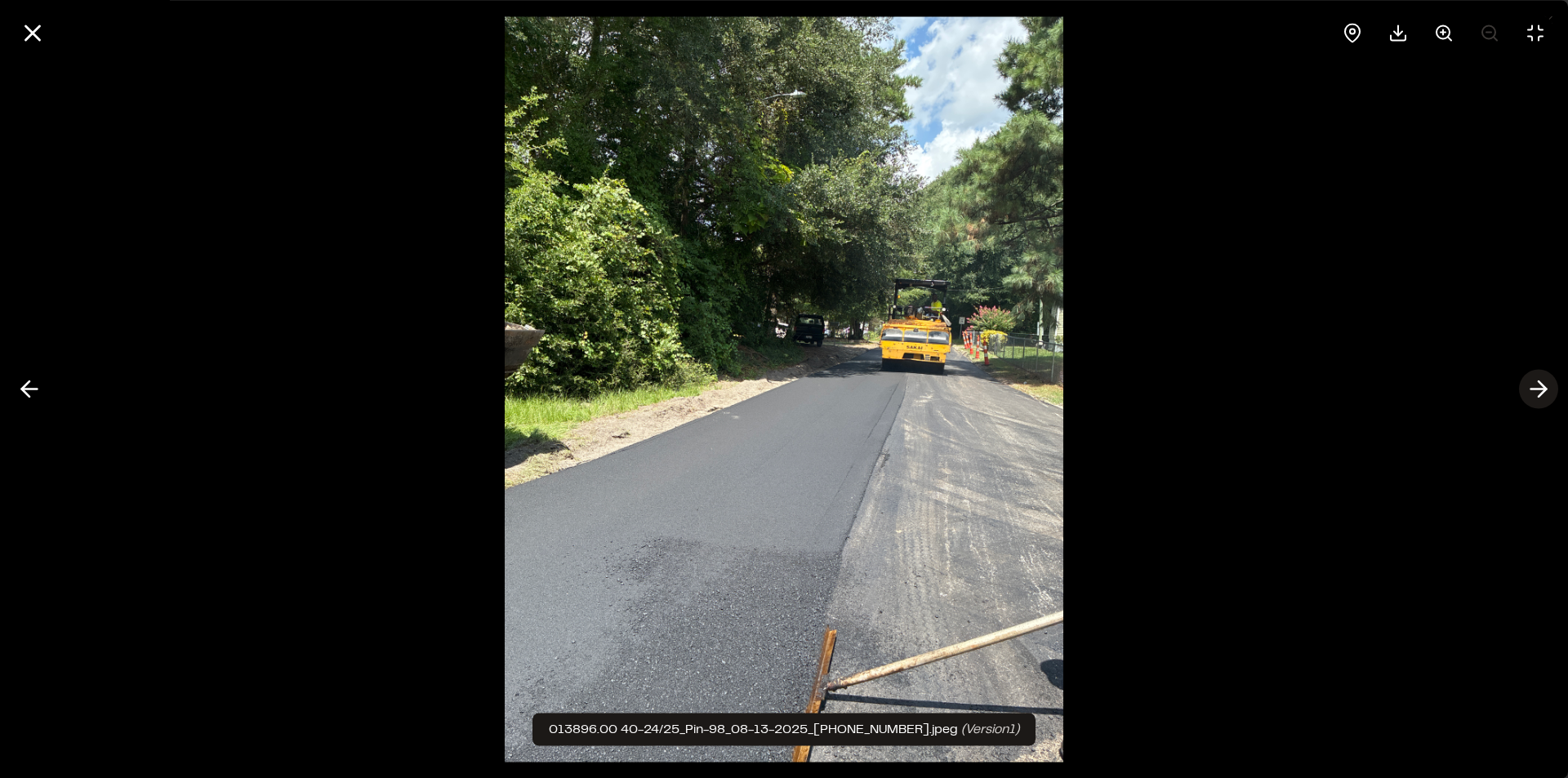
click at [1543, 385] on icon at bounding box center [1539, 389] width 27 height 27
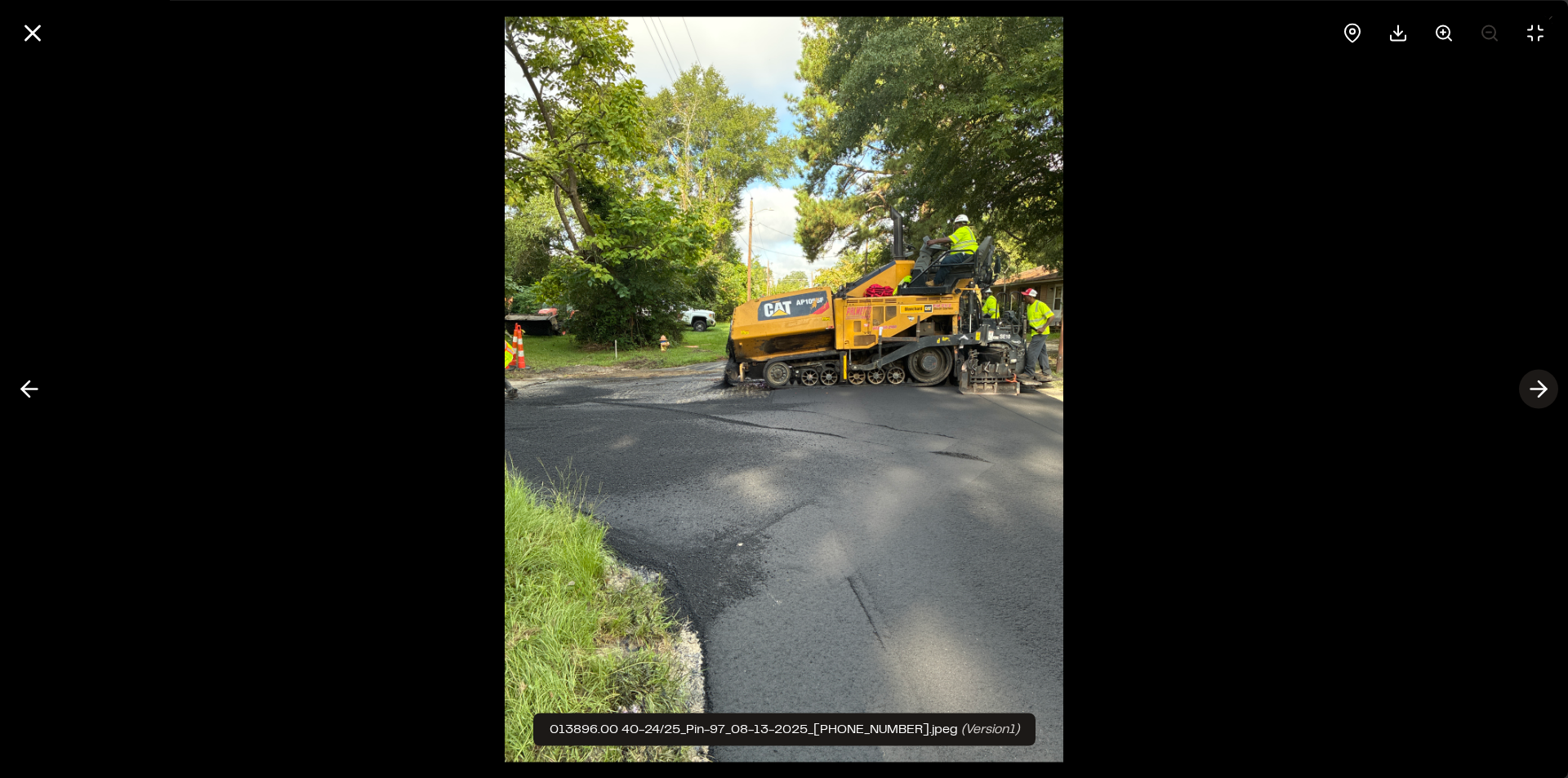
click at [1543, 385] on icon at bounding box center [1539, 389] width 27 height 27
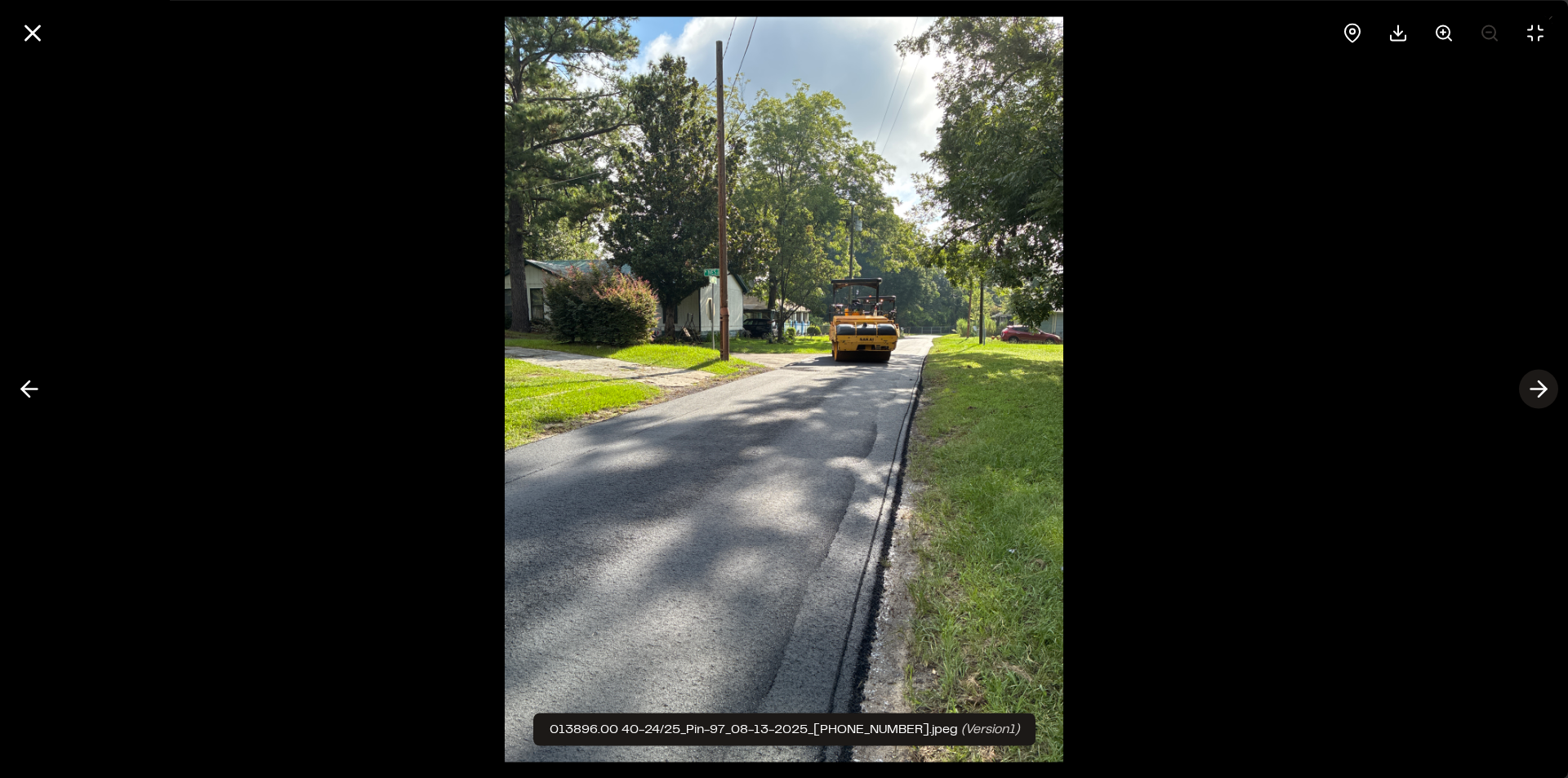
click at [1543, 385] on icon at bounding box center [1539, 389] width 27 height 27
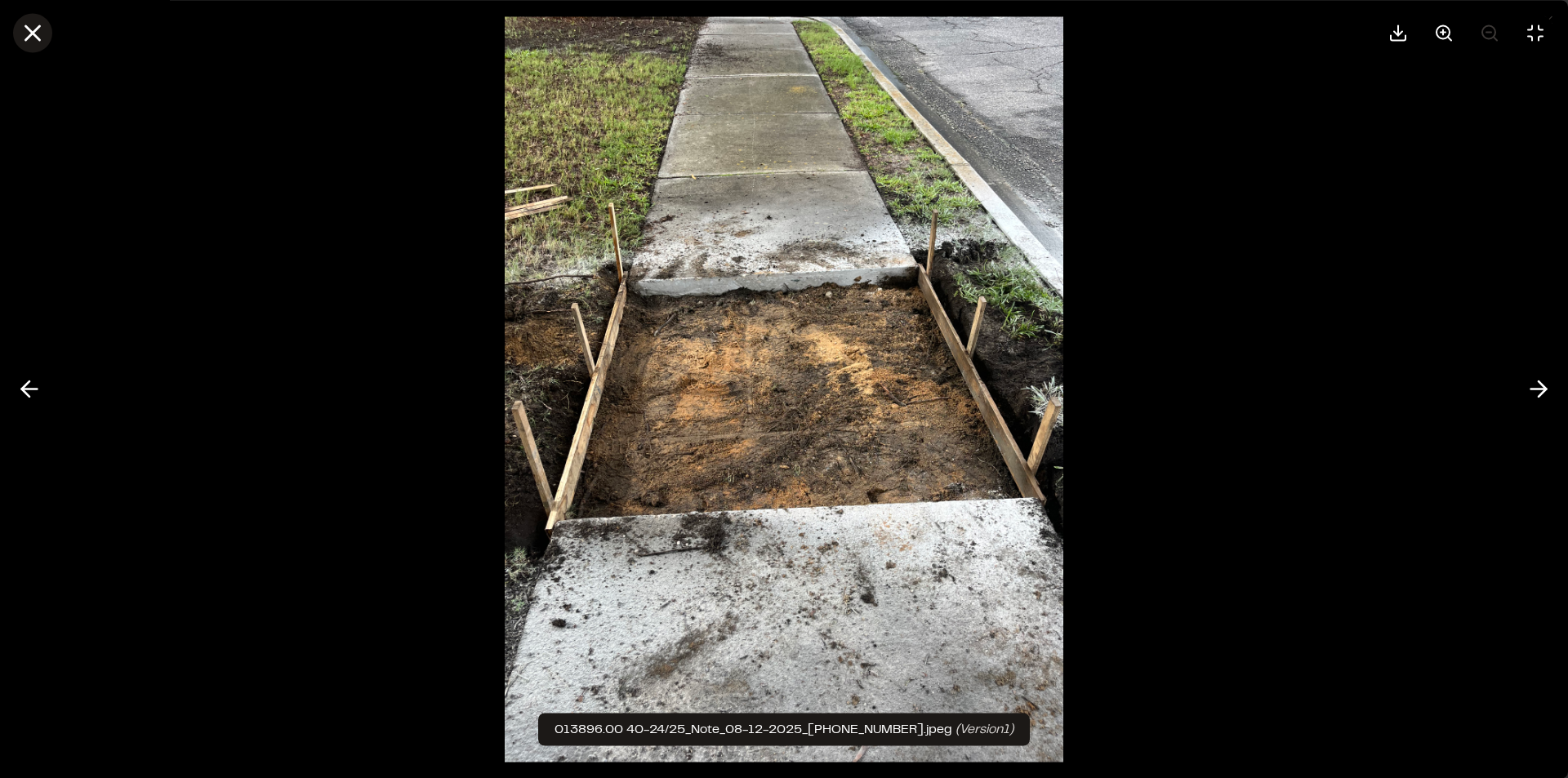
click at [38, 37] on line at bounding box center [33, 33] width 14 height 14
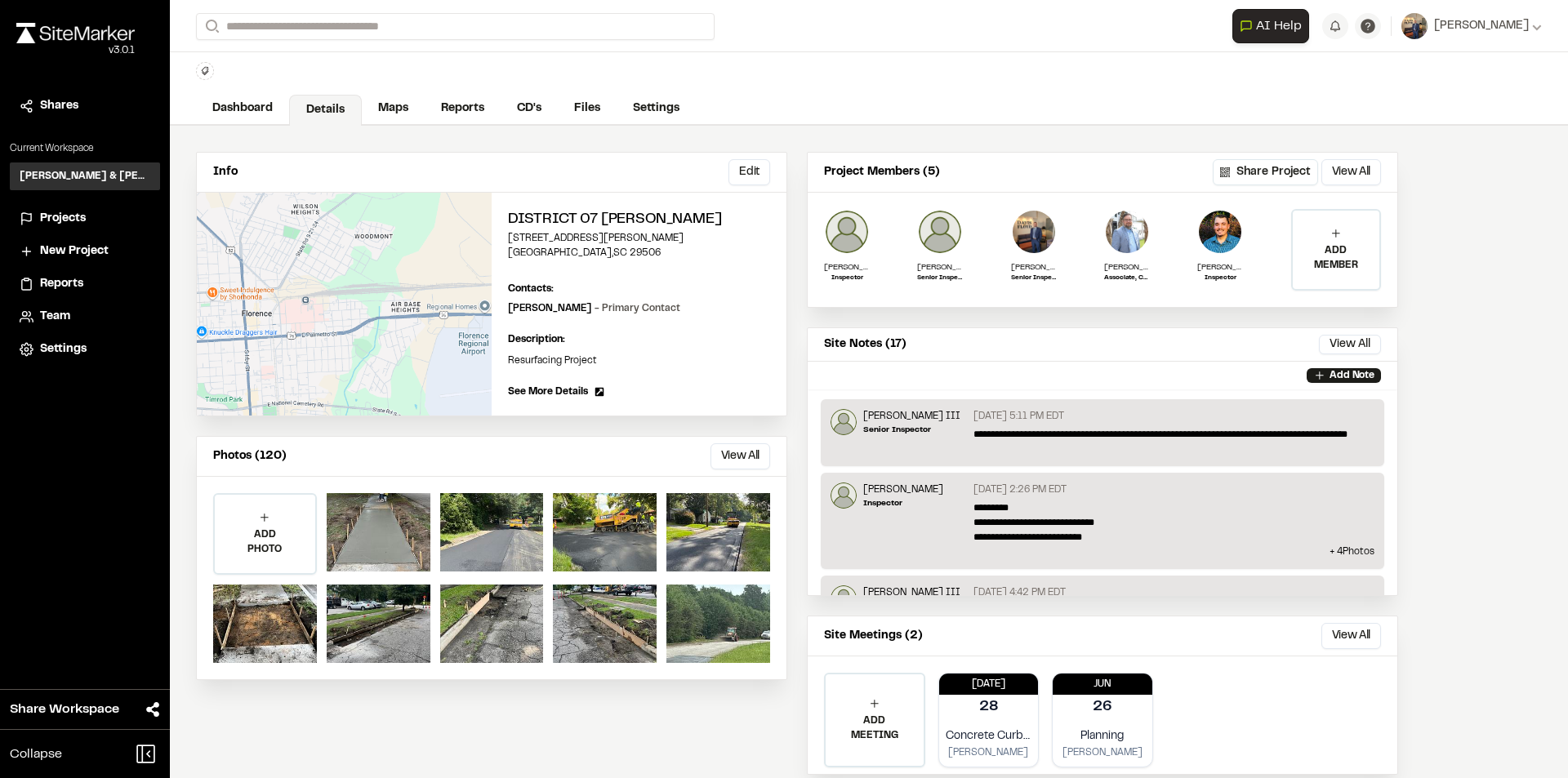
scroll to position [0, 0]
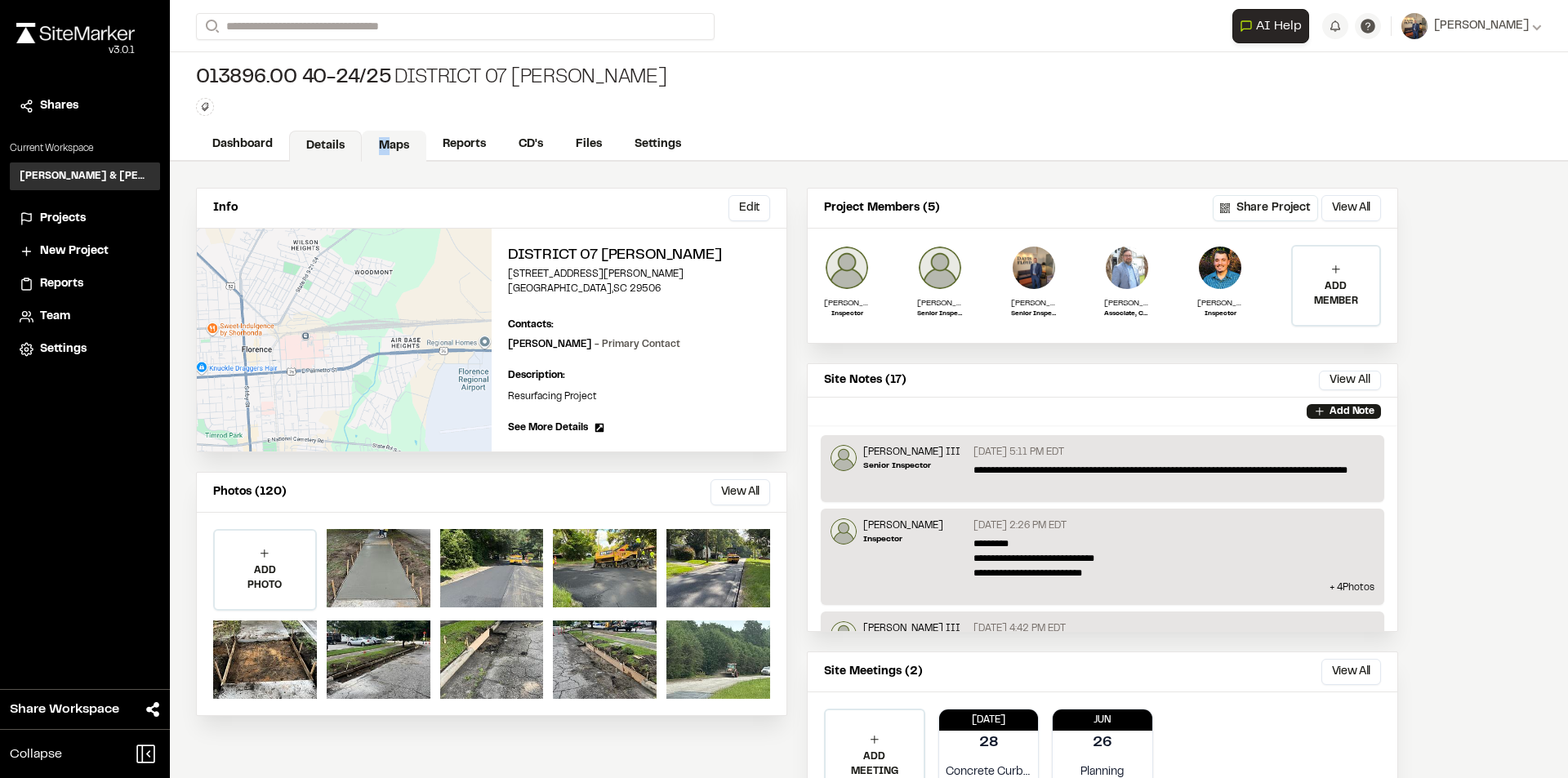
click at [387, 147] on link "Maps" at bounding box center [394, 146] width 65 height 31
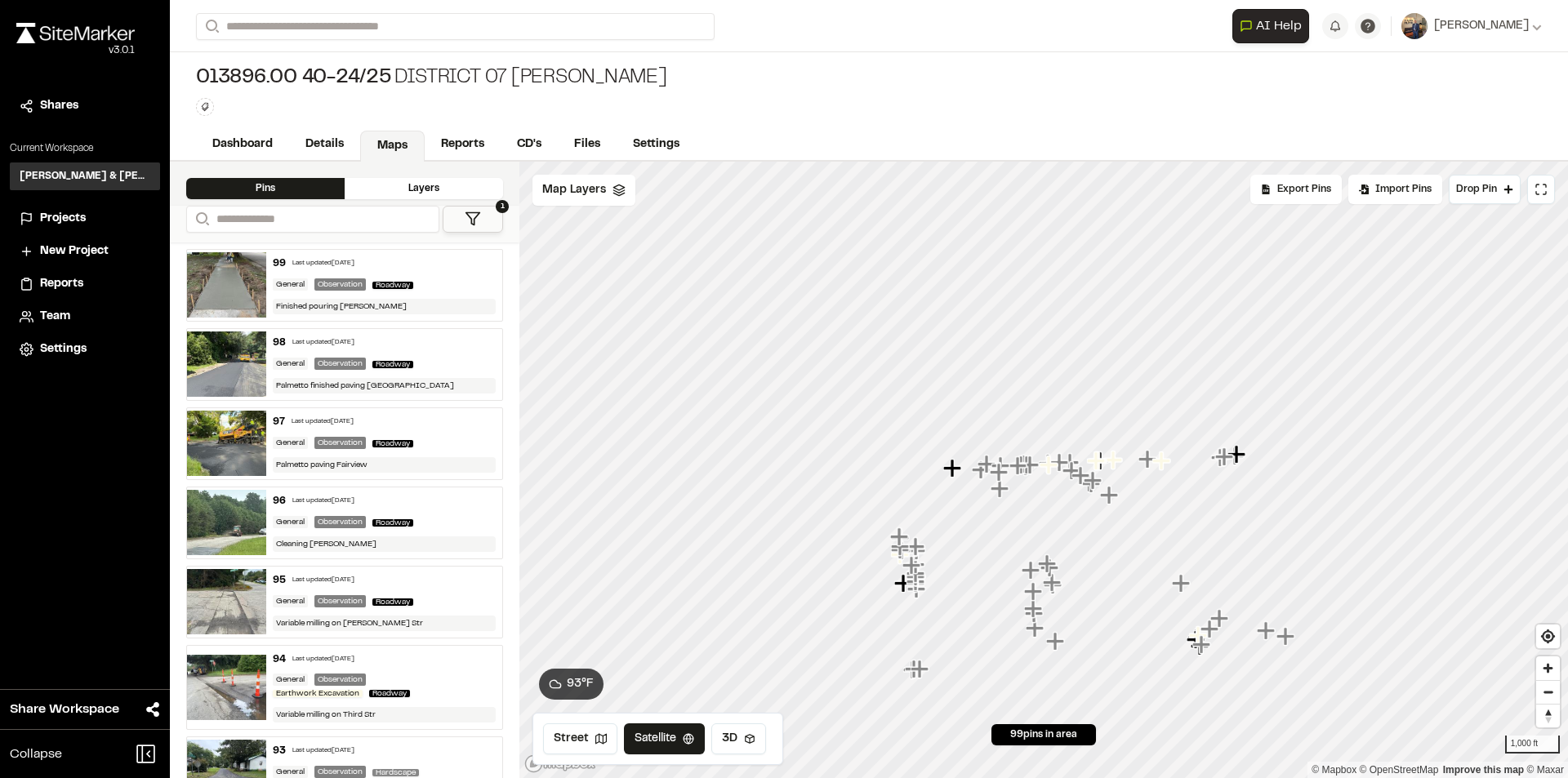
click at [444, 262] on div "99 Last updated Aug 13, 2025" at bounding box center [384, 264] width 224 height 15
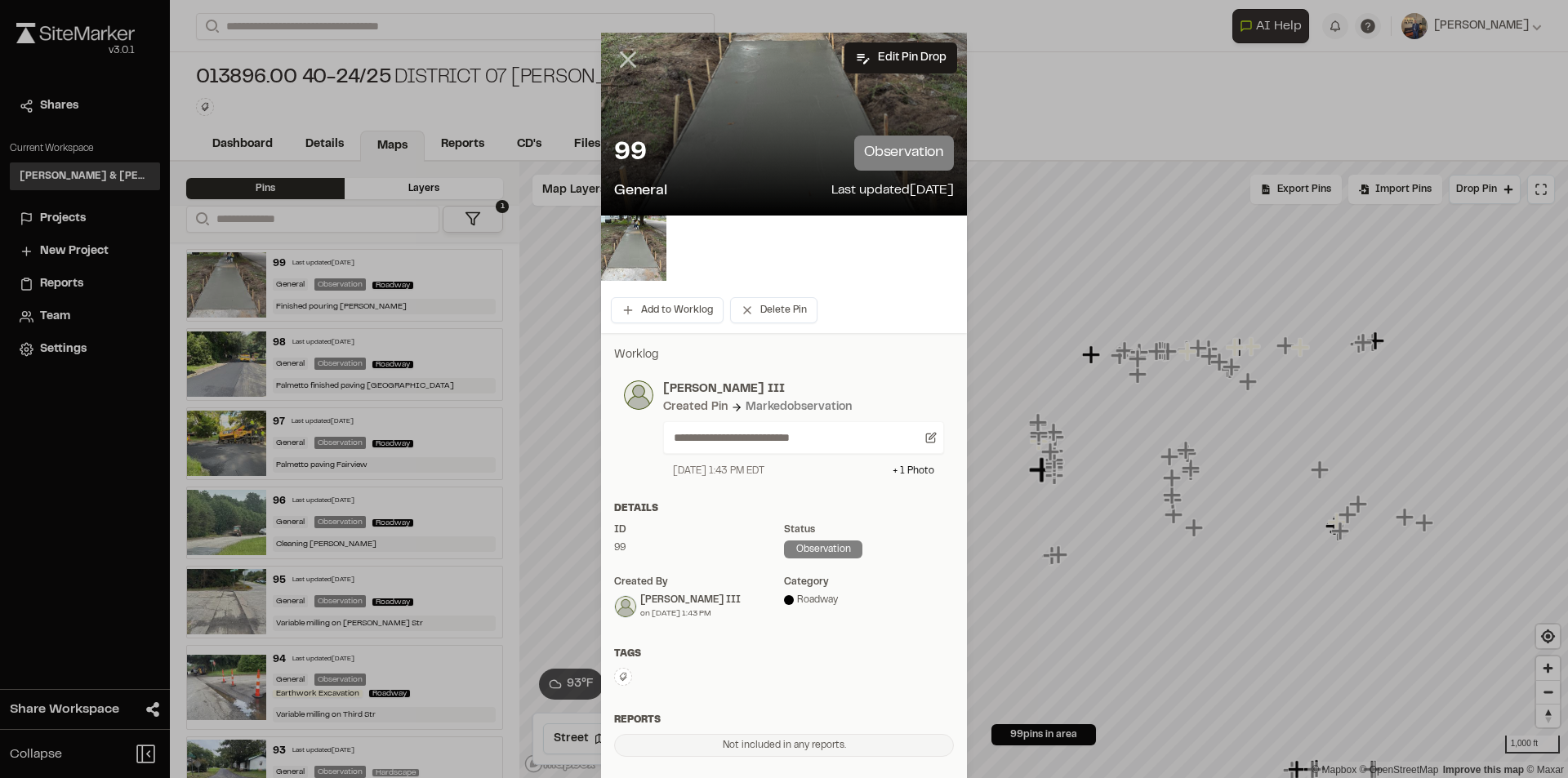
click at [628, 59] on icon at bounding box center [628, 59] width 27 height 27
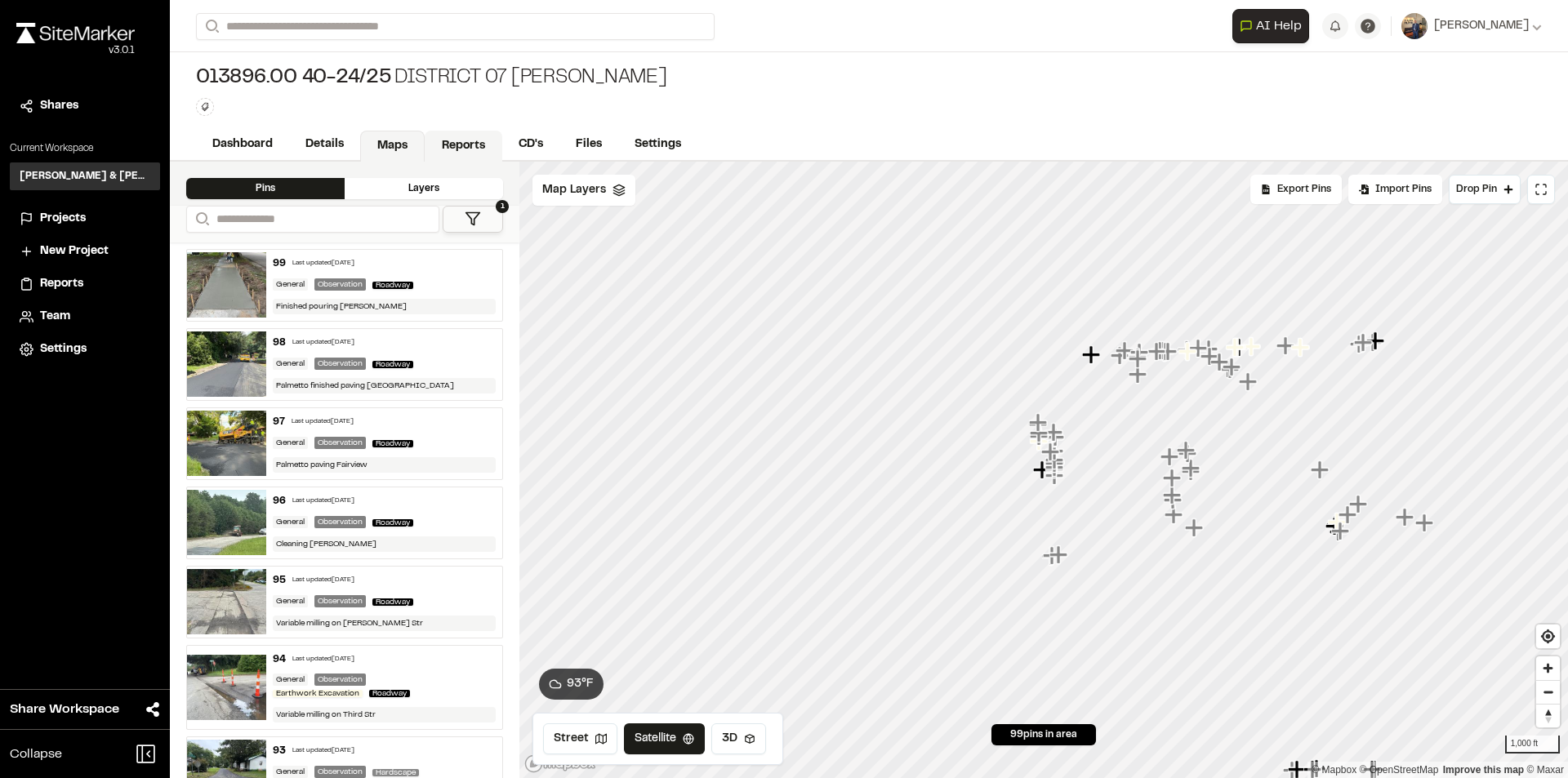
click at [456, 142] on link "Reports" at bounding box center [464, 146] width 78 height 31
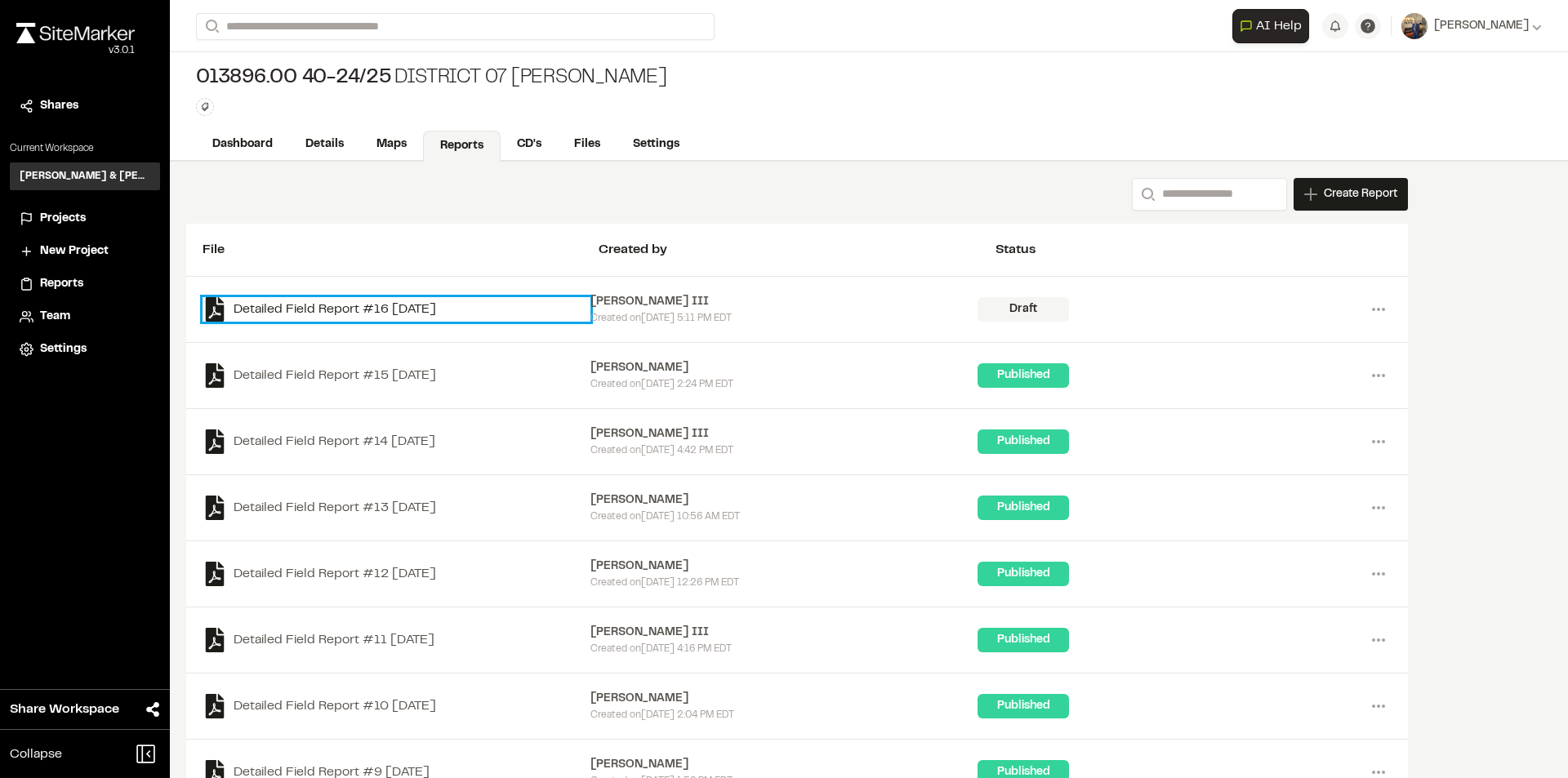
click at [394, 306] on link "Detailed Field Report #16 [DATE]" at bounding box center [397, 309] width 388 height 25
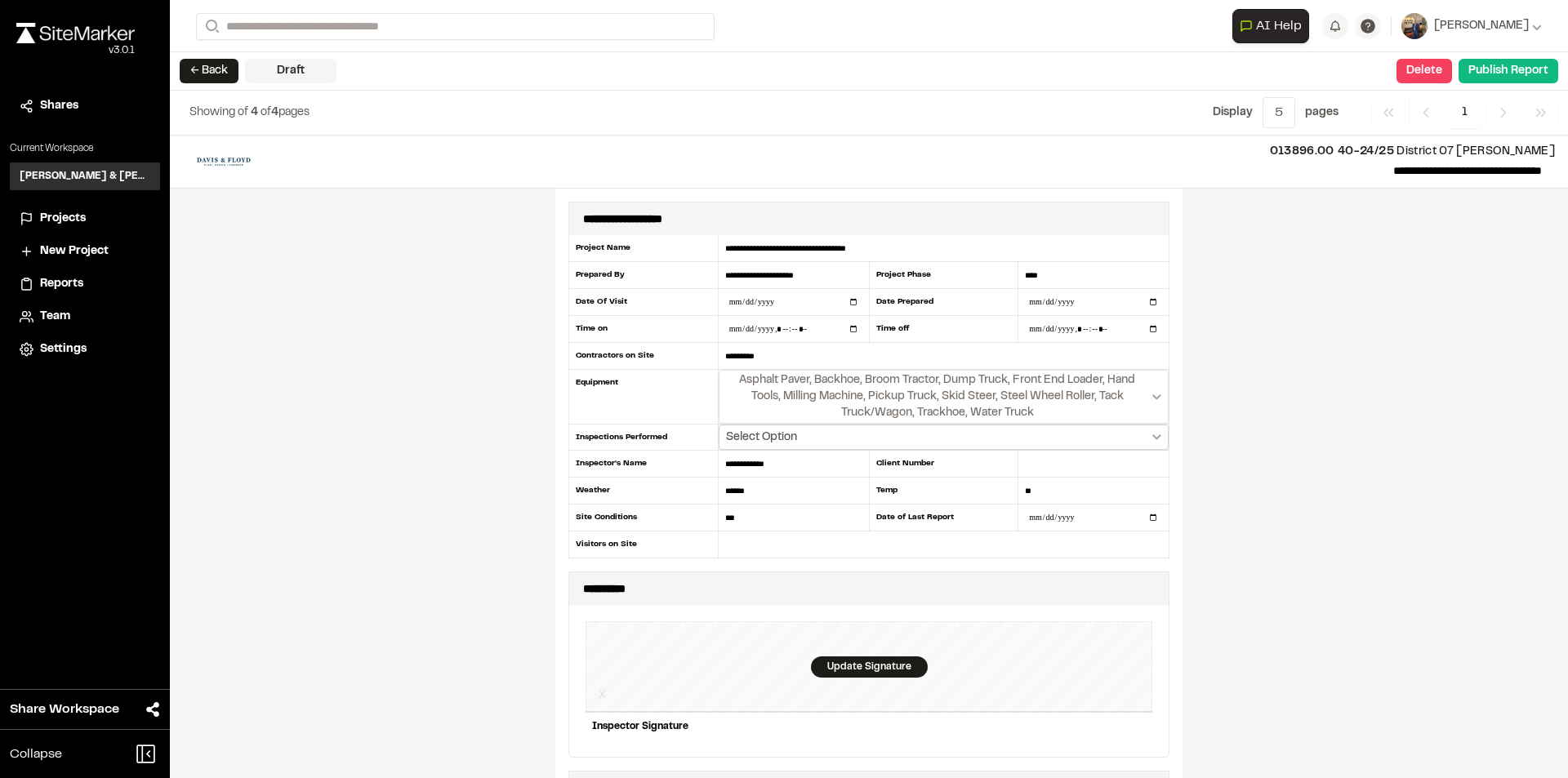
click at [1153, 432] on button "Select Option" at bounding box center [944, 438] width 450 height 26
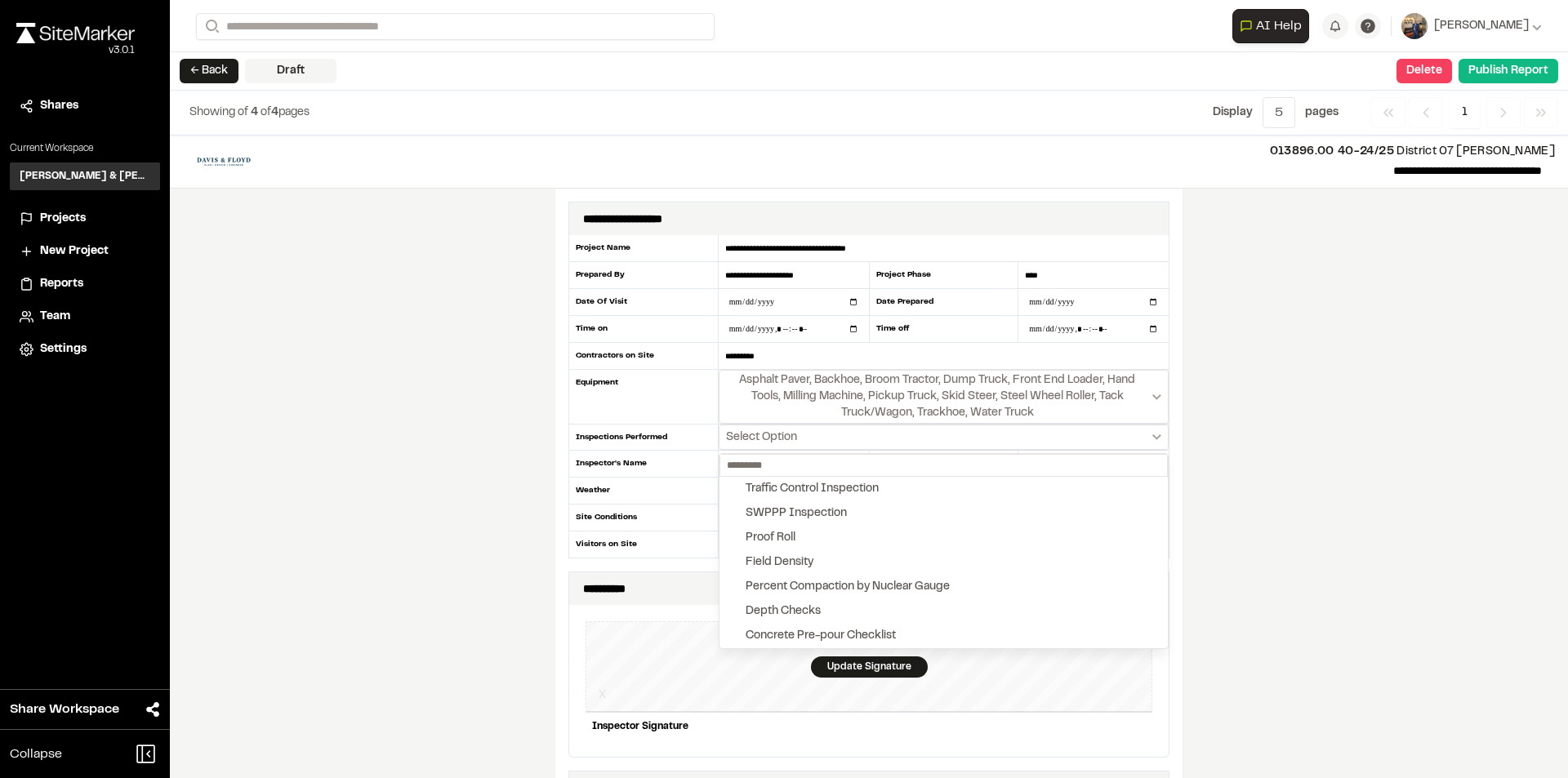
click at [1340, 468] on div at bounding box center [784, 389] width 1568 height 778
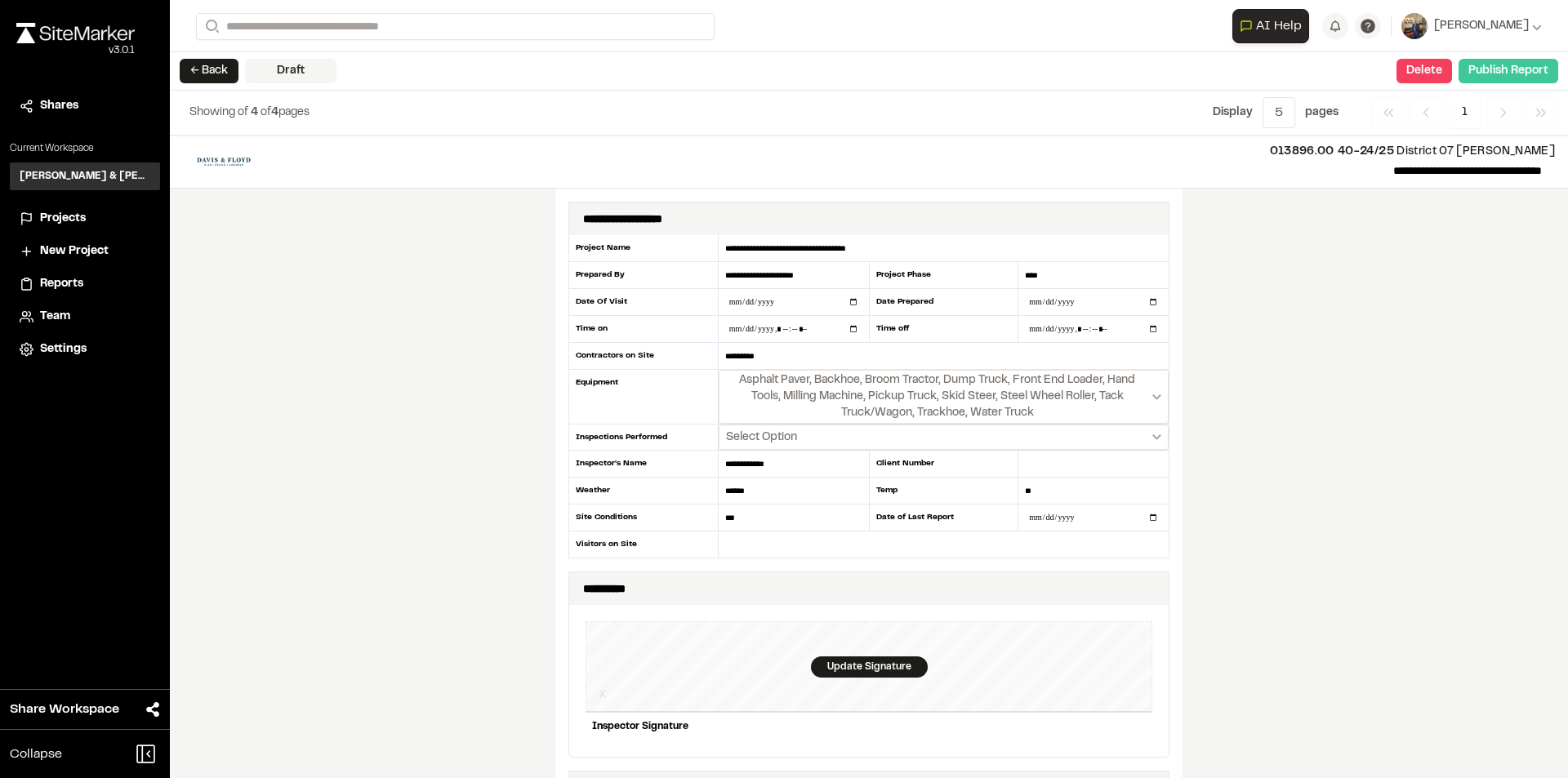
click at [1520, 69] on button "Publish Report" at bounding box center [1509, 70] width 100 height 25
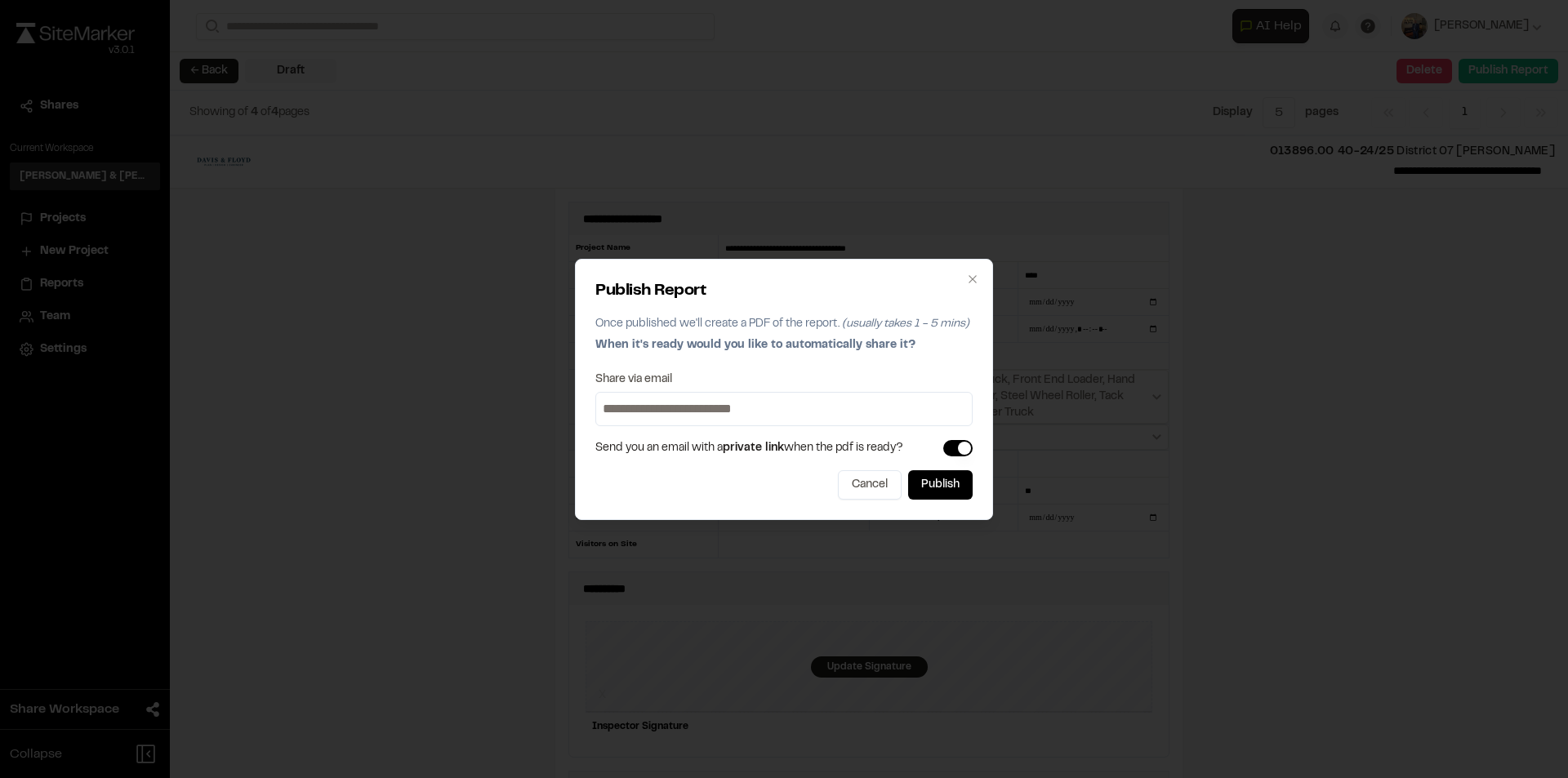
click at [958, 453] on button "button" at bounding box center [958, 449] width 29 height 16
click at [947, 474] on button "Publish" at bounding box center [940, 485] width 65 height 29
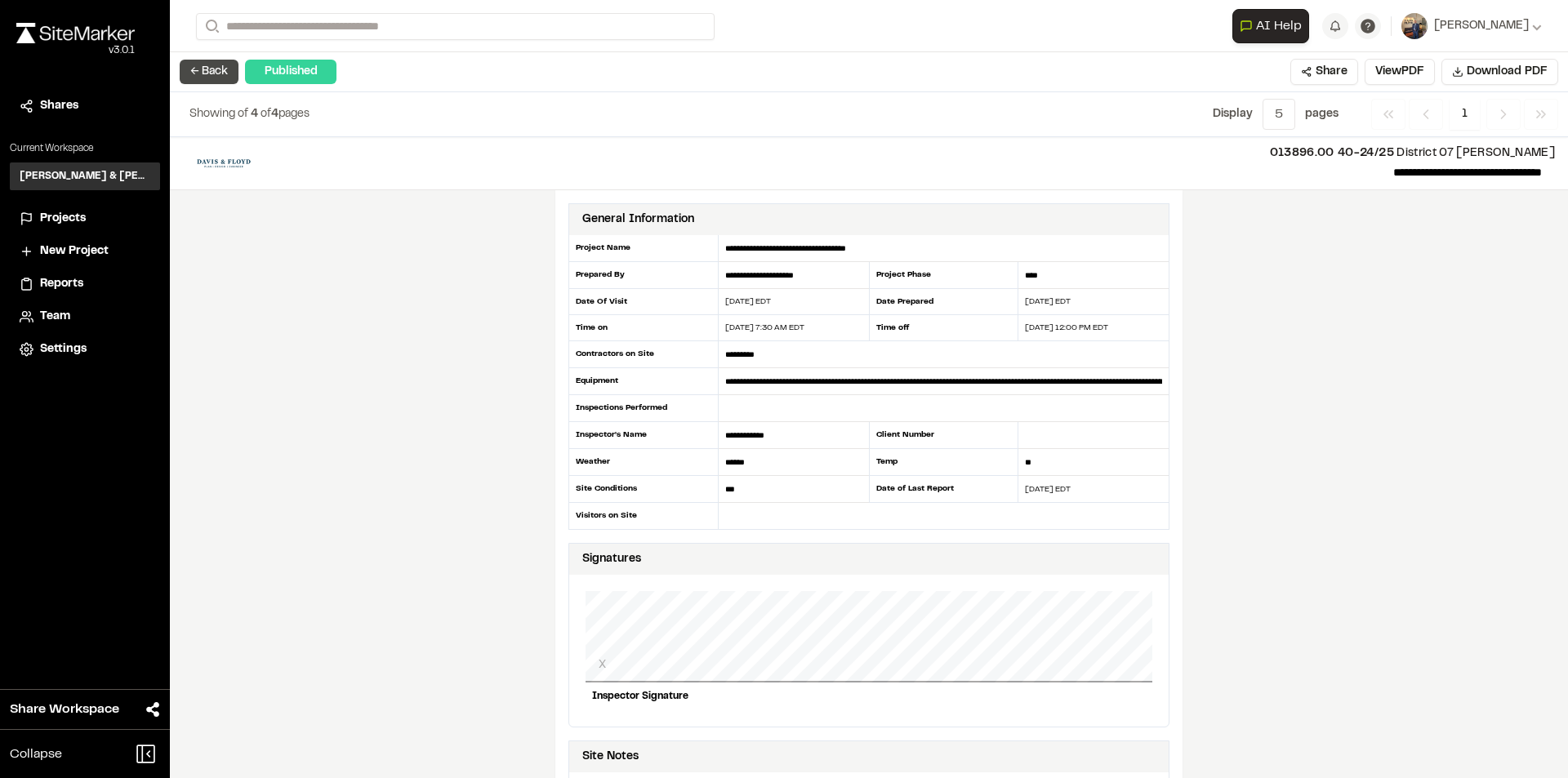
click at [193, 72] on button "← Back" at bounding box center [209, 71] width 59 height 25
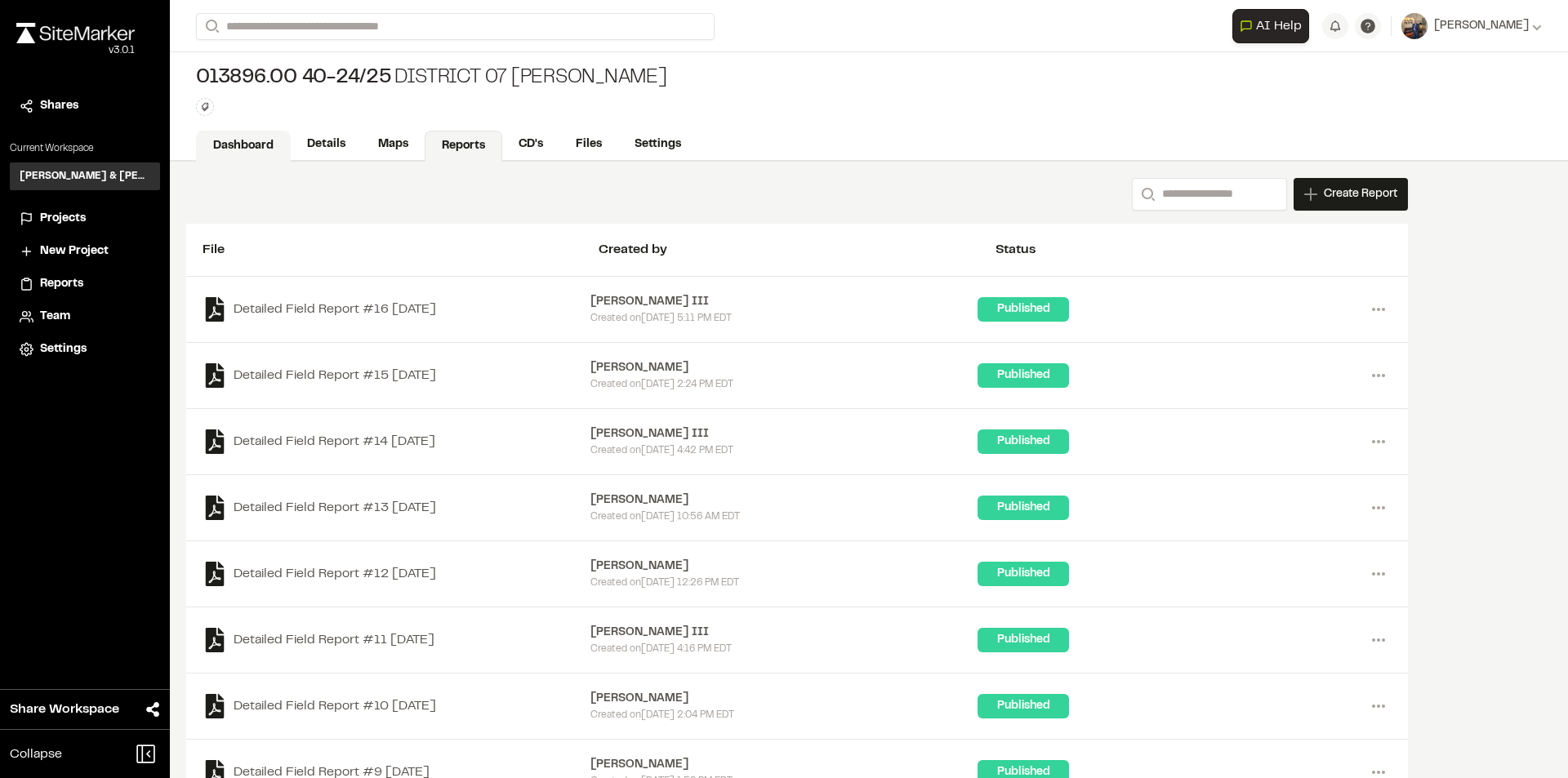
click at [235, 150] on link "Dashboard" at bounding box center [243, 146] width 95 height 31
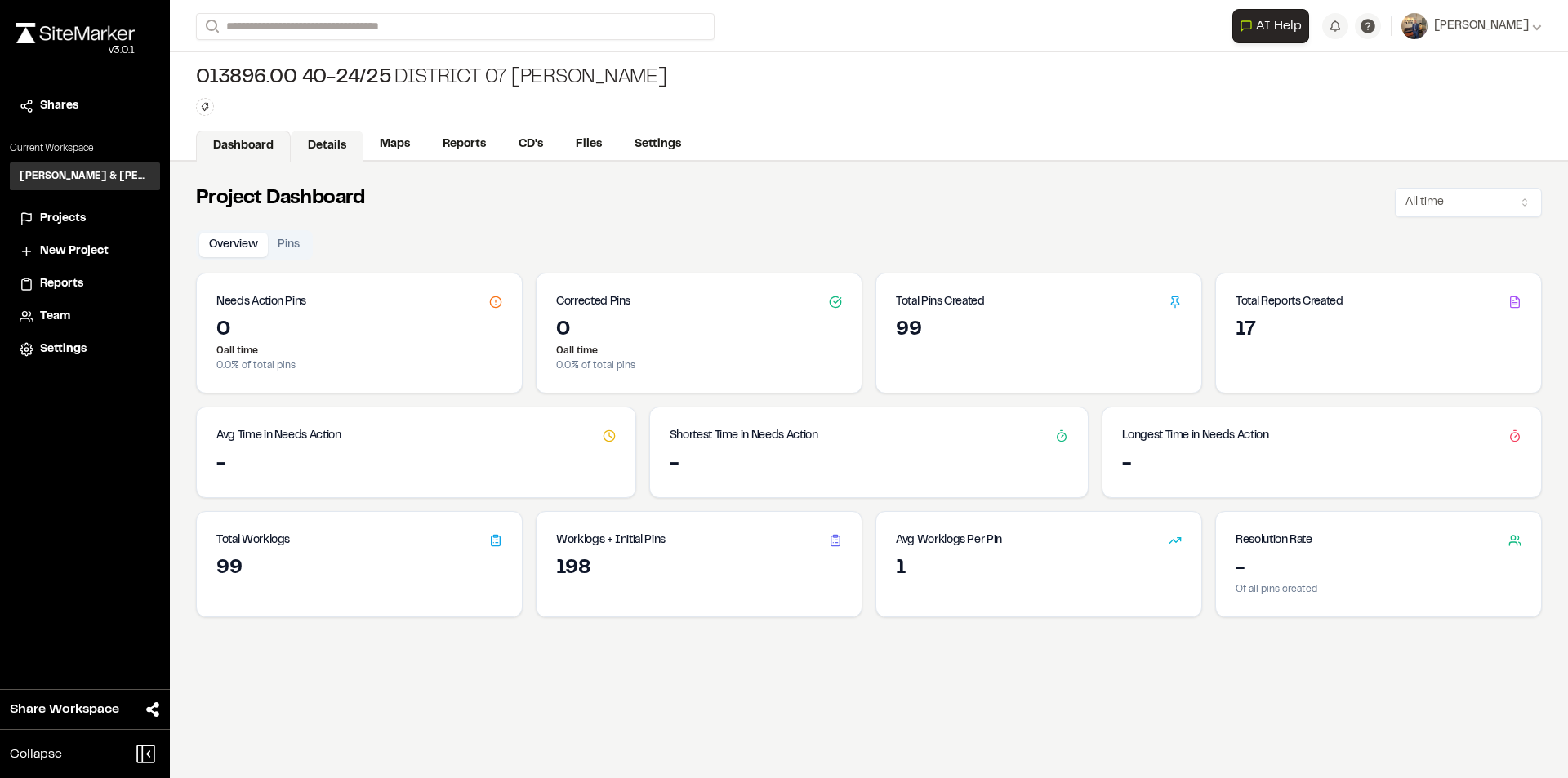
click at [341, 142] on link "Details" at bounding box center [327, 146] width 73 height 31
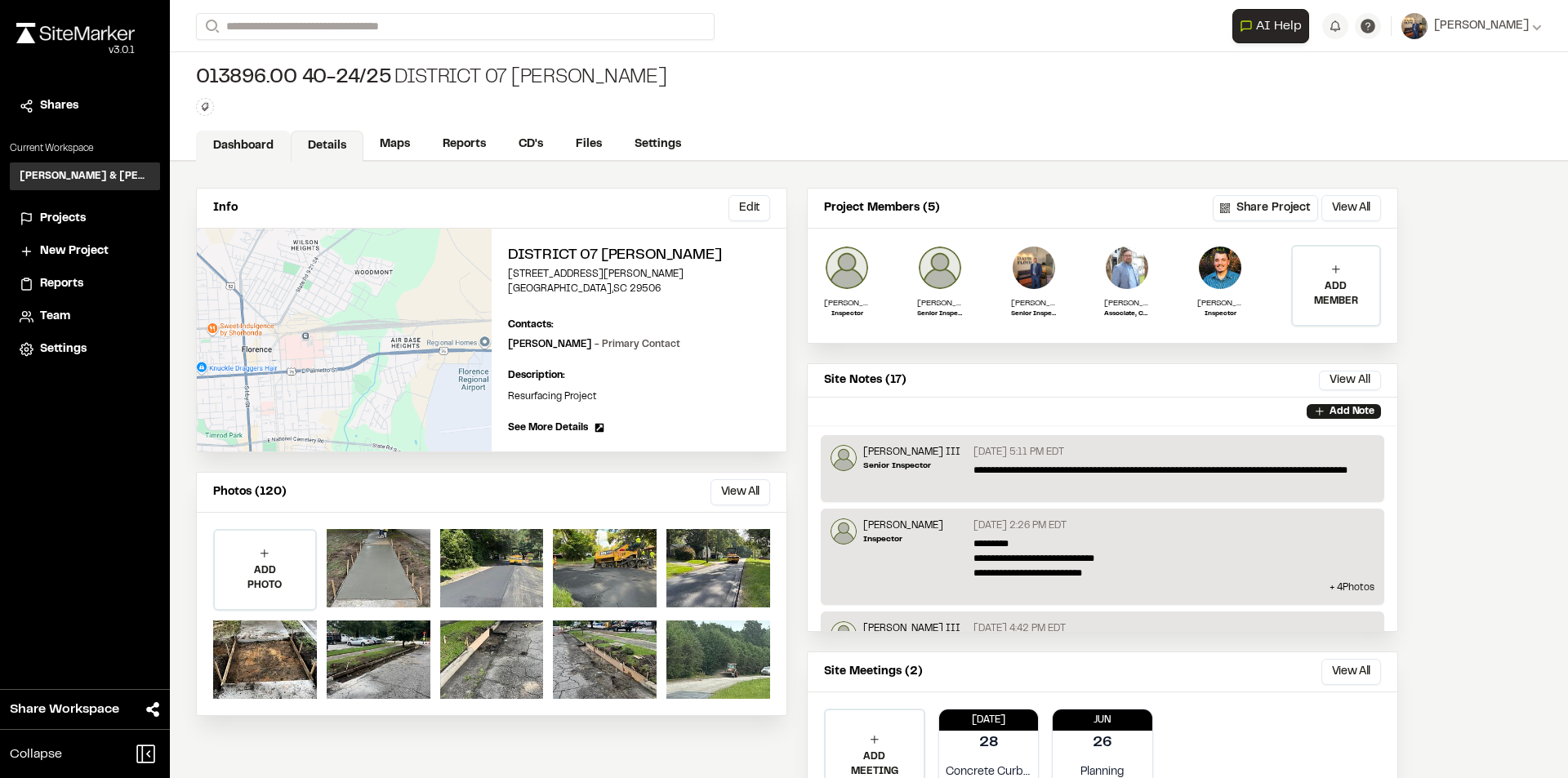
click at [261, 141] on link "Dashboard" at bounding box center [243, 146] width 95 height 31
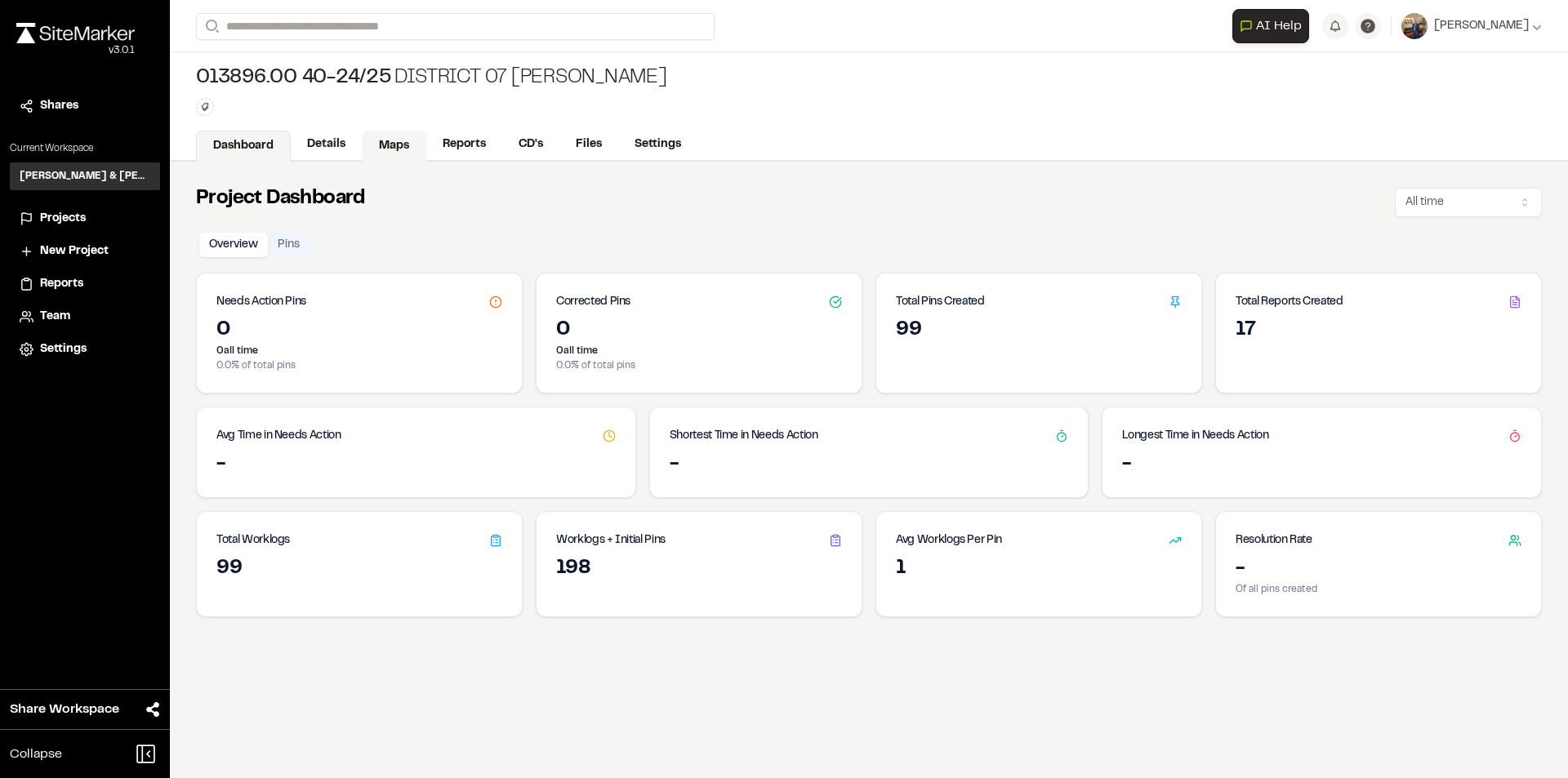
click at [395, 145] on link "Maps" at bounding box center [394, 146] width 65 height 31
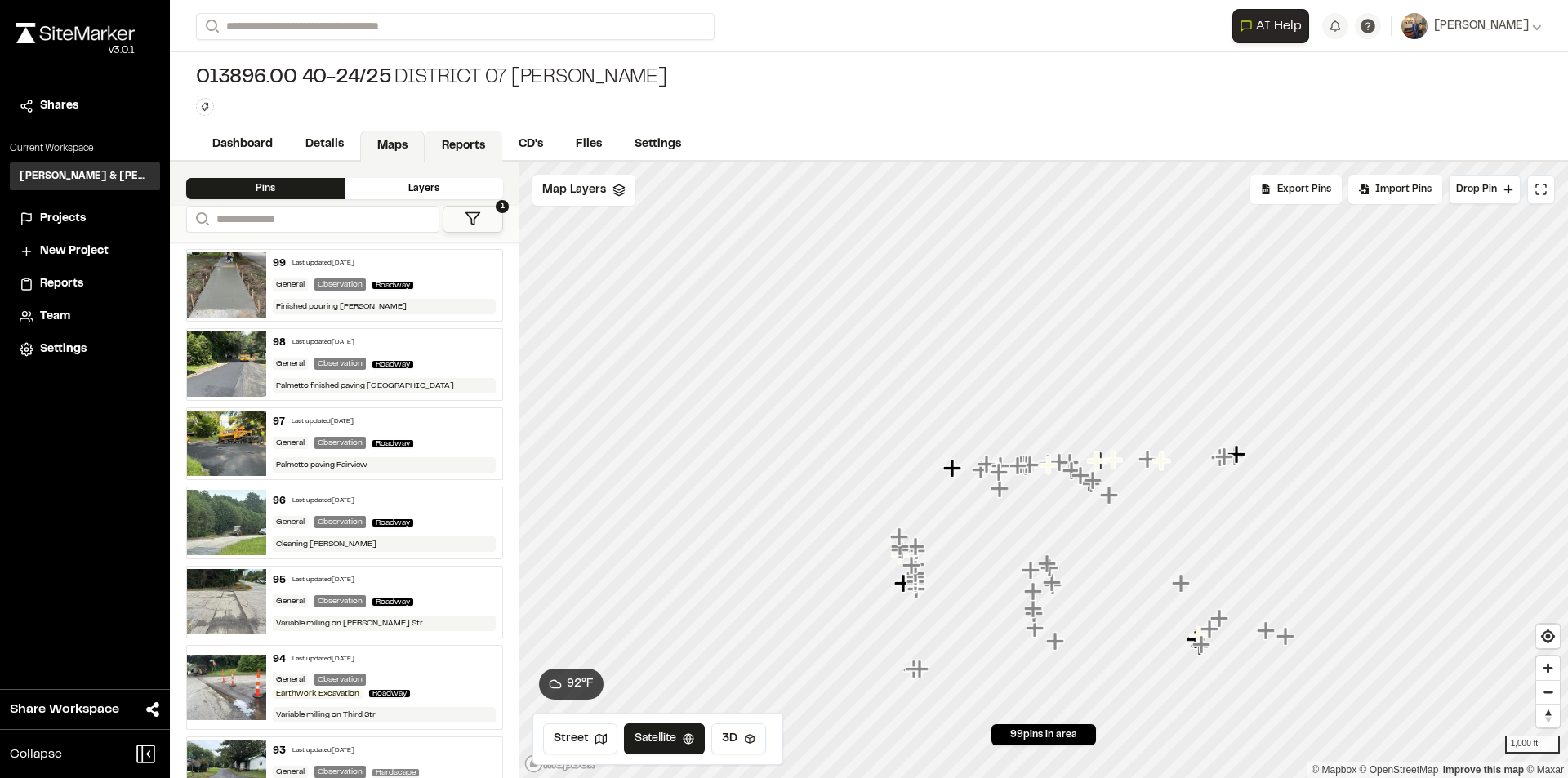
click at [460, 144] on link "Reports" at bounding box center [464, 146] width 78 height 31
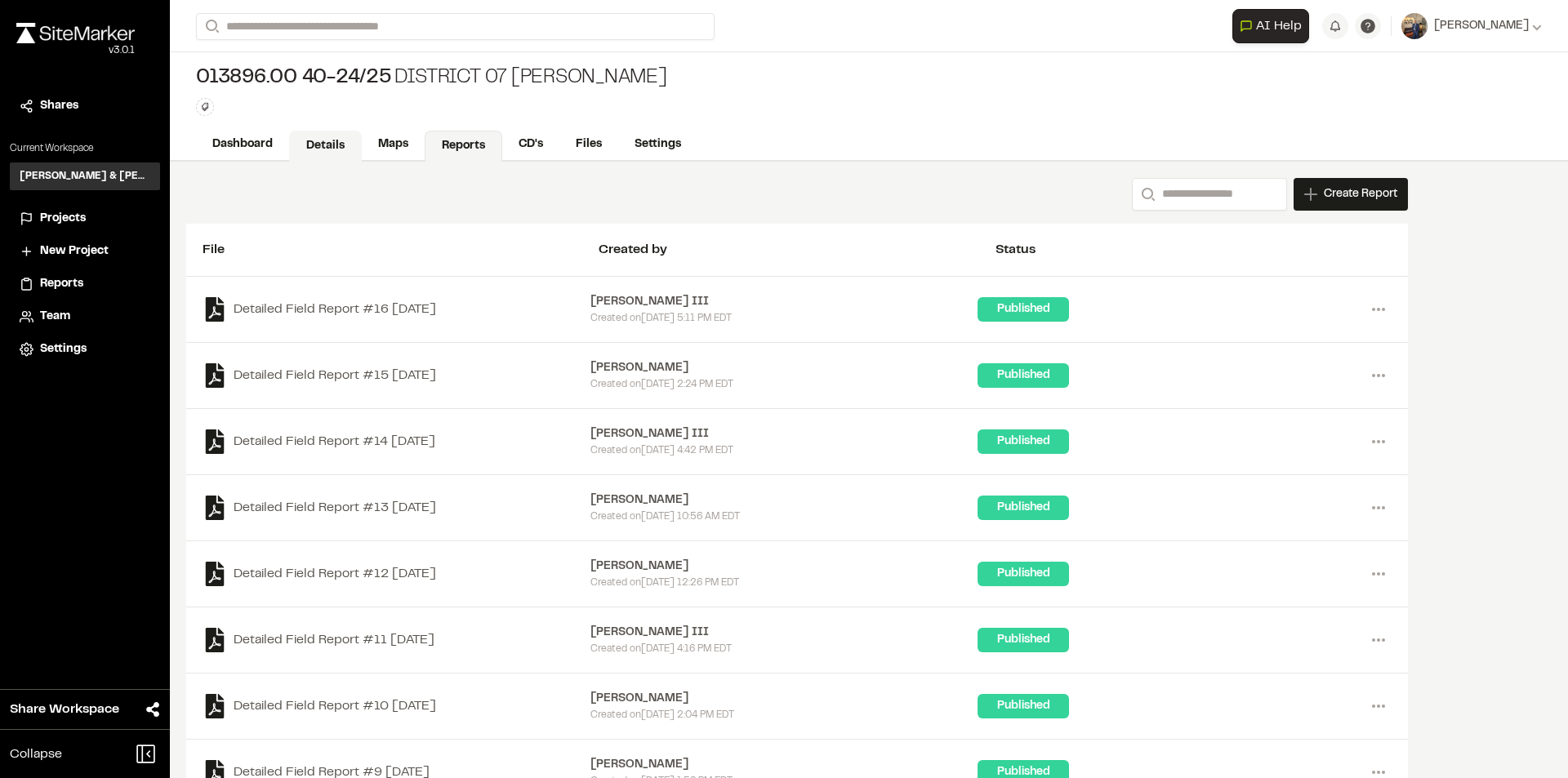
click at [310, 142] on link "Details" at bounding box center [325, 146] width 73 height 31
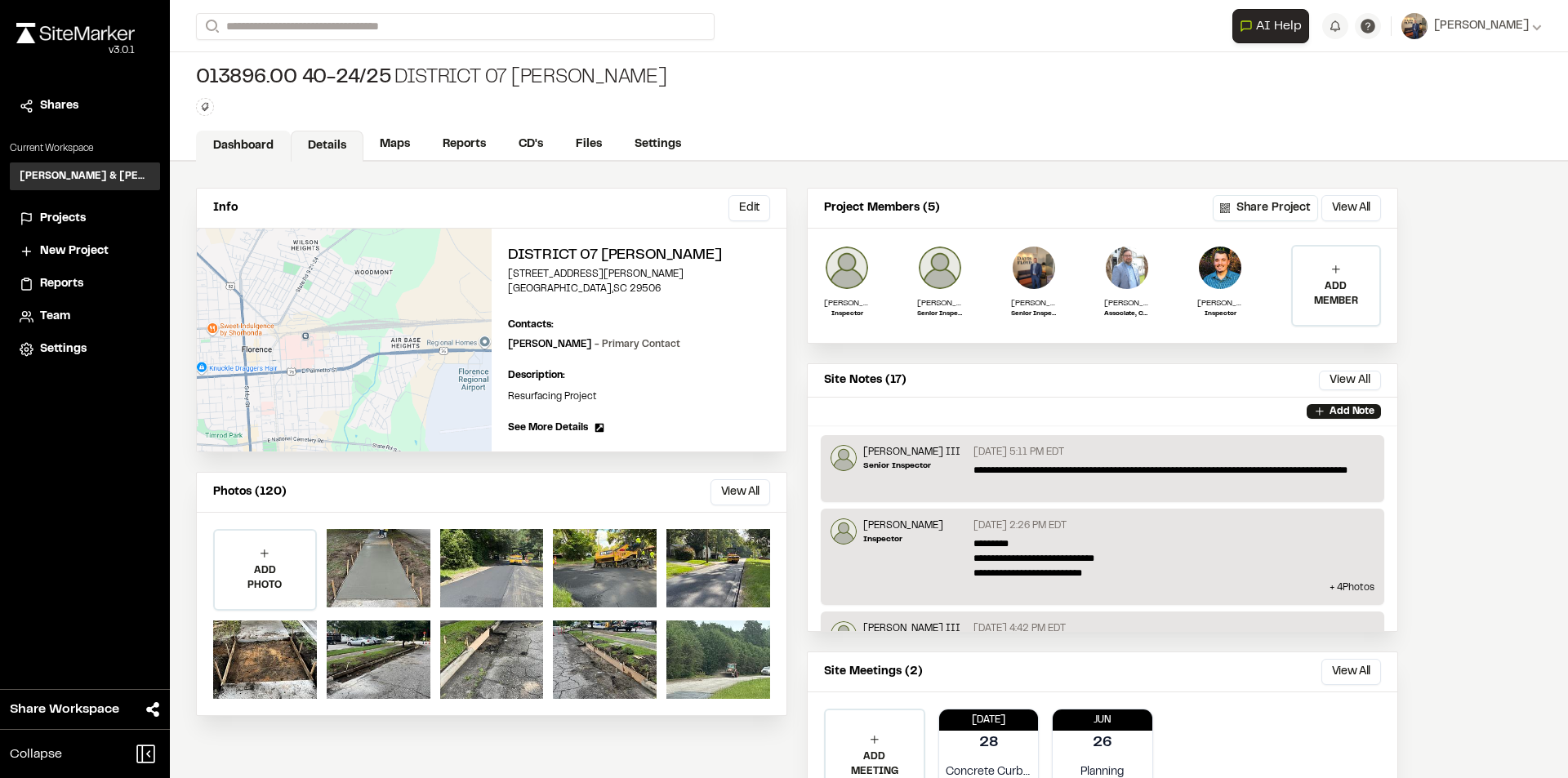
click at [270, 133] on link "Dashboard" at bounding box center [243, 146] width 95 height 31
click at [467, 141] on link "Reports" at bounding box center [464, 146] width 78 height 31
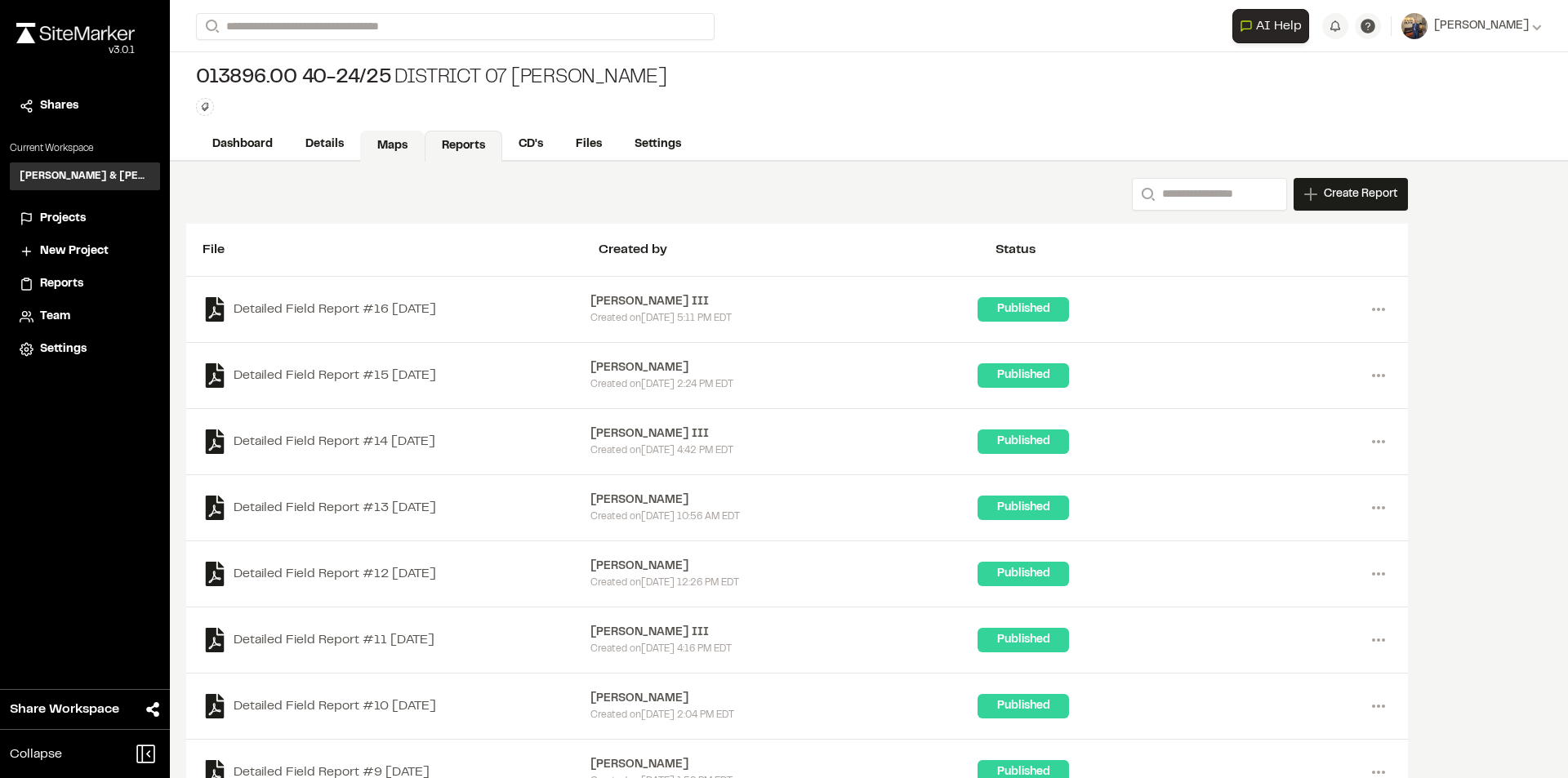
click at [388, 144] on link "Maps" at bounding box center [392, 146] width 65 height 31
